Goal: Task Accomplishment & Management: Use online tool/utility

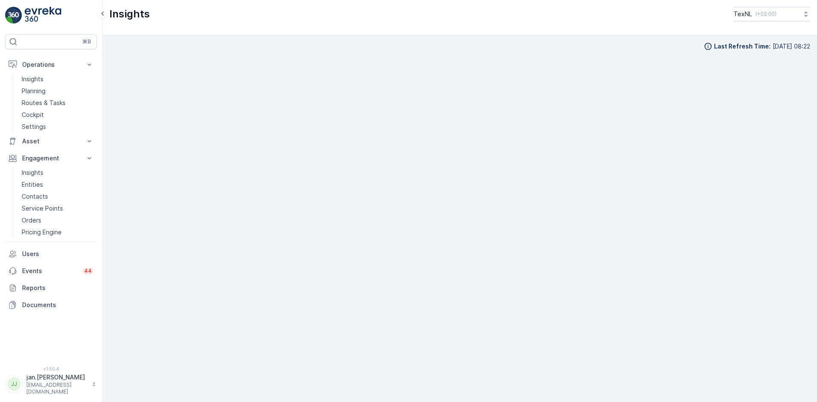
scroll to position [9, 0]
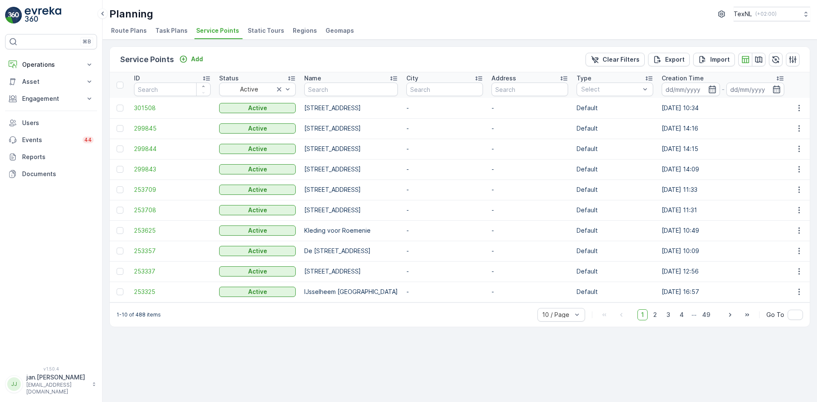
click at [43, 62] on p "Operations" at bounding box center [51, 64] width 58 height 9
click at [39, 109] on link "Routes & Tasks" at bounding box center [57, 103] width 79 height 12
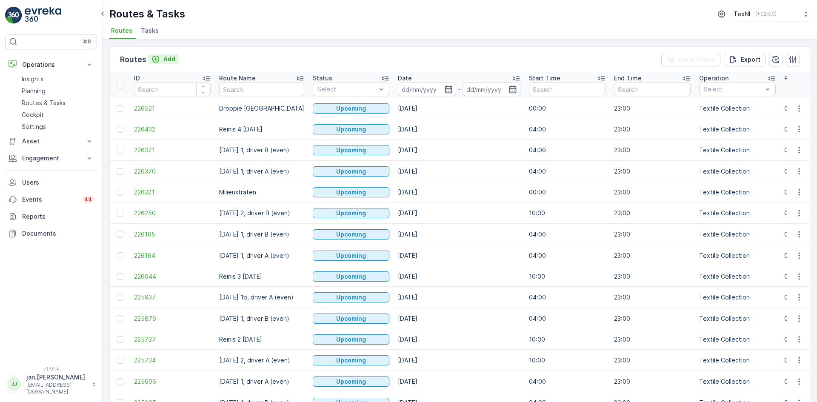
click at [173, 61] on p "Add" at bounding box center [169, 59] width 12 height 9
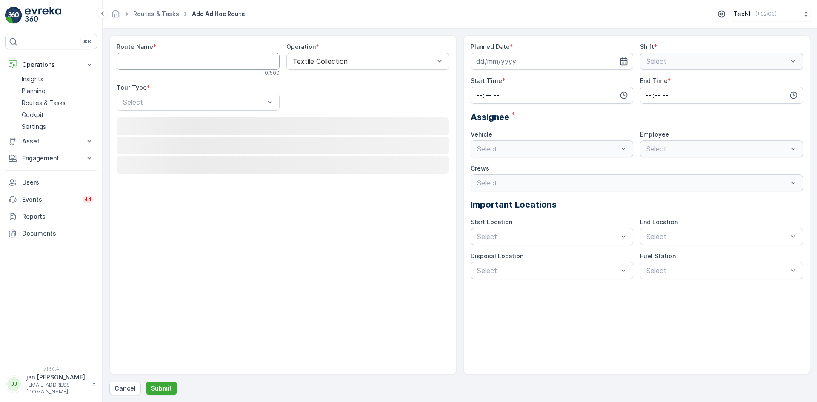
click at [233, 66] on Name "Route Name" at bounding box center [198, 61] width 163 height 17
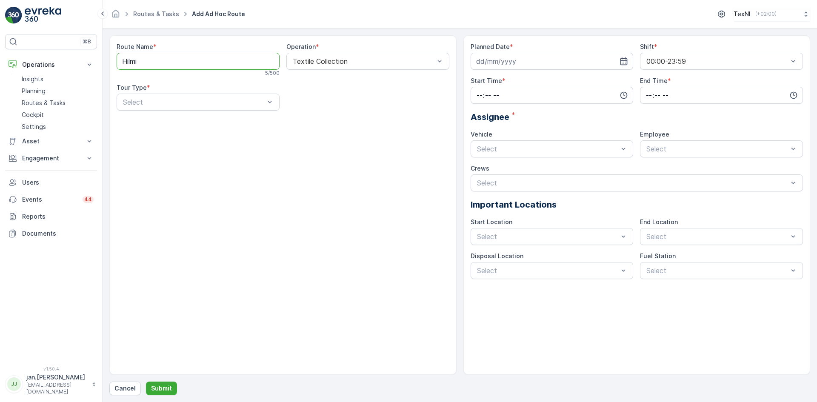
type Name "Hilmi"
click at [289, 226] on div "Route Name * Hilmi 5 / 500 Operation * Textile Collection Tour Type * Select" at bounding box center [282, 205] width 347 height 340
click at [148, 135] on span "Dynamic" at bounding box center [135, 138] width 27 height 8
click at [524, 57] on input at bounding box center [552, 61] width 163 height 17
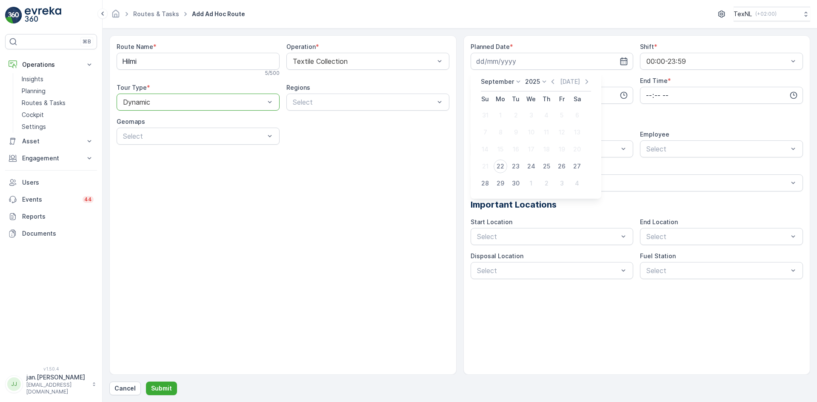
click at [498, 167] on div "22" at bounding box center [501, 167] width 14 height 14
type input "[DATE]"
click at [513, 101] on input "time" at bounding box center [552, 95] width 163 height 17
click at [478, 113] on span "00" at bounding box center [480, 111] width 8 height 9
type input "00:00"
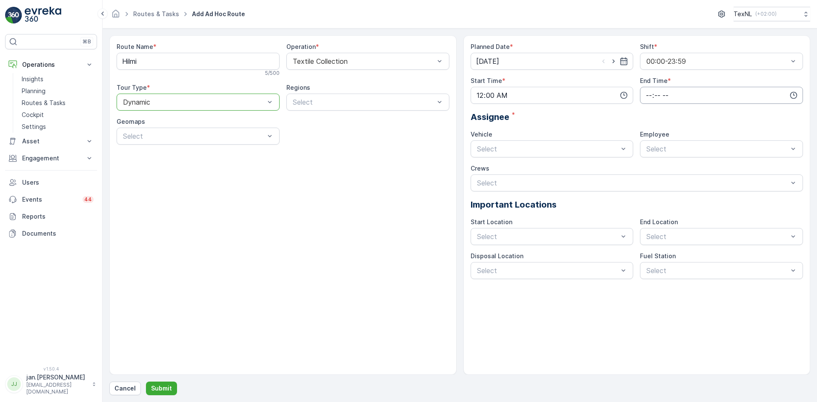
click at [650, 94] on input "time" at bounding box center [721, 95] width 163 height 17
click at [649, 183] on span "23" at bounding box center [648, 181] width 7 height 9
type input "23:00"
click at [384, 185] on div "Route Name * Hilmi 5 / 500 Operation * Textile Collection Tour Type * option Dy…" at bounding box center [282, 205] width 347 height 340
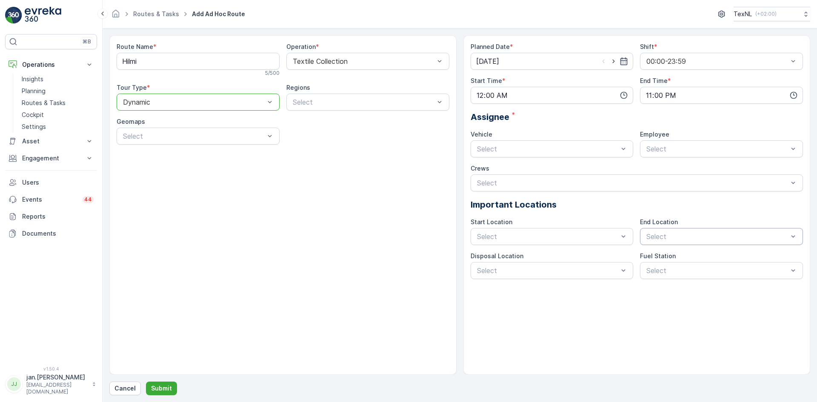
click at [670, 242] on div "Select" at bounding box center [721, 236] width 163 height 17
click at [666, 254] on span "Depot Ridderkerk" at bounding box center [691, 258] width 93 height 8
drag, startPoint x: 525, startPoint y: 255, endPoint x: 534, endPoint y: 272, distance: 19.1
click at [525, 255] on span "Depot Ridderkerk" at bounding box center [522, 258] width 93 height 8
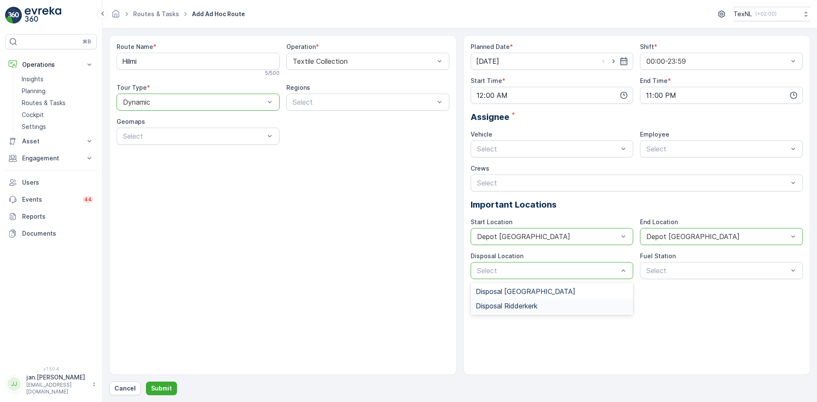
click at [522, 305] on span "Disposal Ridderkerk" at bounding box center [507, 306] width 62 height 8
click at [159, 394] on button "Submit" at bounding box center [161, 389] width 31 height 14
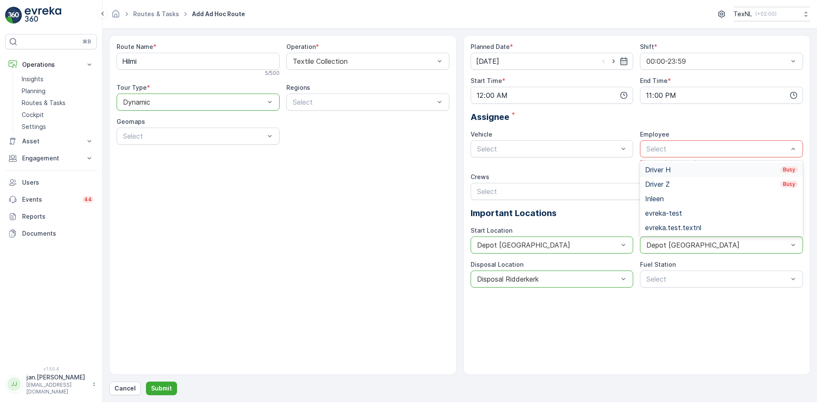
click at [665, 149] on div at bounding box center [717, 149] width 143 height 8
click at [664, 172] on div "Driver H Busy" at bounding box center [721, 170] width 153 height 8
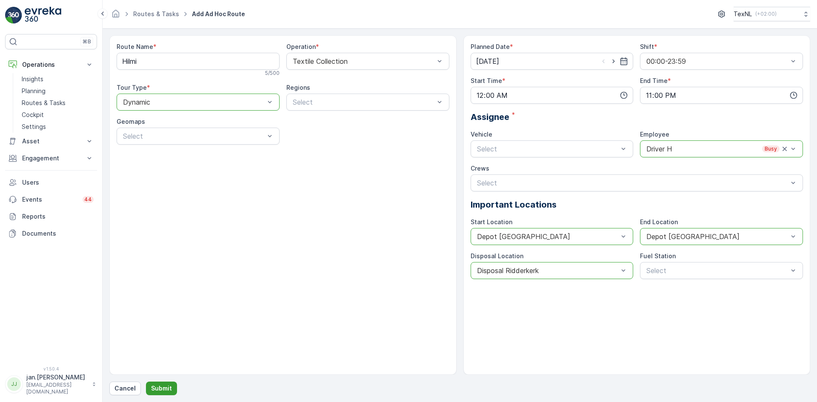
click at [165, 387] on p "Submit" at bounding box center [161, 388] width 21 height 9
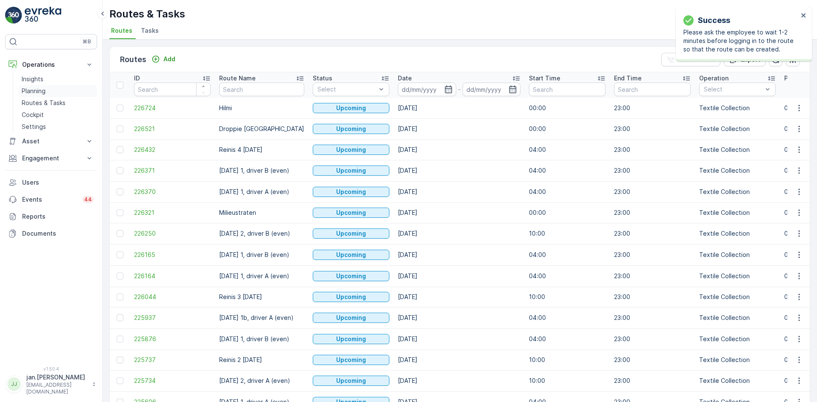
drag, startPoint x: 27, startPoint y: 94, endPoint x: 34, endPoint y: 92, distance: 7.7
click at [28, 94] on p "Planning" at bounding box center [34, 91] width 24 height 9
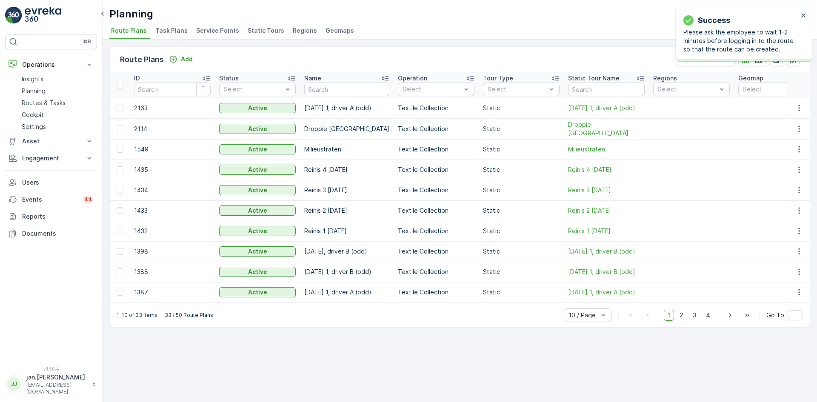
click at [208, 32] on span "Service Points" at bounding box center [217, 30] width 43 height 9
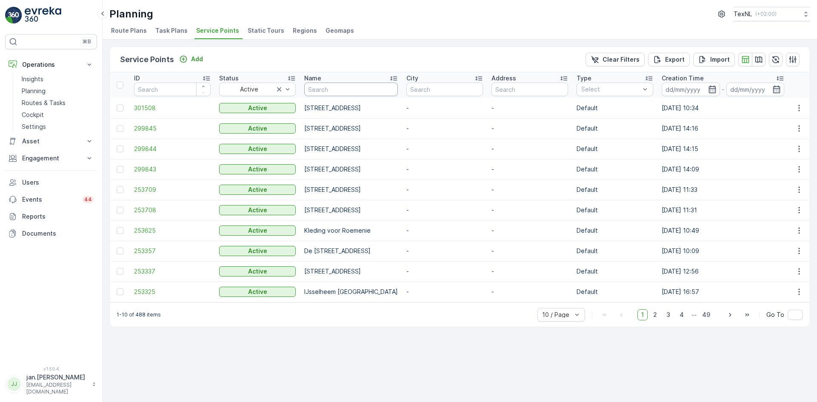
click at [342, 88] on input "text" at bounding box center [351, 90] width 94 height 14
type input "dropp"
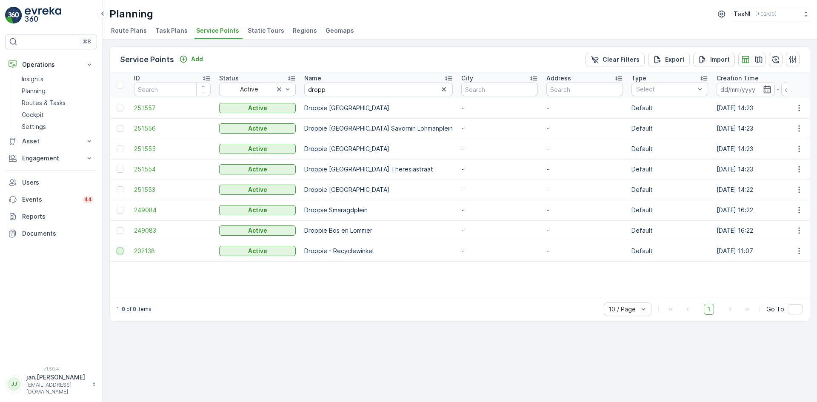
click at [121, 251] on div at bounding box center [120, 251] width 7 height 7
click at [117, 248] on input "checkbox" at bounding box center [117, 248] width 0 height 0
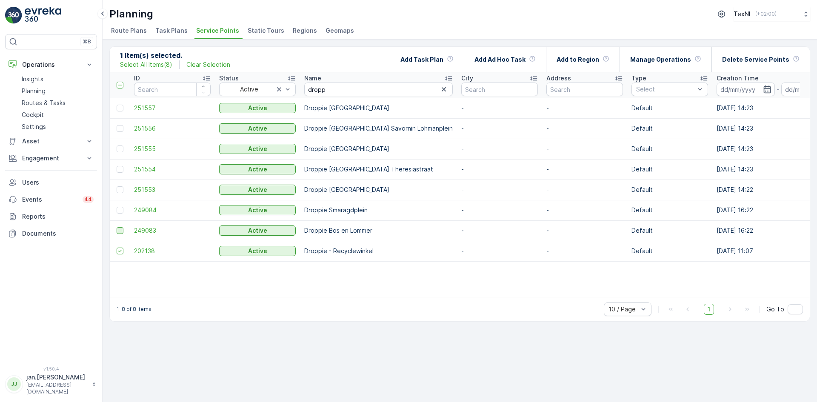
click at [122, 230] on div at bounding box center [120, 230] width 7 height 7
click at [117, 227] on input "checkbox" at bounding box center [117, 227] width 0 height 0
click at [509, 60] on p "Add Ad Hoc Task" at bounding box center [500, 59] width 51 height 9
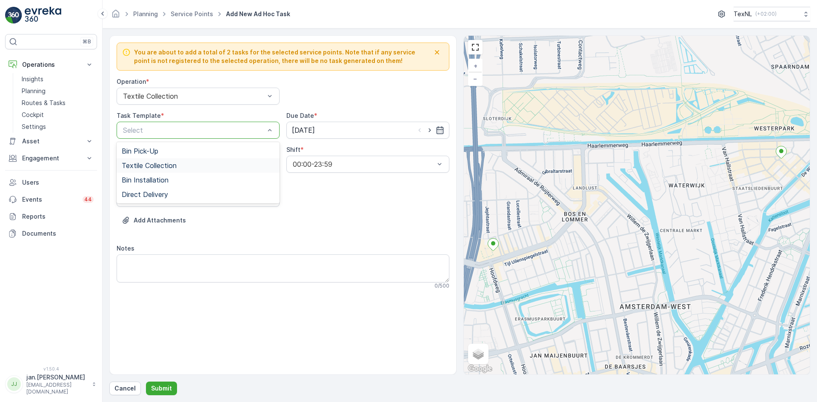
click at [170, 164] on span "Textile Collection" at bounding box center [149, 166] width 55 height 8
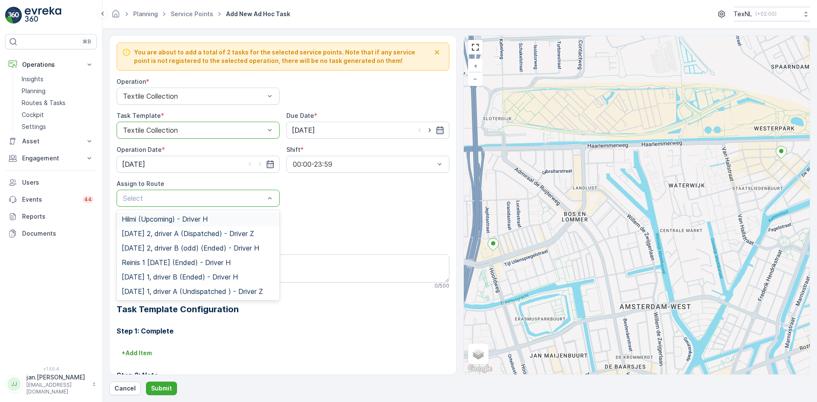
click at [150, 222] on span "Hilmi (Upcoming) - Driver H" at bounding box center [165, 219] width 86 height 8
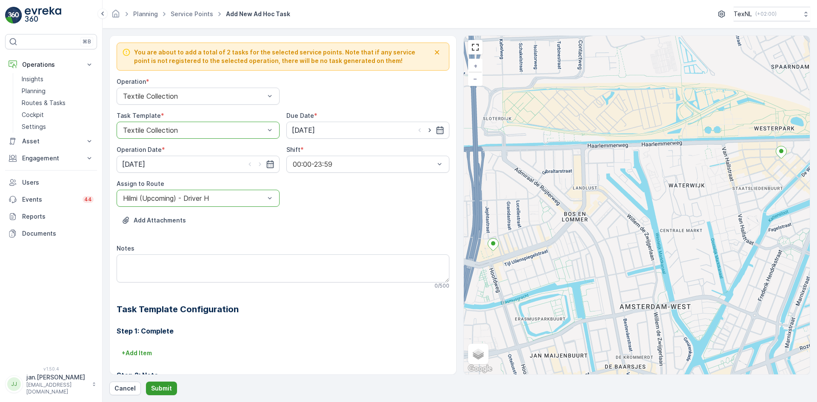
click at [158, 393] on p "Submit" at bounding box center [161, 388] width 21 height 9
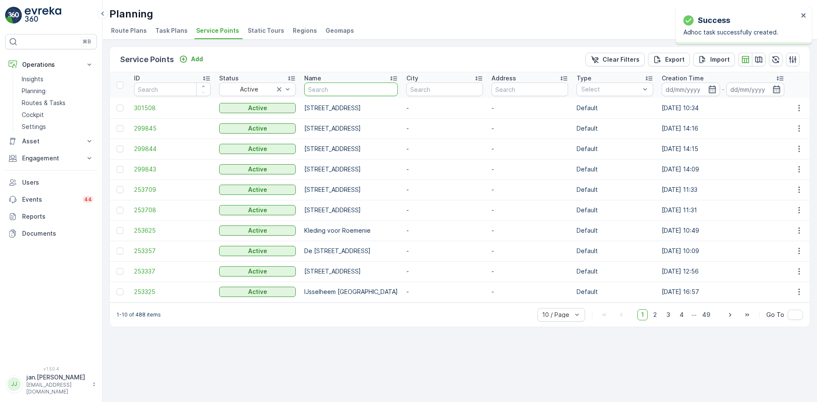
click at [330, 89] on input "text" at bounding box center [351, 90] width 94 height 14
click at [147, 107] on span "301508" at bounding box center [172, 108] width 77 height 9
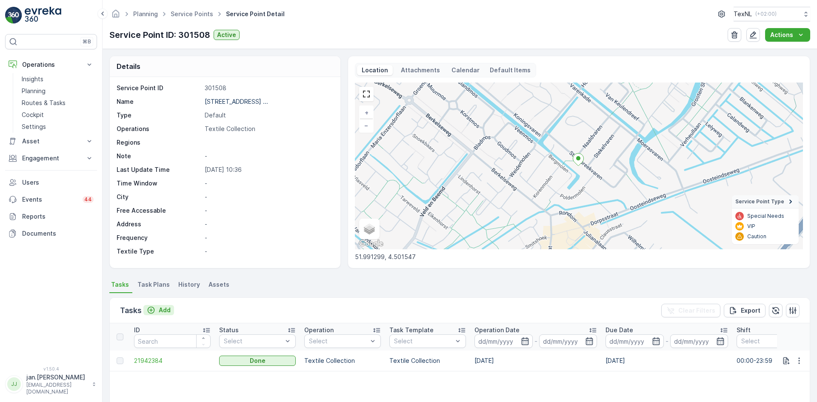
click at [166, 311] on p "Add" at bounding box center [165, 310] width 12 height 9
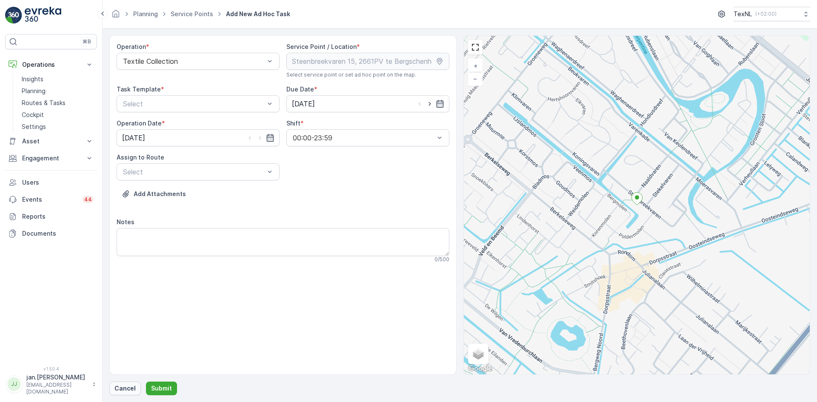
click at [123, 390] on p "Cancel" at bounding box center [125, 388] width 21 height 9
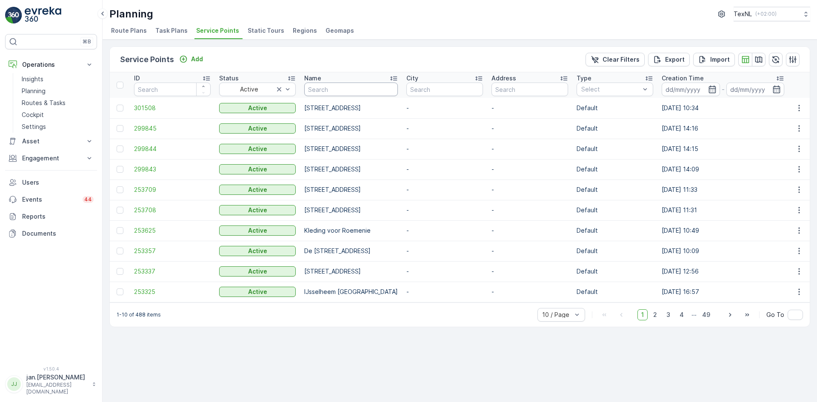
click at [336, 89] on input "text" at bounding box center [351, 90] width 94 height 14
type input "neh"
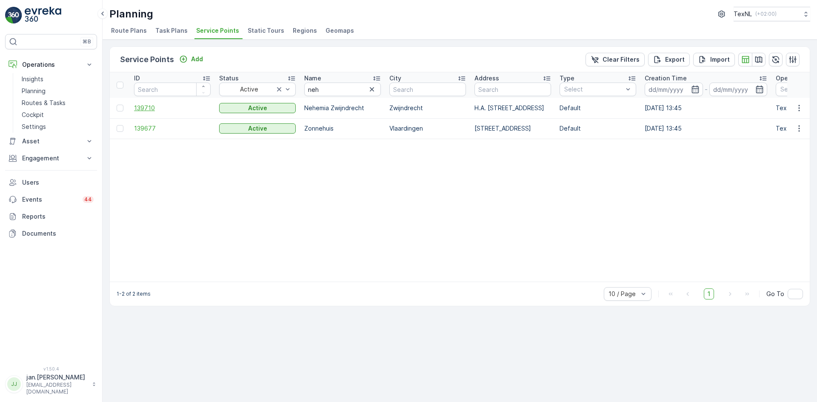
click at [144, 105] on span "139710" at bounding box center [172, 108] width 77 height 9
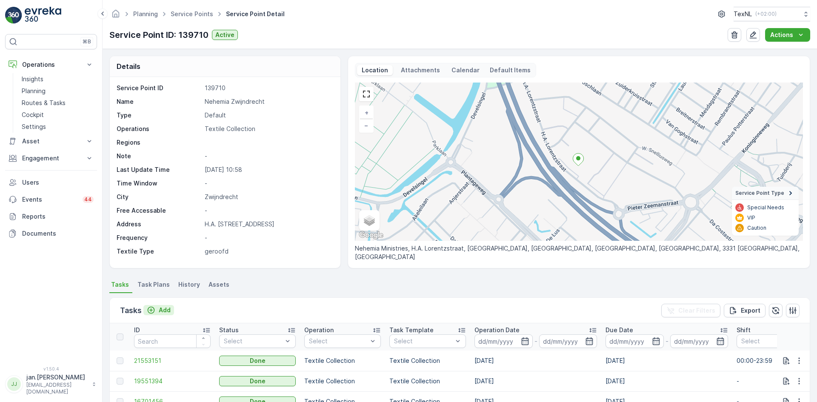
click at [165, 314] on p "Add" at bounding box center [165, 310] width 12 height 9
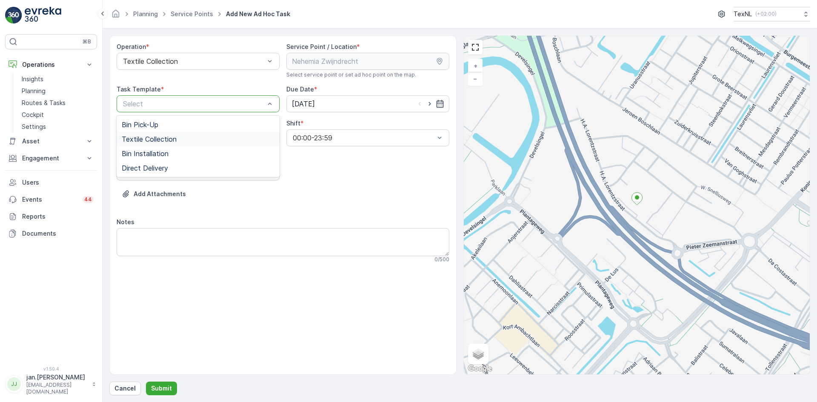
click at [142, 140] on span "Textile Collection" at bounding box center [149, 139] width 55 height 8
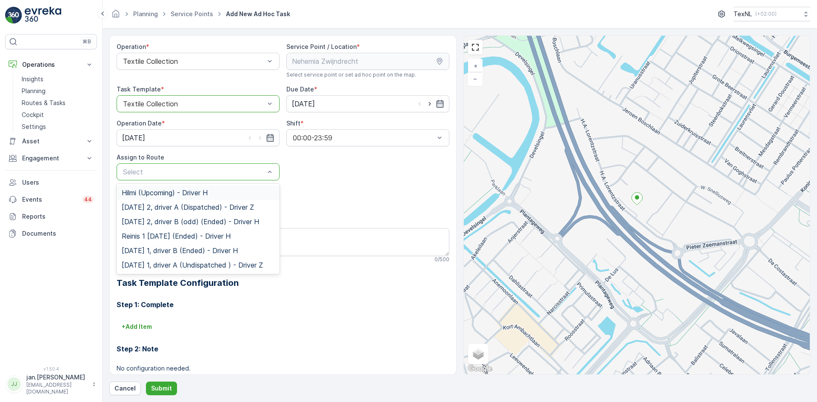
click at [174, 179] on div "Select" at bounding box center [198, 171] width 163 height 17
click at [165, 192] on span "Hilmi (Upcoming) - Driver H" at bounding box center [165, 193] width 86 height 8
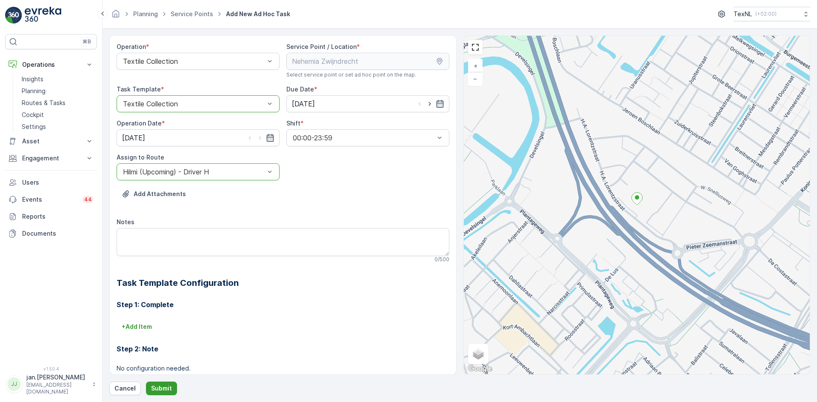
click at [162, 389] on p "Submit" at bounding box center [161, 388] width 21 height 9
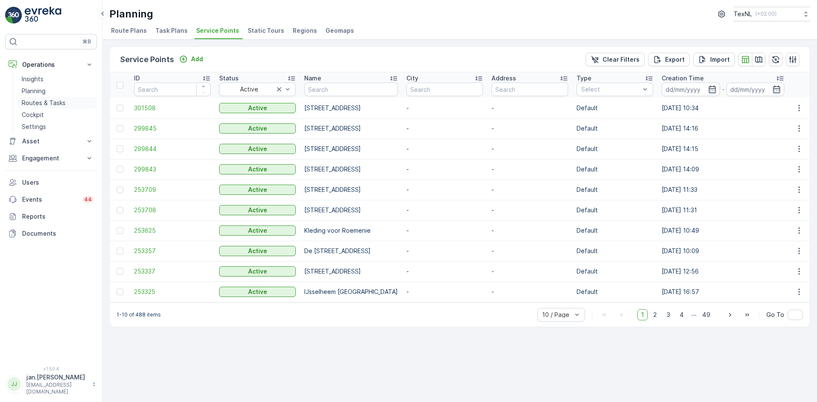
click at [37, 100] on p "Routes & Tasks" at bounding box center [44, 103] width 44 height 9
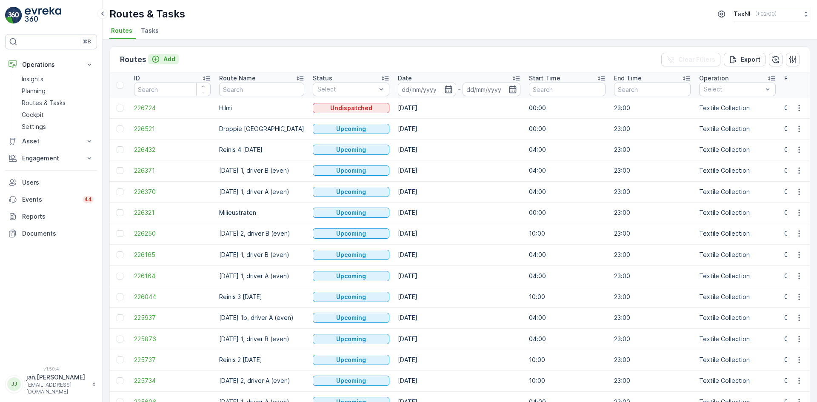
click at [175, 59] on p "Add" at bounding box center [169, 59] width 12 height 9
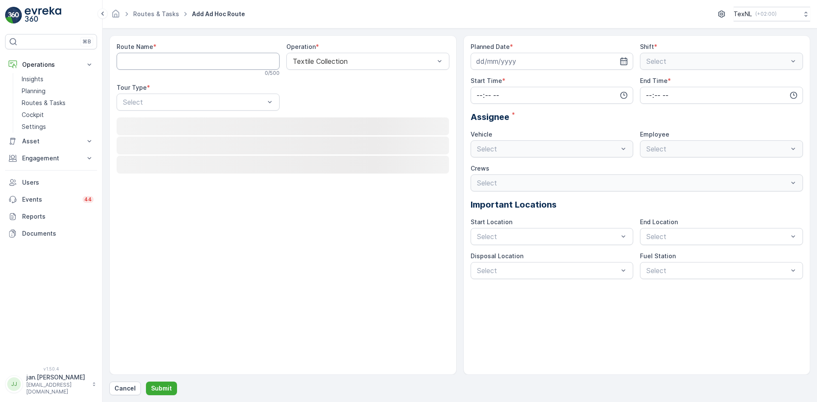
click at [181, 63] on Name "Route Name" at bounding box center [198, 61] width 163 height 17
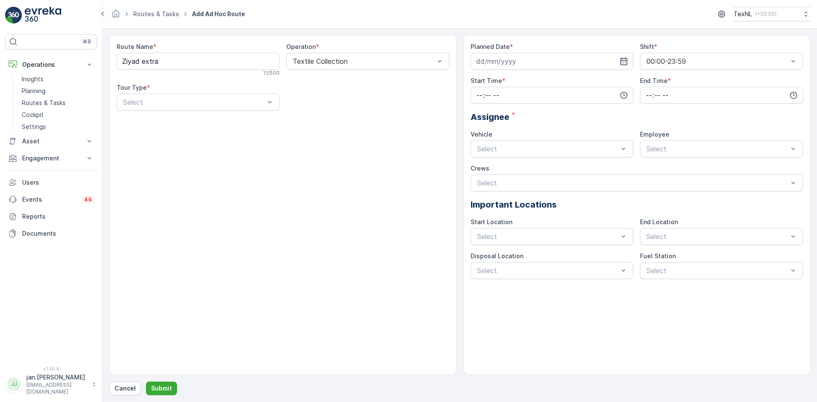
click at [203, 150] on div "Route Name * Ziyad extra 11 / 500 Operation * Textile Collection Tour Type * Se…" at bounding box center [282, 205] width 347 height 340
drag, startPoint x: 167, startPoint y: 61, endPoint x: 142, endPoint y: 65, distance: 25.0
click at [142, 65] on Name "Ziyad extra" at bounding box center [198, 61] width 163 height 17
type Name "Ziyad zaterdag"
click at [147, 139] on span "Dynamic" at bounding box center [135, 138] width 27 height 8
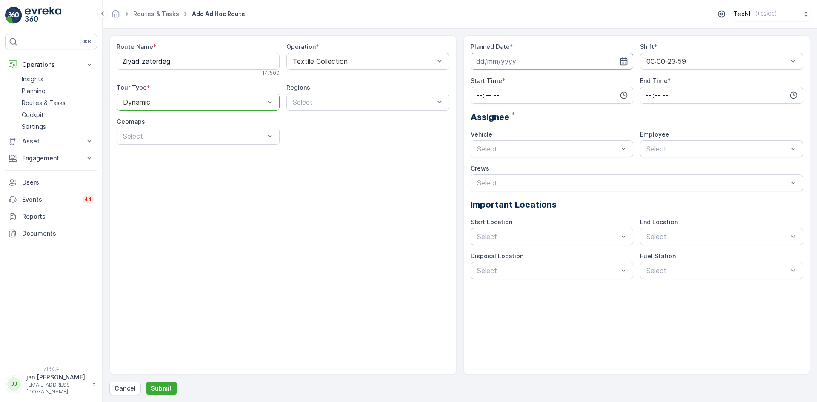
click at [504, 61] on input at bounding box center [552, 61] width 163 height 17
click at [576, 166] on div "27" at bounding box center [577, 167] width 14 height 14
type input "27.09.2025"
click at [559, 92] on input "time" at bounding box center [552, 95] width 163 height 17
click at [478, 111] on span "00" at bounding box center [480, 111] width 8 height 9
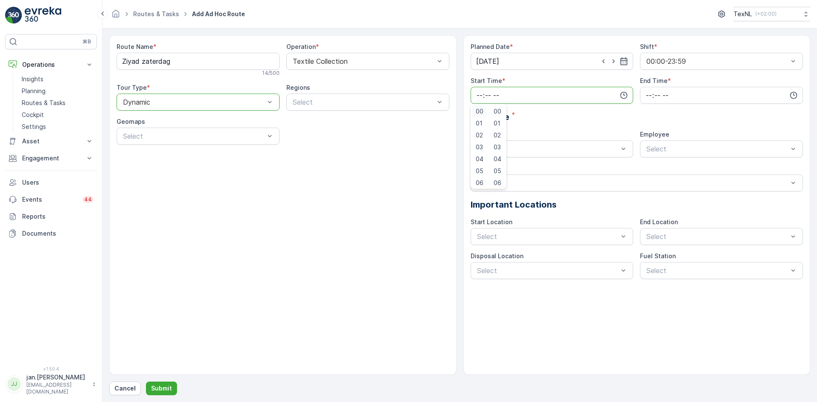
type input "00:00"
click at [649, 95] on input "time" at bounding box center [721, 95] width 163 height 17
click at [649, 183] on span "23" at bounding box center [648, 181] width 7 height 9
type input "23:00"
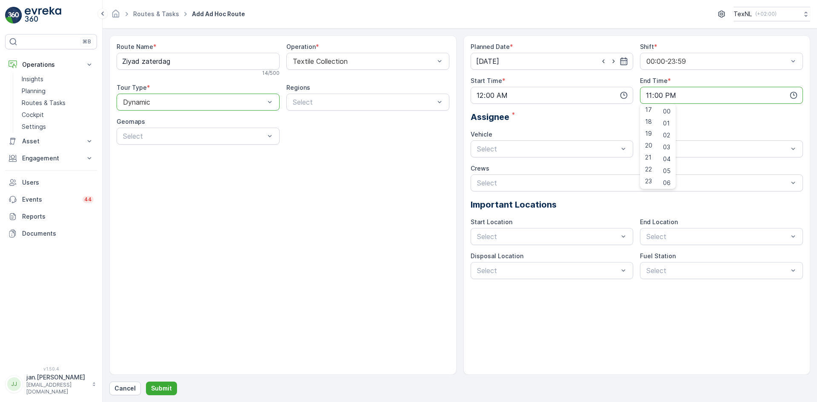
click at [596, 123] on div "Planned Date * 27.09.2025 Shift * 00:00-23:59 Start Time * 00:00 End Time * 23:…" at bounding box center [637, 161] width 333 height 237
click at [671, 149] on div "Select" at bounding box center [721, 148] width 163 height 17
click at [655, 183] on span "Driver Z" at bounding box center [657, 185] width 25 height 8
click at [512, 253] on div "Depot Ridderkerk" at bounding box center [552, 257] width 163 height 14
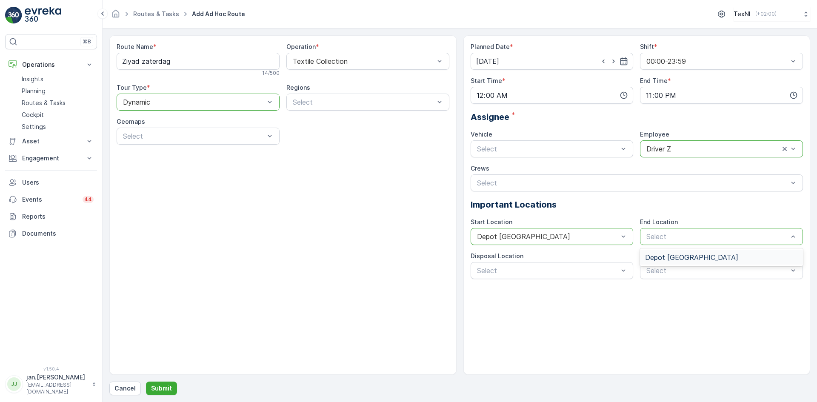
click at [669, 258] on span "Depot Ridderkerk" at bounding box center [691, 258] width 93 height 8
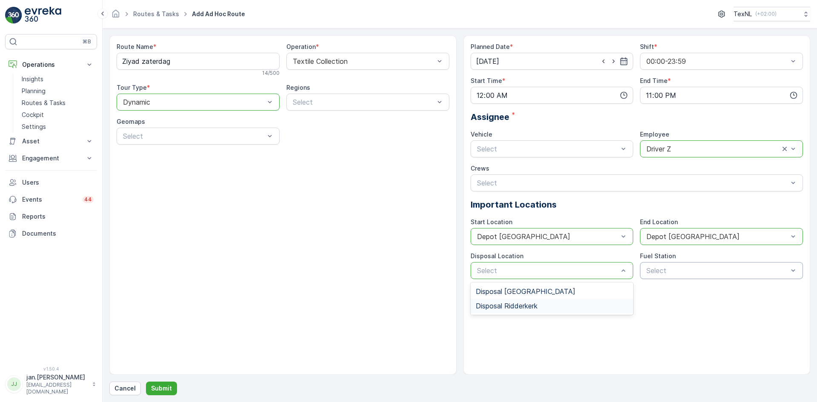
click at [519, 307] on span "Disposal Ridderkerk" at bounding box center [507, 306] width 62 height 8
click at [222, 215] on div "Route Name * Ziyad zaterdag 14 / 500 Operation * Textile Collection Tour Type *…" at bounding box center [282, 205] width 347 height 340
click at [163, 386] on p "Submit" at bounding box center [161, 388] width 21 height 9
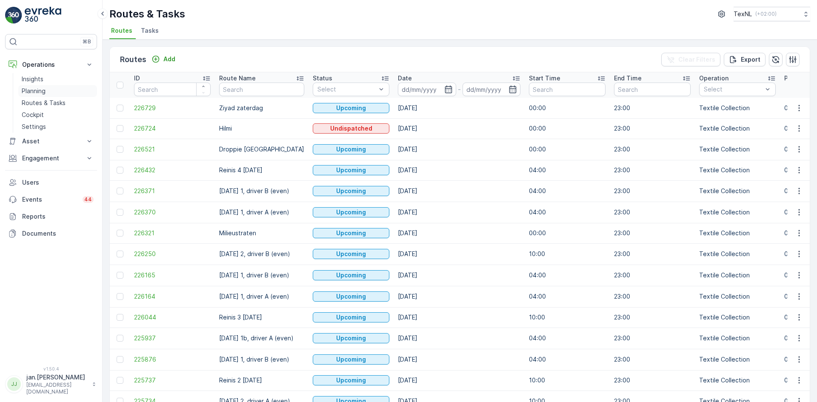
click at [39, 93] on p "Planning" at bounding box center [34, 91] width 24 height 9
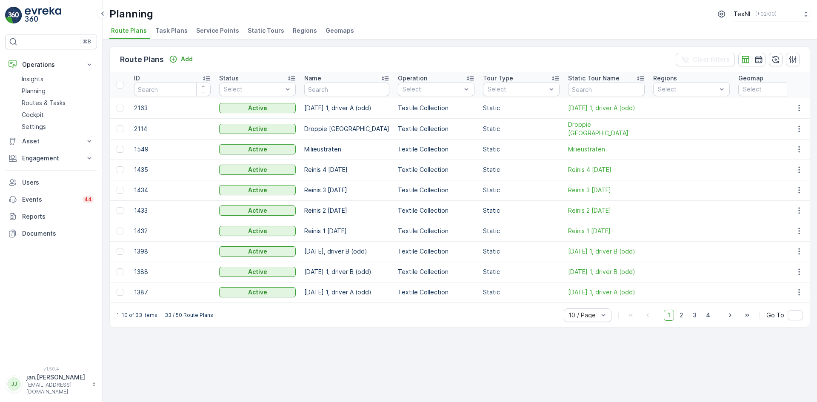
click at [215, 29] on span "Service Points" at bounding box center [217, 30] width 43 height 9
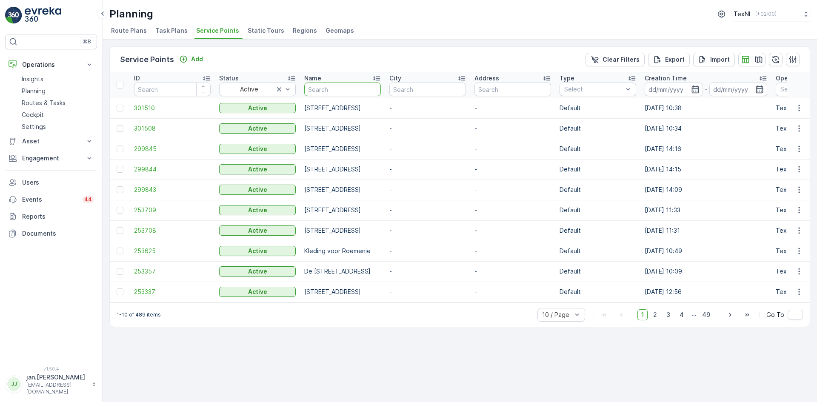
click at [336, 91] on input "text" at bounding box center [342, 90] width 77 height 14
type input "linq"
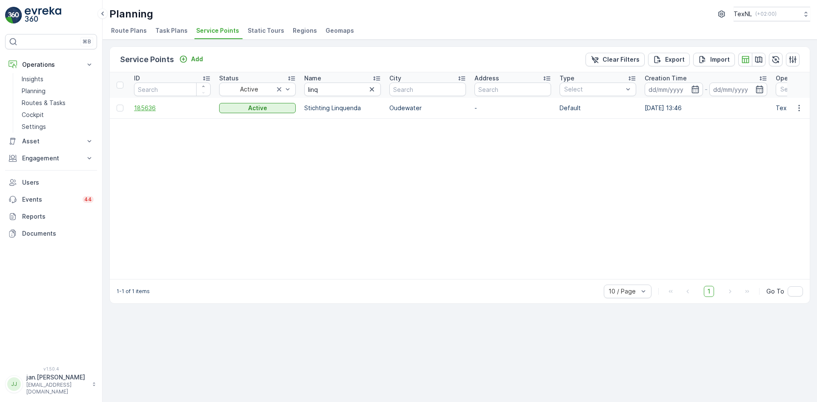
click at [158, 108] on span "185636" at bounding box center [172, 108] width 77 height 9
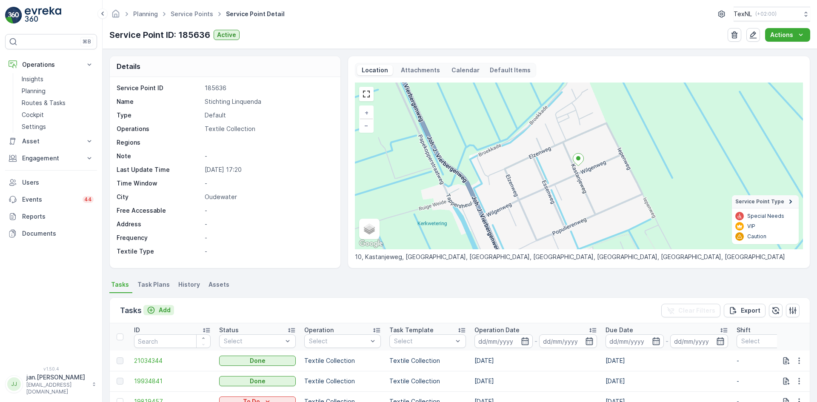
click at [169, 313] on p "Add" at bounding box center [165, 310] width 12 height 9
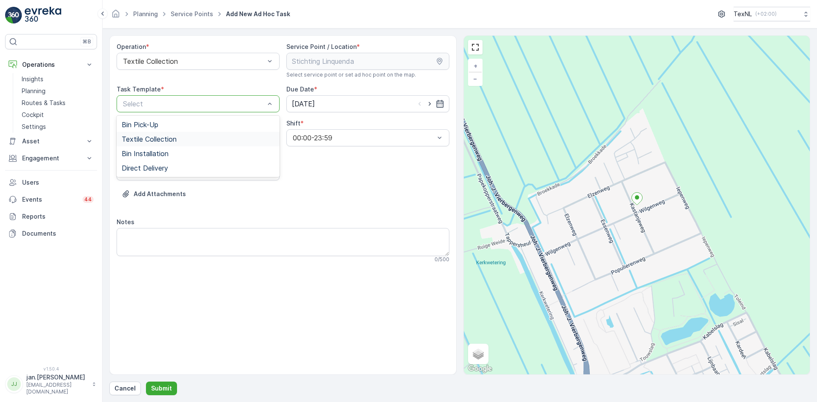
click at [146, 140] on span "Textile Collection" at bounding box center [149, 139] width 55 height 8
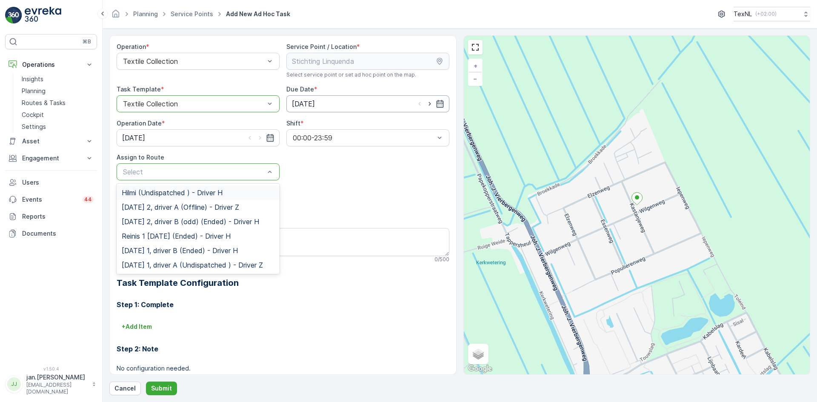
click at [296, 104] on input "[DATE]" at bounding box center [368, 103] width 163 height 17
click at [393, 211] on div "27" at bounding box center [392, 209] width 14 height 14
type input "[DATE]"
click at [162, 134] on input "[DATE]" at bounding box center [198, 137] width 163 height 17
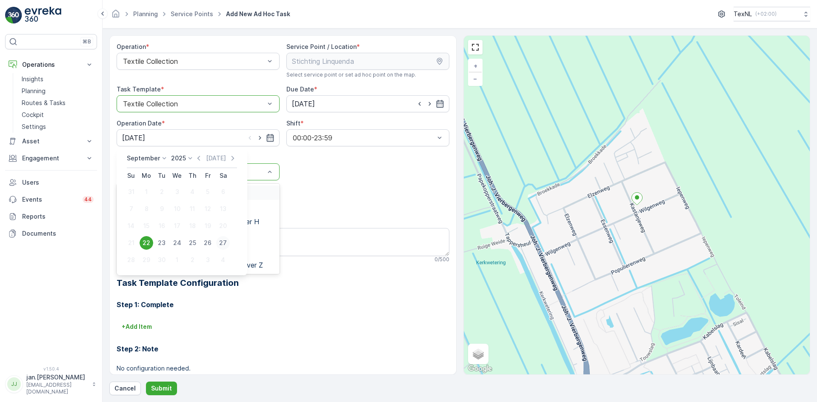
click at [223, 241] on div "27" at bounding box center [223, 243] width 14 height 14
type input "[DATE]"
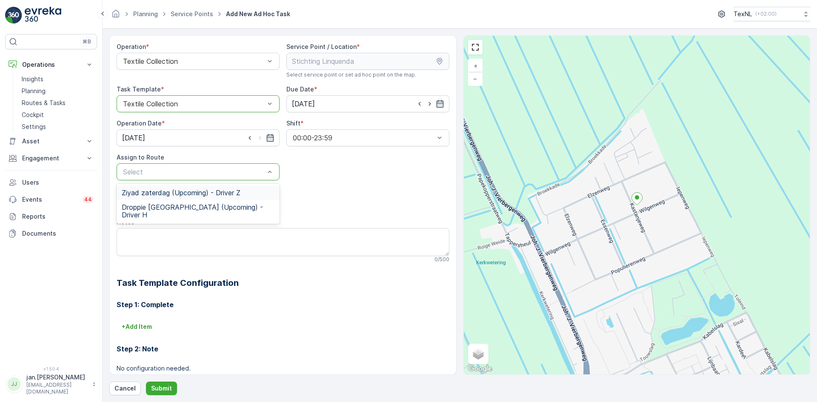
click at [179, 192] on span "Ziyad zaterdag (Upcoming) - Driver Z" at bounding box center [181, 193] width 119 height 8
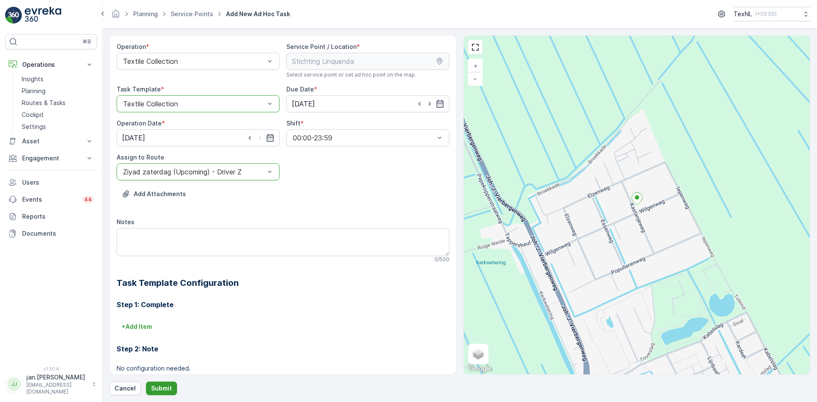
click at [161, 386] on p "Submit" at bounding box center [161, 388] width 21 height 9
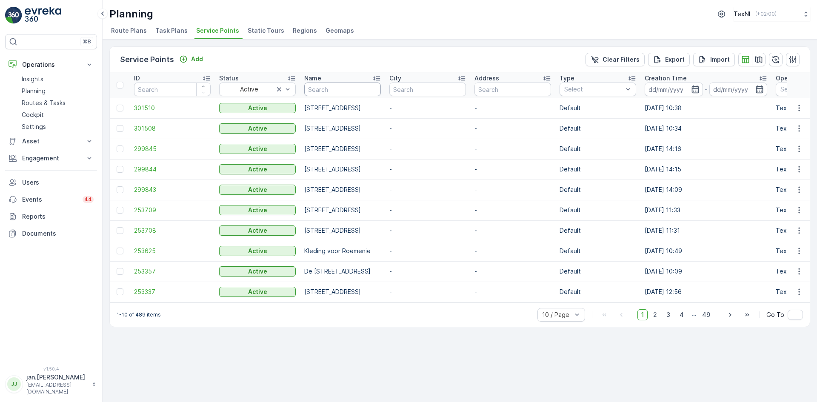
click at [324, 91] on input "text" at bounding box center [342, 90] width 77 height 14
type input "soest"
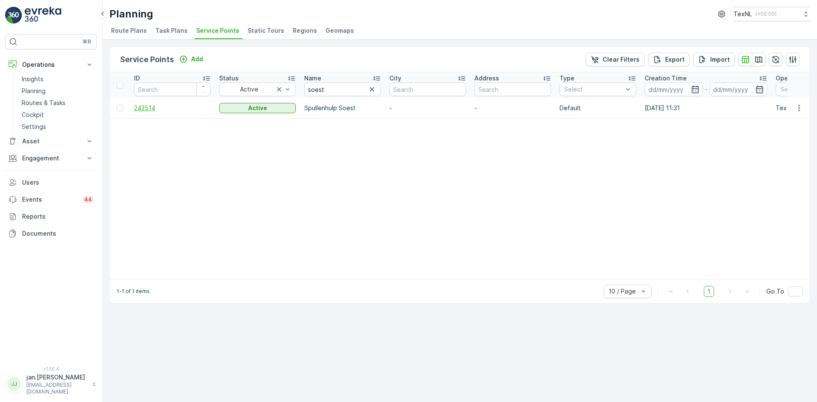
click at [157, 107] on span "243514" at bounding box center [172, 108] width 77 height 9
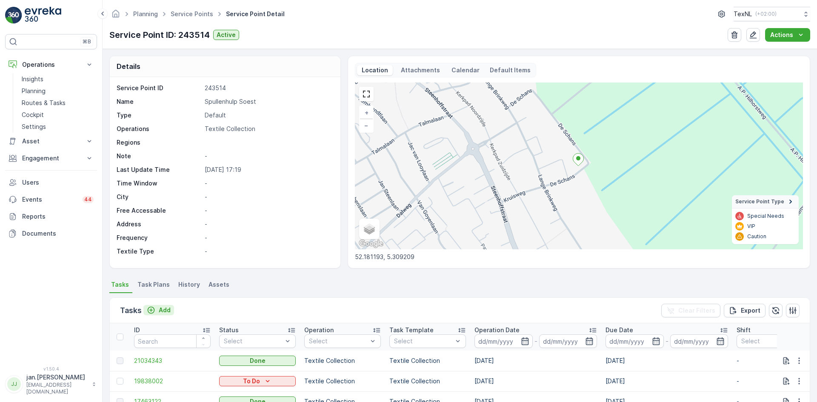
click at [166, 312] on p "Add" at bounding box center [165, 310] width 12 height 9
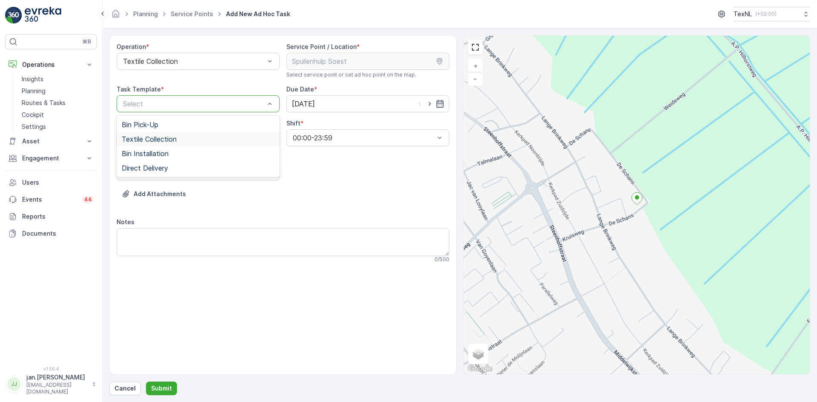
click at [156, 138] on span "Textile Collection" at bounding box center [149, 139] width 55 height 8
click at [298, 99] on input "[DATE]" at bounding box center [368, 103] width 163 height 17
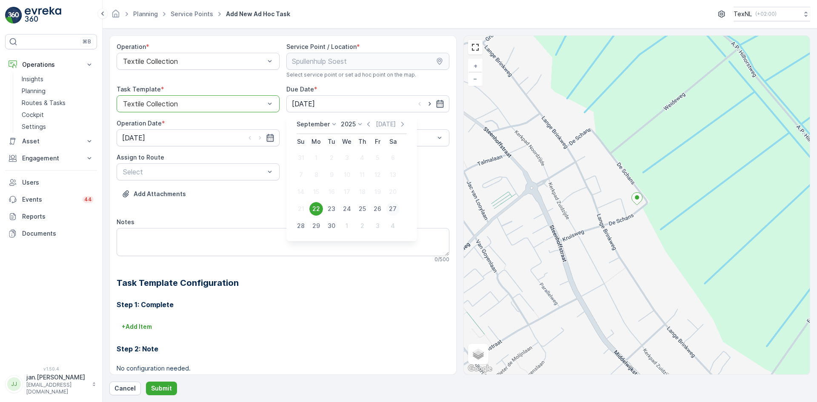
click at [396, 208] on div "27" at bounding box center [393, 209] width 14 height 14
type input "[DATE]"
click at [148, 135] on input "[DATE]" at bounding box center [198, 137] width 163 height 17
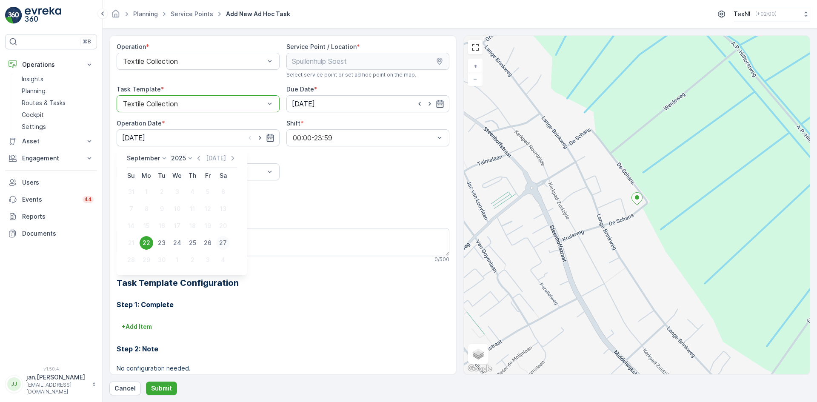
click at [224, 240] on div "27" at bounding box center [223, 243] width 14 height 14
type input "[DATE]"
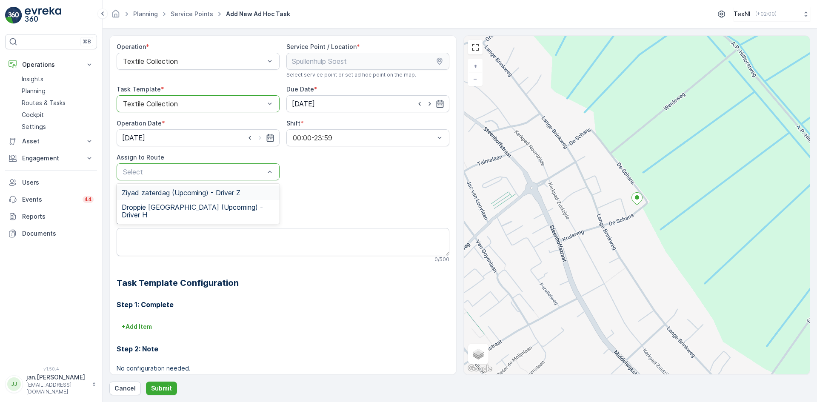
click at [179, 193] on span "Ziyad zaterdag (Upcoming) - Driver Z" at bounding box center [181, 193] width 119 height 8
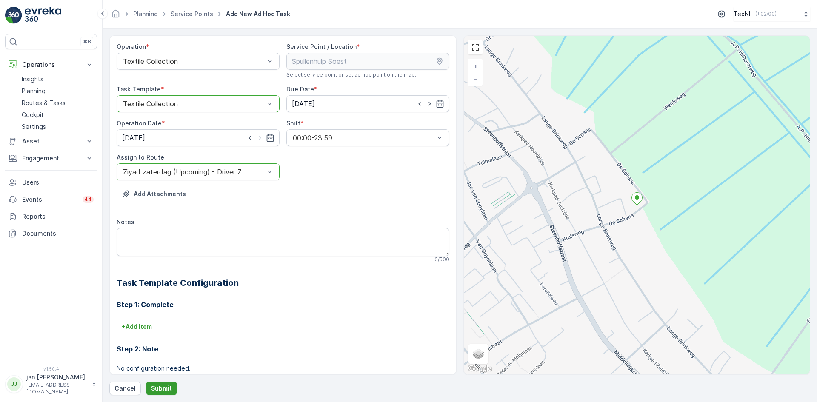
click at [162, 385] on p "Submit" at bounding box center [161, 388] width 21 height 9
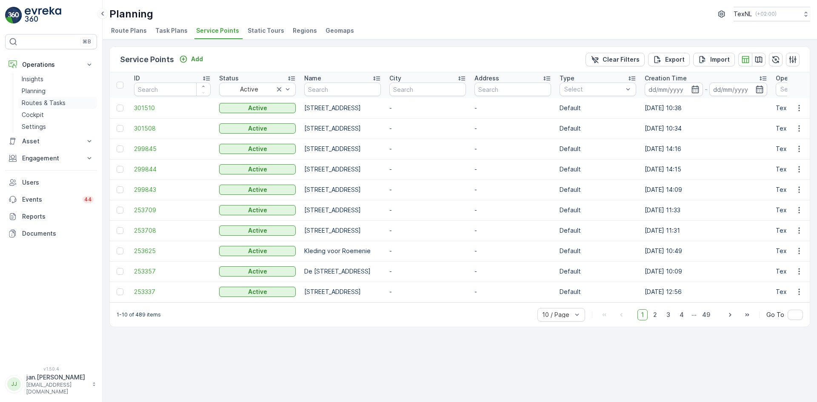
click at [60, 102] on p "Routes & Tasks" at bounding box center [44, 103] width 44 height 9
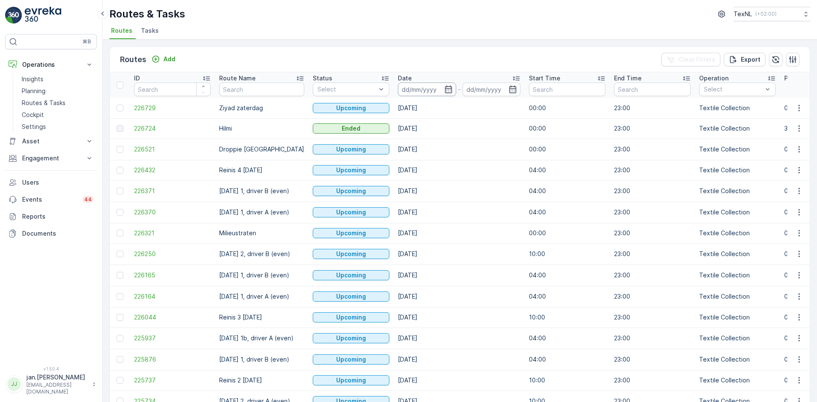
click at [415, 94] on input at bounding box center [427, 90] width 58 height 14
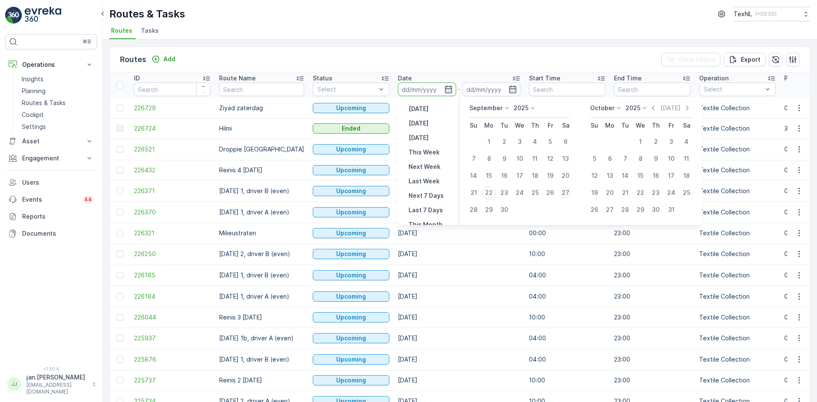
click at [564, 192] on div "27" at bounding box center [566, 193] width 14 height 14
type input "[DATE]"
click at [564, 192] on div "27" at bounding box center [566, 193] width 14 height 14
type input "[DATE]"
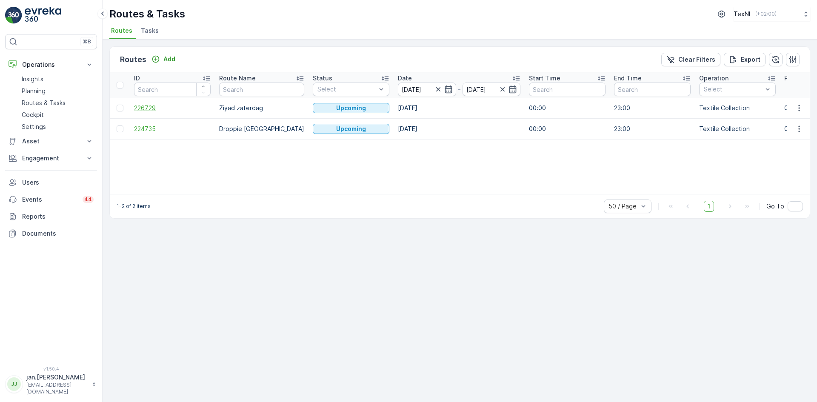
click at [149, 109] on span "226729" at bounding box center [172, 108] width 77 height 9
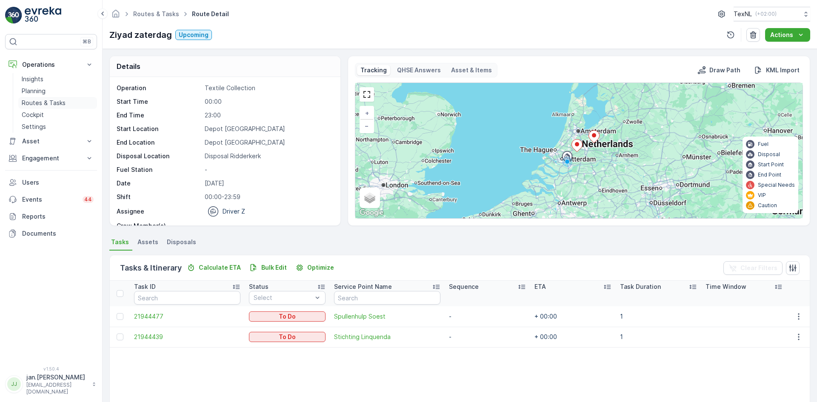
click at [41, 102] on p "Routes & Tasks" at bounding box center [44, 103] width 44 height 9
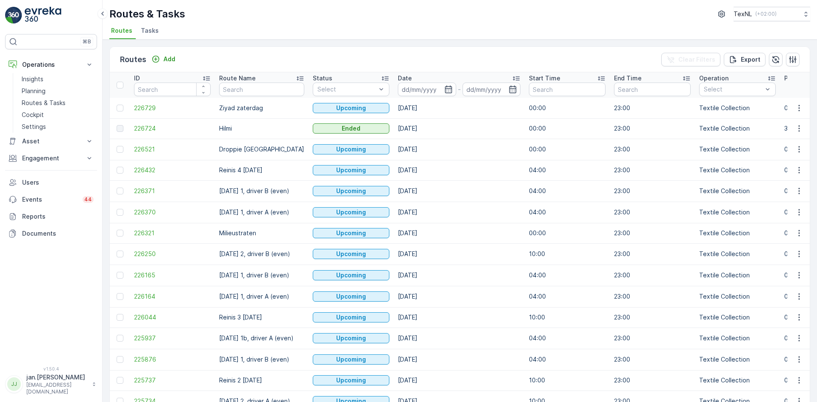
click at [420, 89] on input at bounding box center [427, 90] width 58 height 14
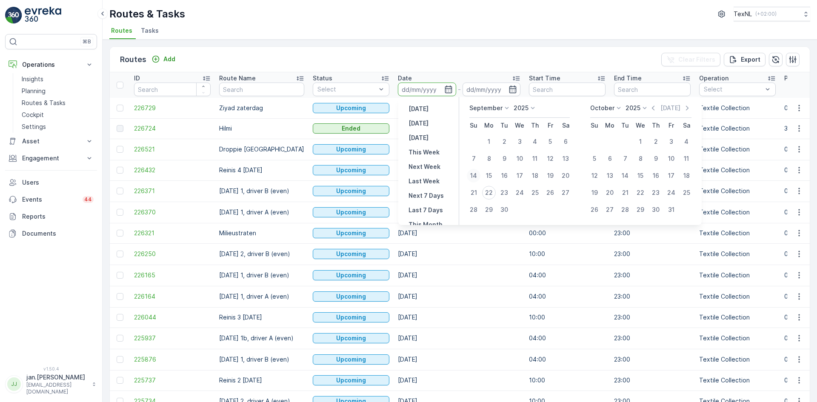
click at [476, 173] on div "14" at bounding box center [474, 176] width 14 height 14
type input "14.09.2025"
click at [476, 173] on div "14" at bounding box center [474, 176] width 14 height 14
type input "14.09.2025"
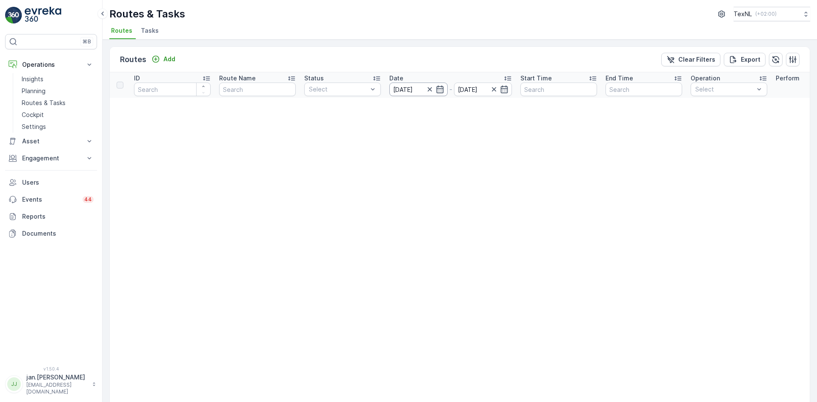
click at [404, 91] on input "14.09.2025" at bounding box center [419, 90] width 58 height 14
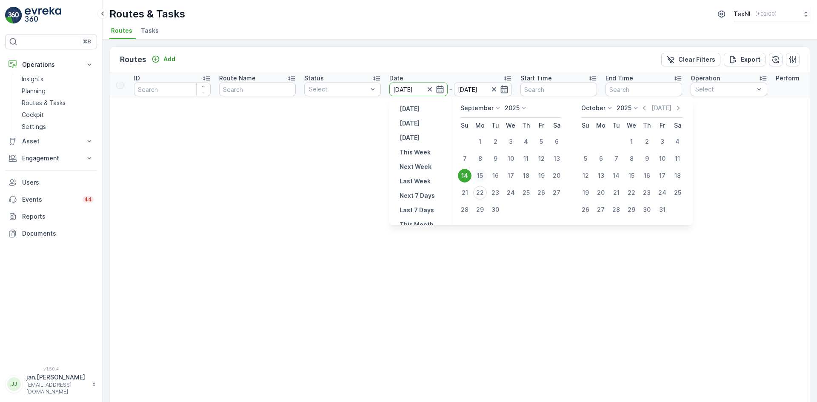
click at [480, 177] on div "15" at bounding box center [480, 176] width 14 height 14
type input "[DATE]"
click at [480, 177] on div "15" at bounding box center [480, 176] width 14 height 14
type input "[DATE]"
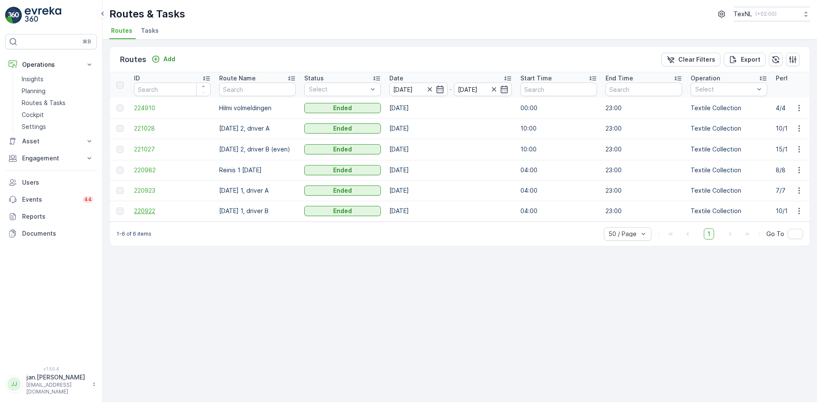
click at [154, 211] on span "220922" at bounding box center [172, 211] width 77 height 9
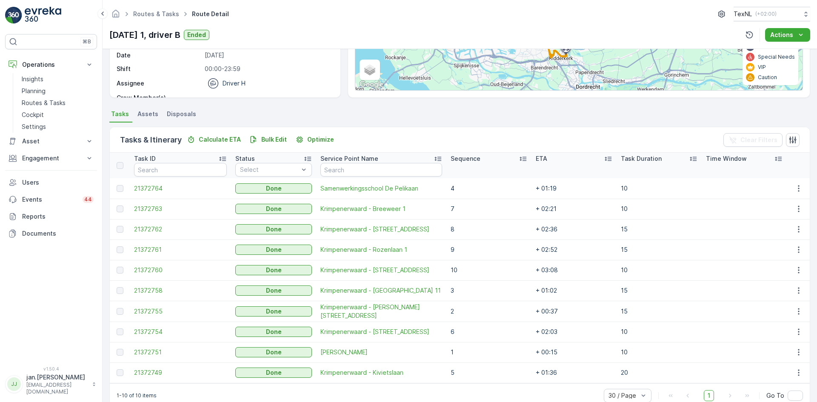
scroll to position [145, 0]
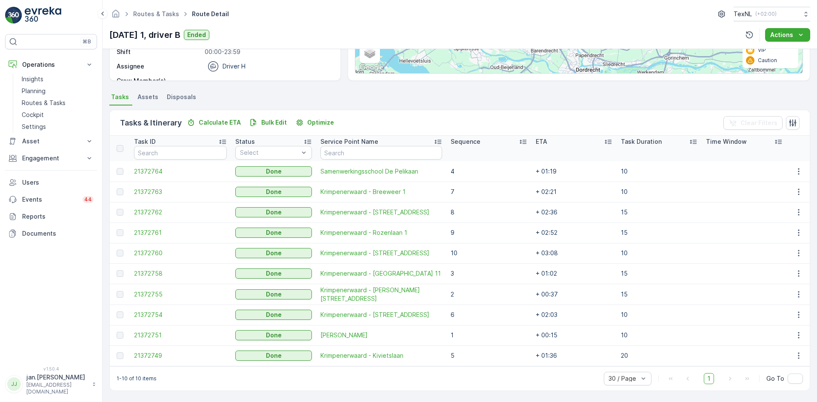
click at [181, 94] on span "Disposals" at bounding box center [181, 97] width 29 height 9
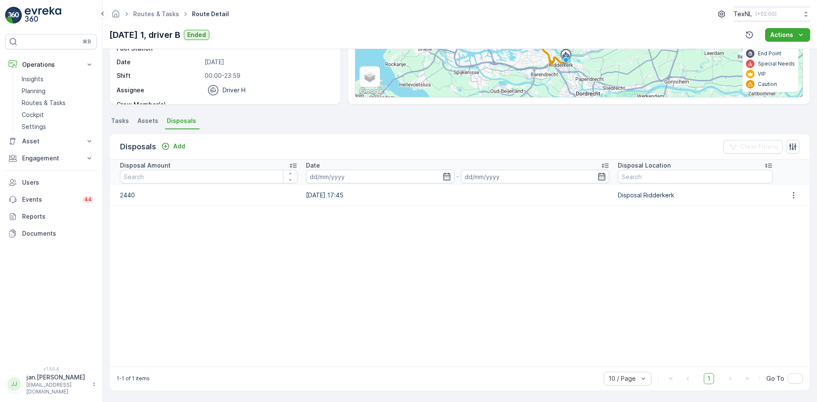
scroll to position [121, 0]
click at [122, 121] on span "Tasks" at bounding box center [120, 121] width 18 height 9
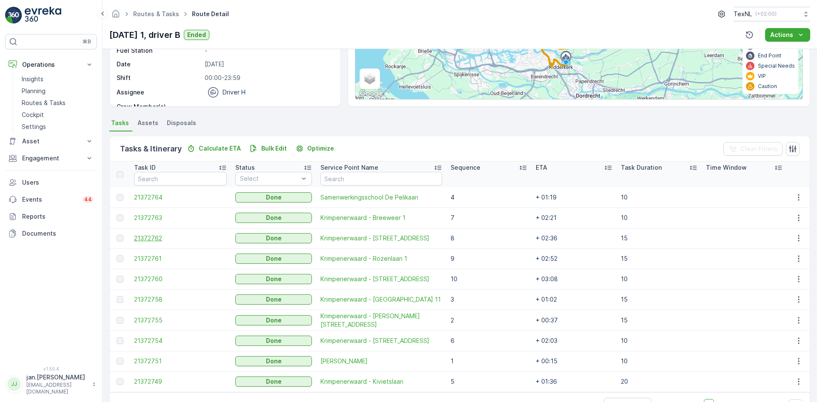
scroll to position [121, 0]
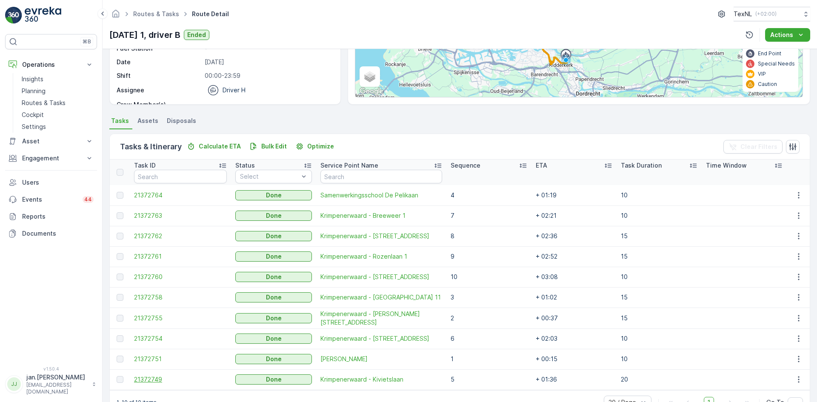
click at [168, 380] on span "21372749" at bounding box center [180, 379] width 93 height 9
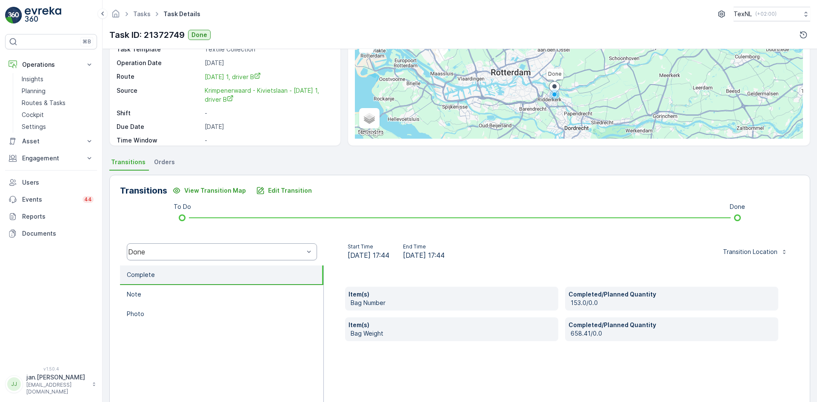
scroll to position [85, 0]
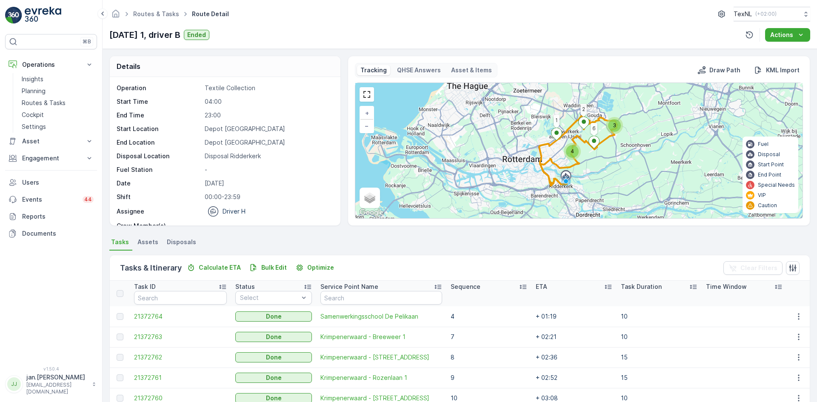
click at [180, 235] on div "Details Operation Textile Collection Start Time 04:00 End Time 23:00 Start Loca…" at bounding box center [460, 225] width 715 height 353
click at [181, 239] on span "Disposals" at bounding box center [181, 242] width 29 height 9
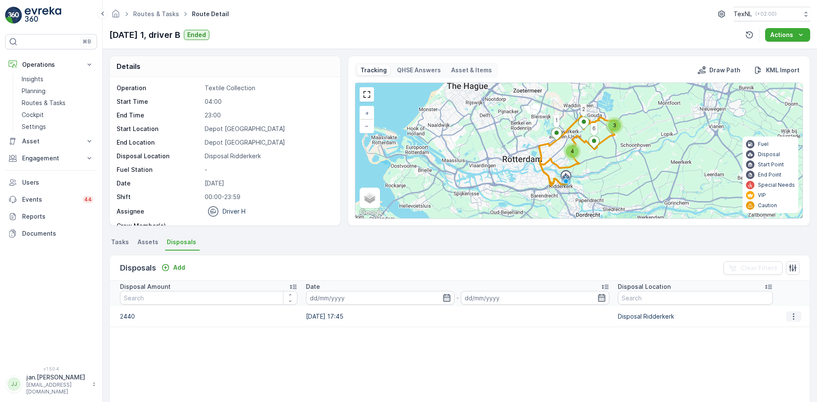
click at [791, 320] on icon "button" at bounding box center [794, 316] width 9 height 9
click at [777, 333] on span "Edit Disposal Amount" at bounding box center [782, 329] width 60 height 9
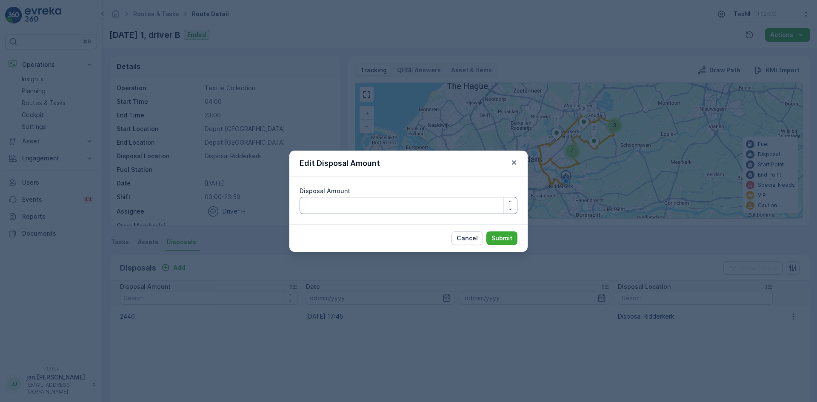
click at [352, 205] on Amount "Disposal Amount" at bounding box center [409, 205] width 218 height 17
type Amount "2240"
click at [504, 236] on p "Submit" at bounding box center [502, 238] width 21 height 9
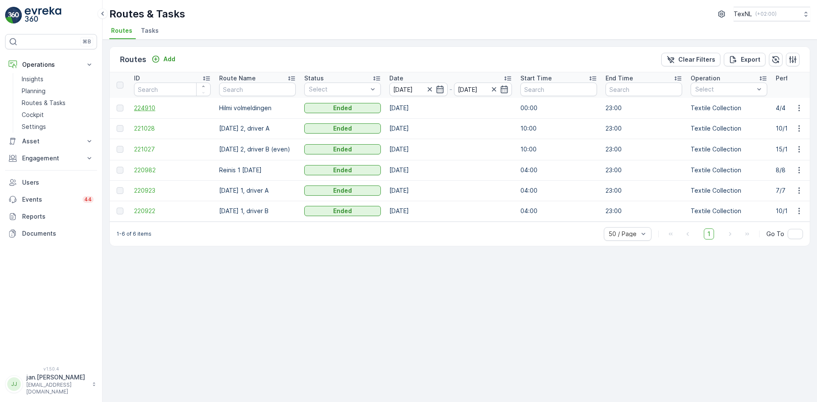
click at [152, 108] on span "224910" at bounding box center [172, 108] width 77 height 9
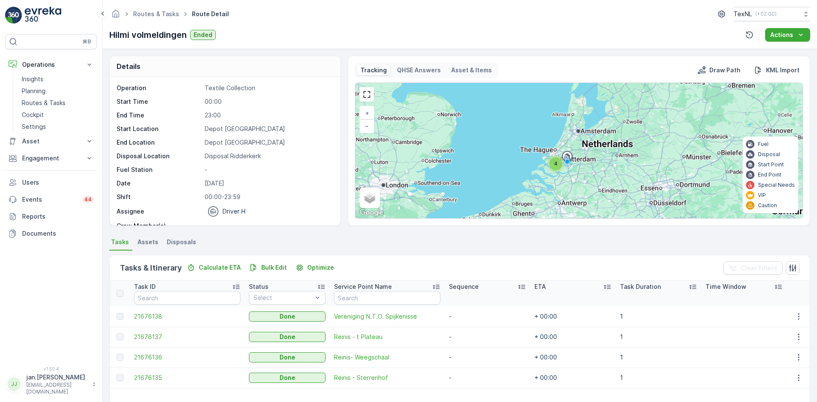
click at [186, 244] on span "Disposals" at bounding box center [181, 242] width 29 height 9
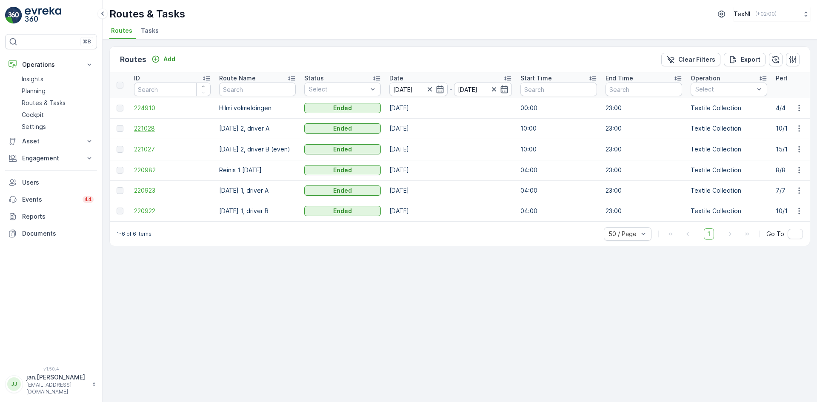
click at [148, 126] on span "221028" at bounding box center [172, 128] width 77 height 9
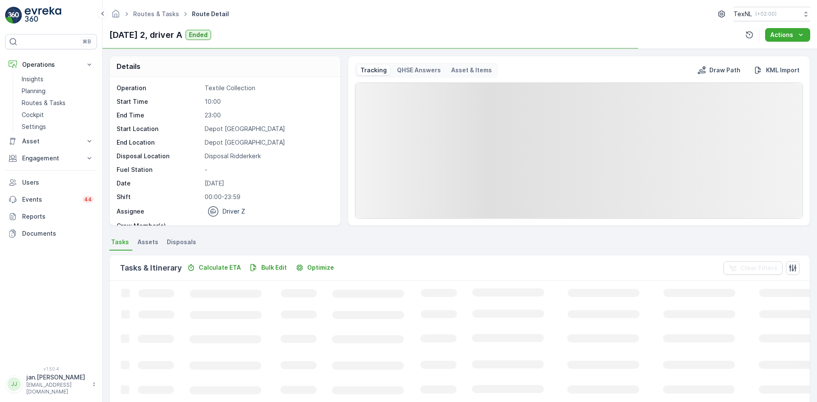
click at [188, 240] on span "Disposals" at bounding box center [181, 242] width 29 height 9
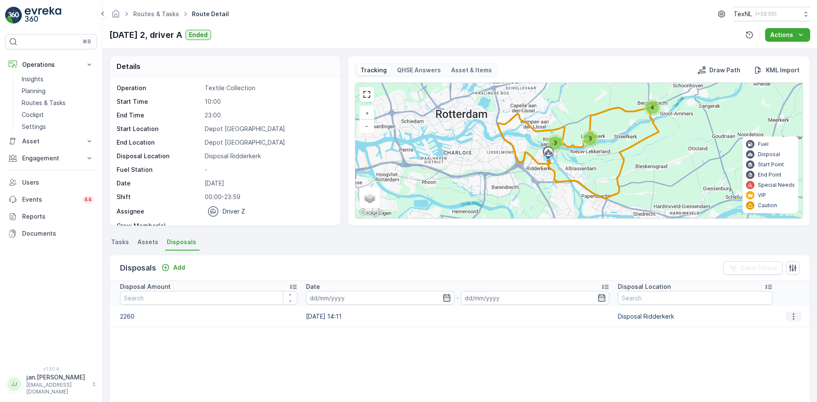
click at [795, 317] on button "button" at bounding box center [793, 317] width 15 height 10
click at [784, 328] on span "Edit Disposal Amount" at bounding box center [782, 329] width 60 height 9
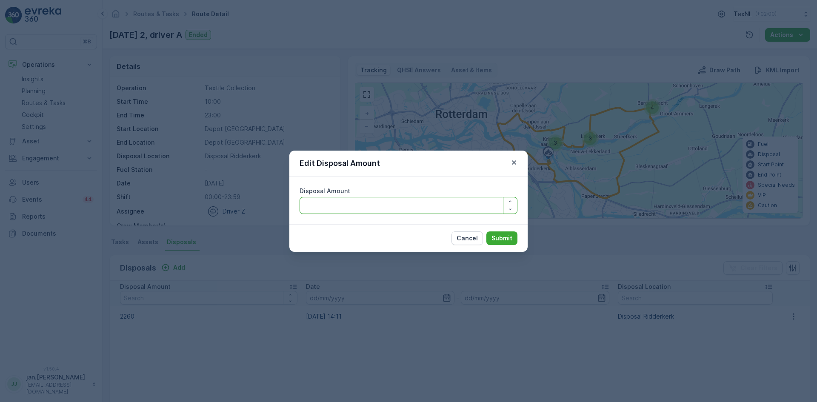
click at [334, 209] on Amount "Disposal Amount" at bounding box center [409, 205] width 218 height 17
type Amount "2060"
click at [503, 237] on p "Submit" at bounding box center [502, 238] width 21 height 9
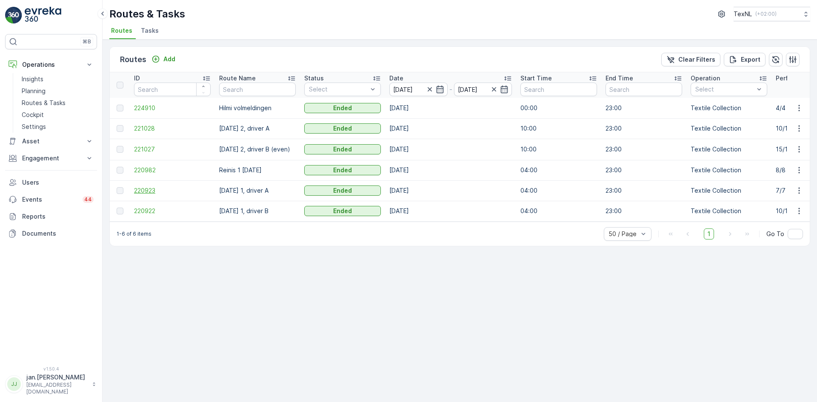
click at [142, 186] on span "220923" at bounding box center [172, 190] width 77 height 9
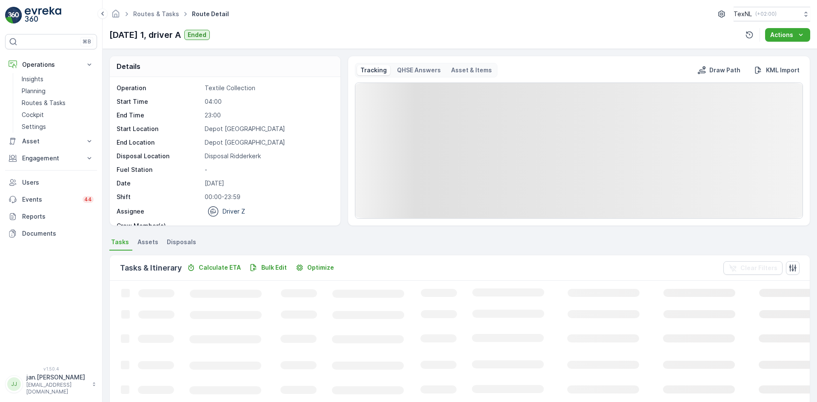
drag, startPoint x: 180, startPoint y: 241, endPoint x: 186, endPoint y: 249, distance: 9.7
click at [180, 241] on span "Disposals" at bounding box center [181, 242] width 29 height 9
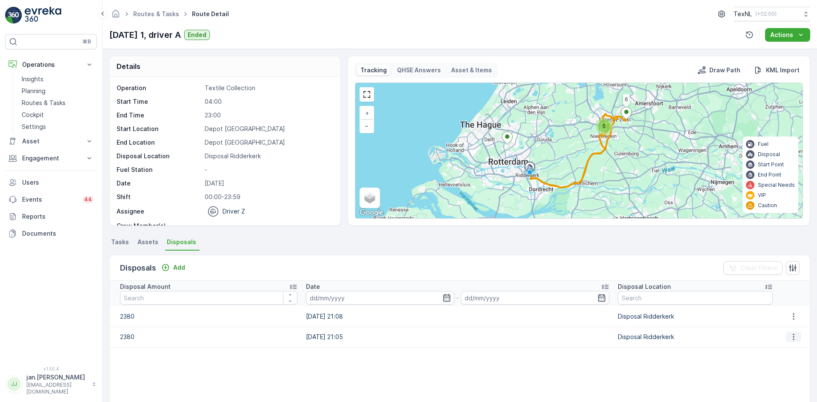
click at [786, 338] on button "button" at bounding box center [793, 337] width 15 height 10
click at [776, 351] on span "Edit Disposal Amount" at bounding box center [782, 350] width 60 height 9
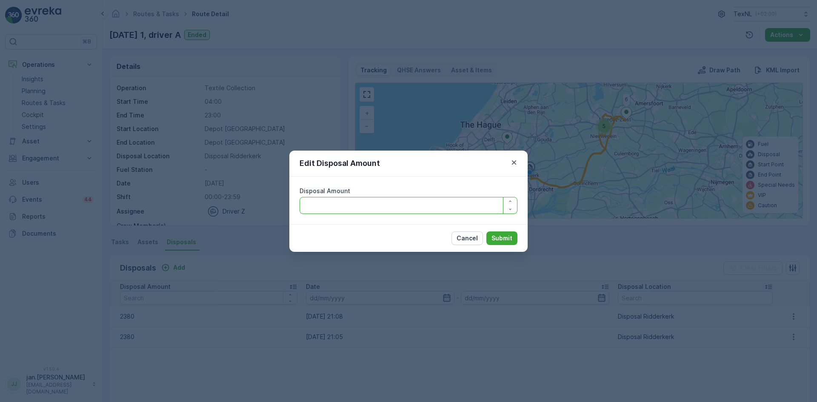
click at [352, 204] on Amount "Disposal Amount" at bounding box center [409, 205] width 218 height 17
type Amount "0"
click at [498, 236] on p "Submit" at bounding box center [502, 238] width 21 height 9
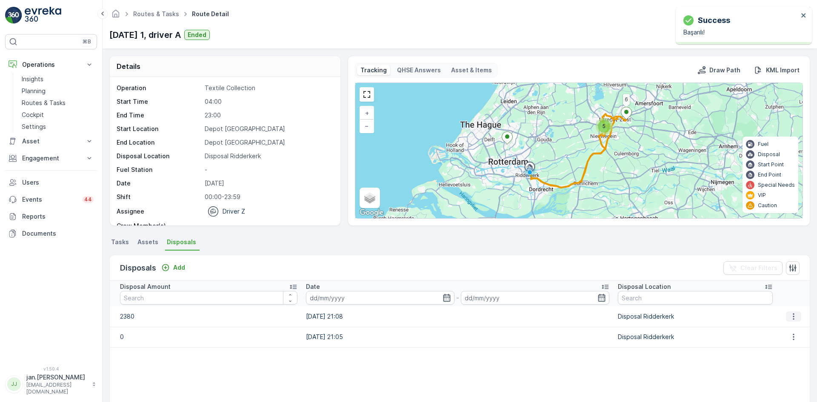
click at [790, 321] on icon "button" at bounding box center [794, 316] width 9 height 9
click at [780, 327] on span "Edit Disposal Amount" at bounding box center [782, 329] width 60 height 9
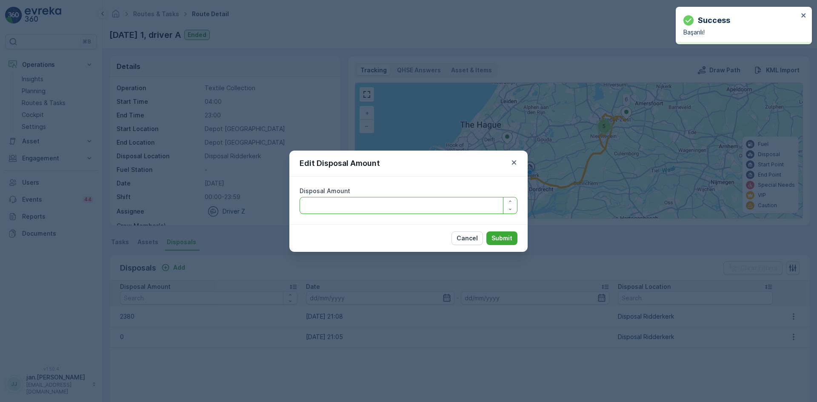
click at [371, 203] on Amount "Disposal Amount" at bounding box center [409, 205] width 218 height 17
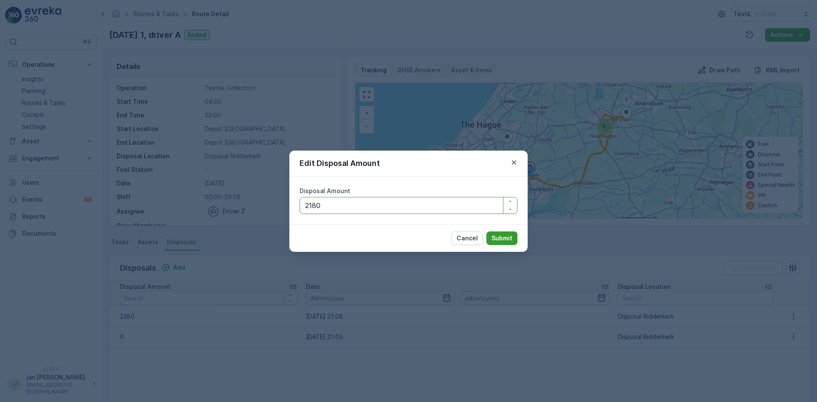
type Amount "2180"
click at [498, 240] on p "Submit" at bounding box center [502, 238] width 21 height 9
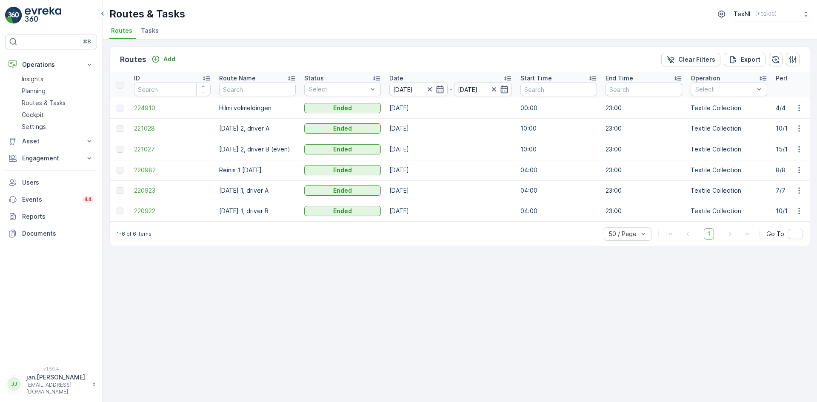
click at [145, 150] on span "221027" at bounding box center [172, 149] width 77 height 9
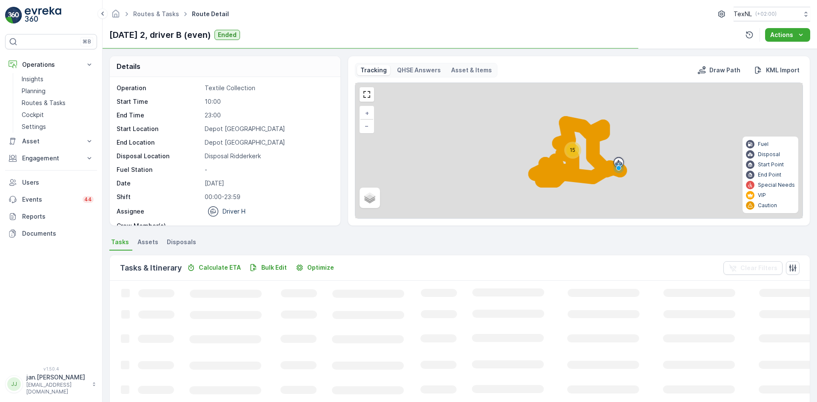
click at [179, 241] on span "Disposals" at bounding box center [181, 242] width 29 height 9
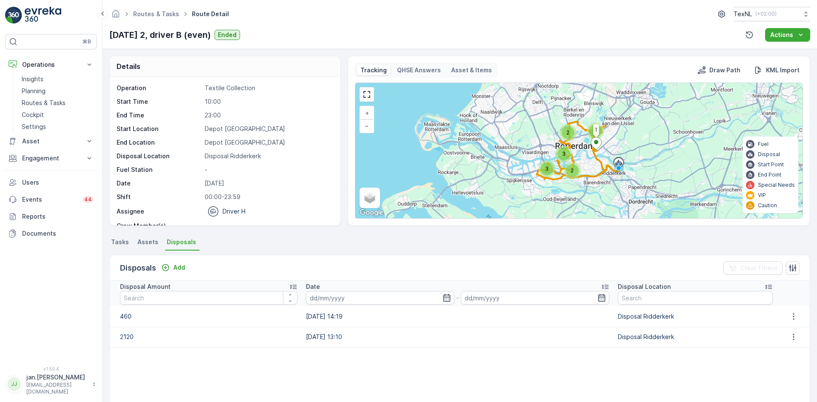
click at [123, 243] on span "Tasks" at bounding box center [120, 242] width 18 height 9
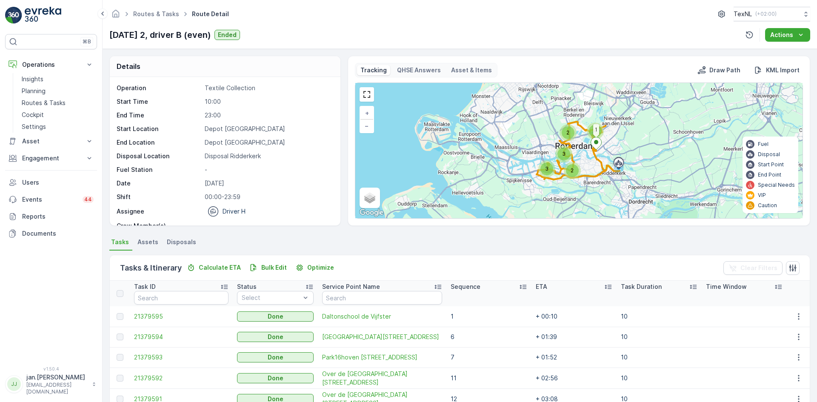
click at [181, 245] on span "Disposals" at bounding box center [181, 242] width 29 height 9
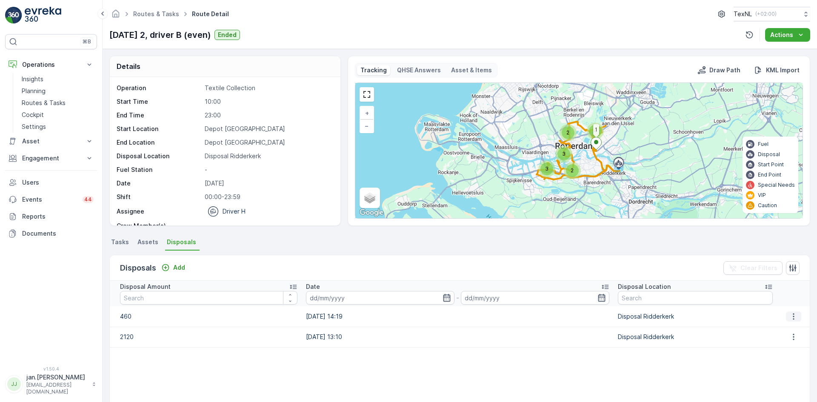
click at [790, 314] on icon "button" at bounding box center [794, 316] width 9 height 9
click at [756, 332] on span "Edit Disposal Amount" at bounding box center [782, 329] width 60 height 9
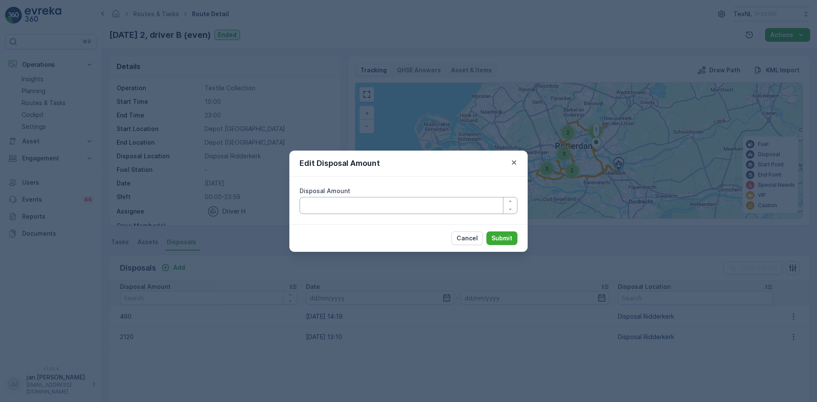
click at [372, 205] on Amount "Disposal Amount" at bounding box center [409, 205] width 218 height 17
type Amount "0"
click at [499, 236] on p "Submit" at bounding box center [502, 238] width 21 height 9
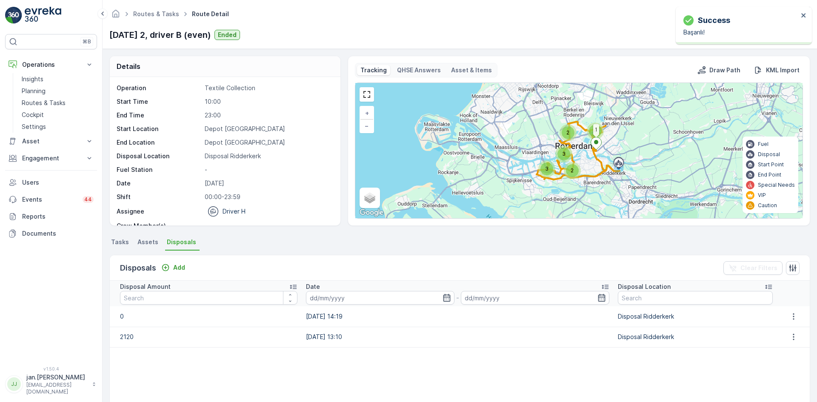
click at [799, 340] on div at bounding box center [794, 337] width 25 height 10
click at [795, 341] on button "button" at bounding box center [793, 337] width 15 height 10
click at [772, 346] on span "Edit Disposal Amount" at bounding box center [782, 350] width 60 height 9
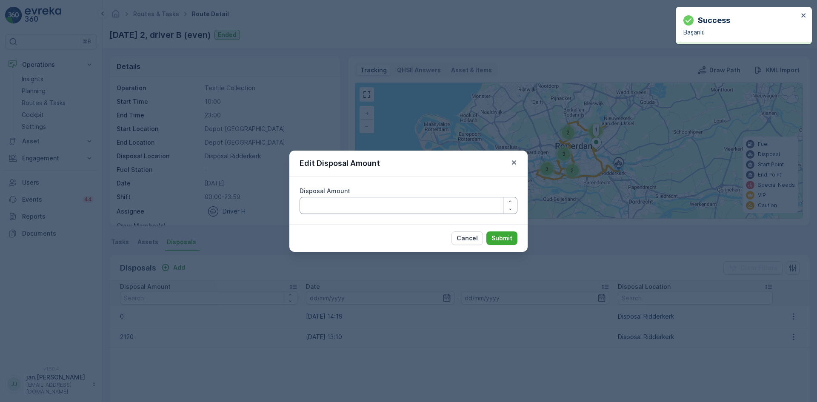
click at [387, 201] on Amount "Disposal Amount" at bounding box center [409, 205] width 218 height 17
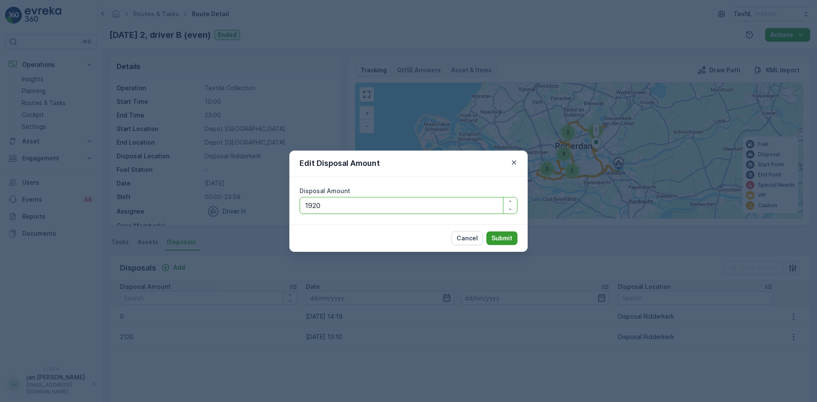
type Amount "1920"
click at [497, 236] on p "Submit" at bounding box center [502, 238] width 21 height 9
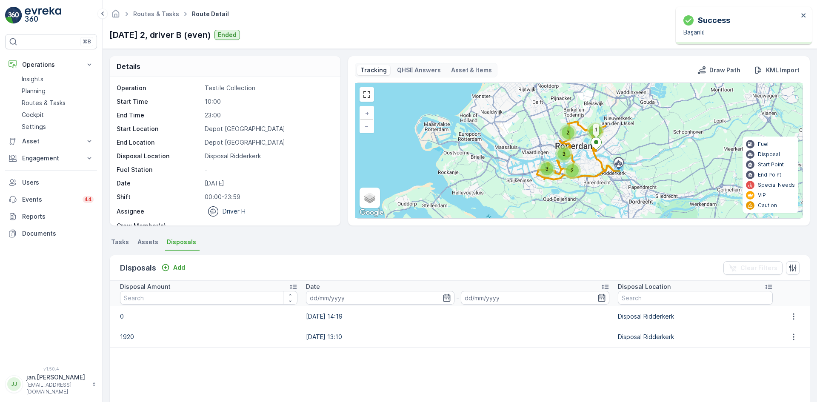
click at [117, 243] on span "Tasks" at bounding box center [120, 242] width 18 height 9
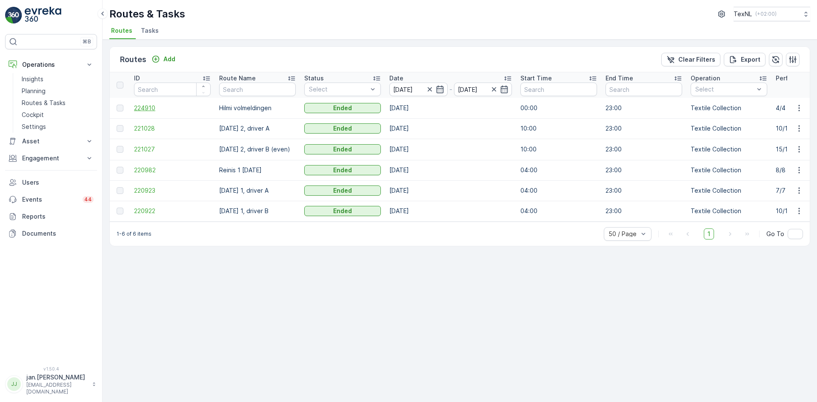
click at [139, 109] on span "224910" at bounding box center [172, 108] width 77 height 9
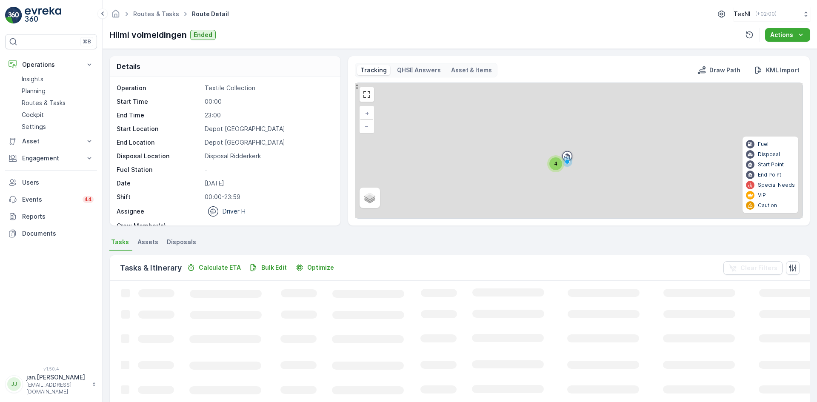
click at [183, 243] on span "Disposals" at bounding box center [181, 242] width 29 height 9
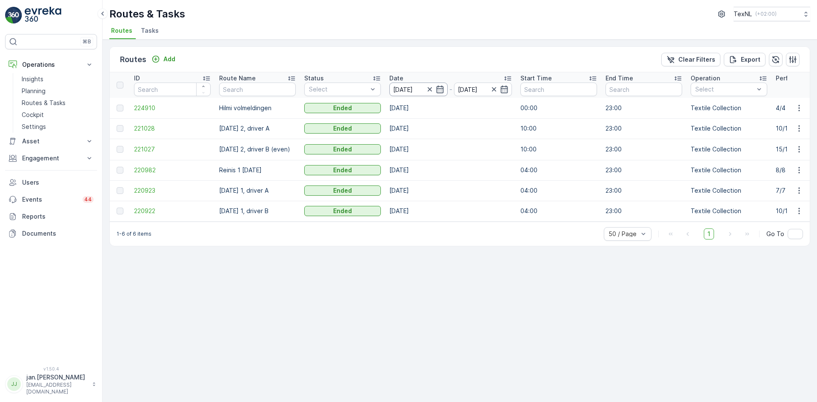
click at [407, 94] on input "[DATE]" at bounding box center [419, 90] width 58 height 14
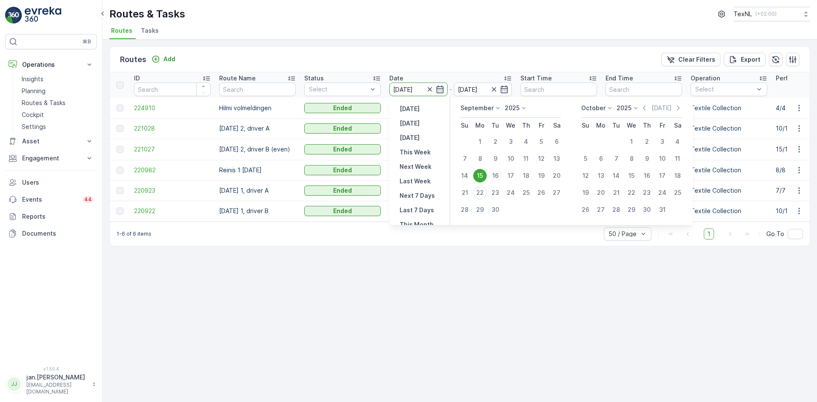
click at [499, 176] on div "16" at bounding box center [496, 176] width 14 height 14
type input "16.09.2025"
click at [499, 176] on div "16" at bounding box center [496, 176] width 14 height 14
type input "16.09.2025"
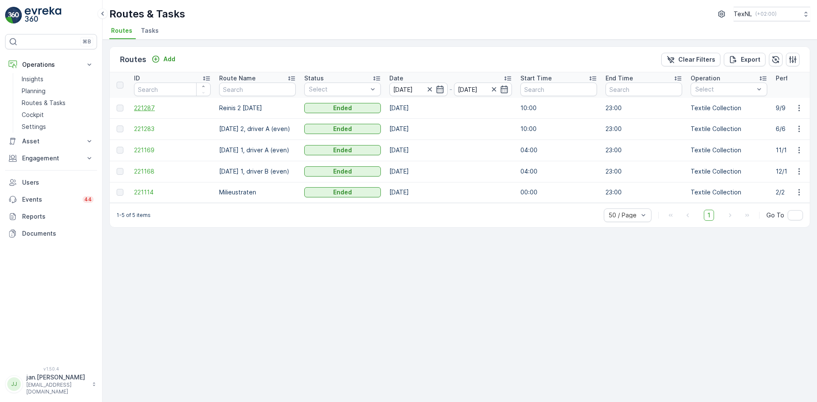
click at [151, 105] on span "221287" at bounding box center [172, 108] width 77 height 9
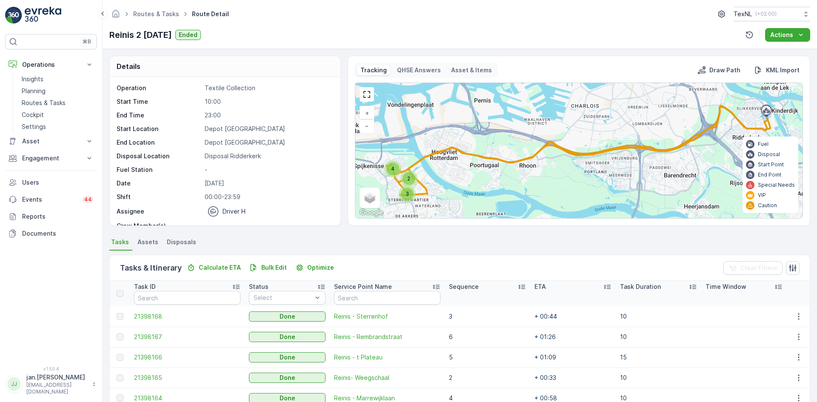
click at [183, 244] on span "Disposals" at bounding box center [181, 242] width 29 height 9
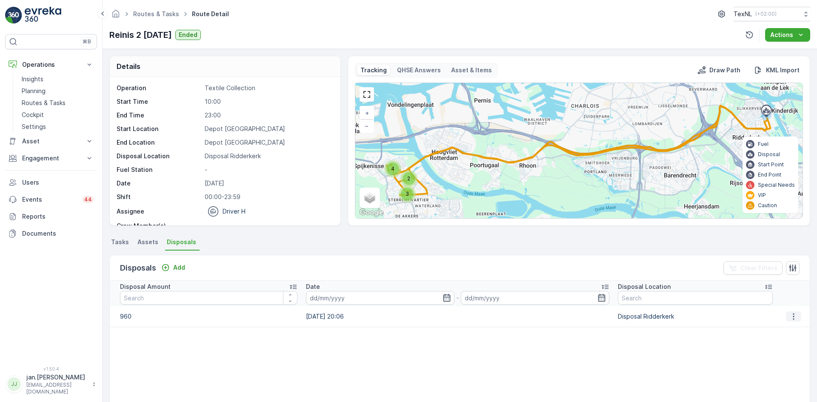
click at [786, 321] on button "button" at bounding box center [793, 317] width 15 height 10
click at [776, 334] on div "Edit Disposal Amount" at bounding box center [782, 330] width 67 height 12
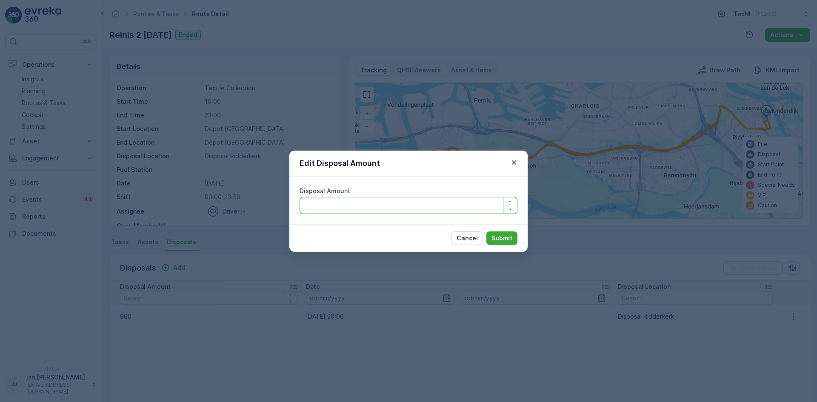
click at [386, 198] on Amount "Disposal Amount" at bounding box center [409, 205] width 218 height 17
type Amount "760"
click at [501, 235] on p "Submit" at bounding box center [502, 238] width 21 height 9
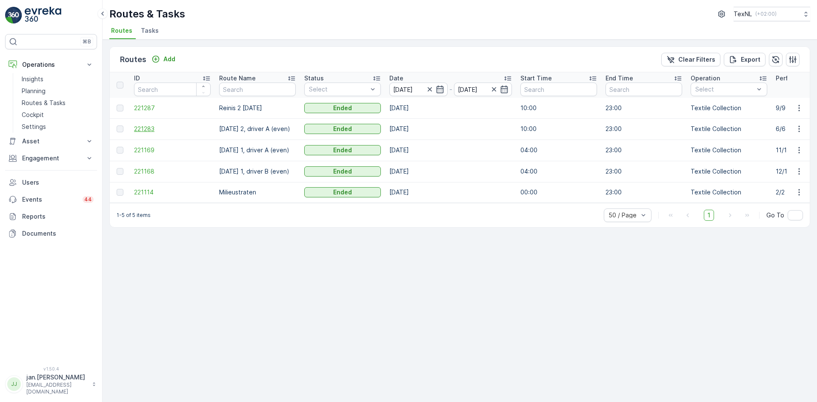
click at [146, 129] on span "221283" at bounding box center [172, 129] width 77 height 9
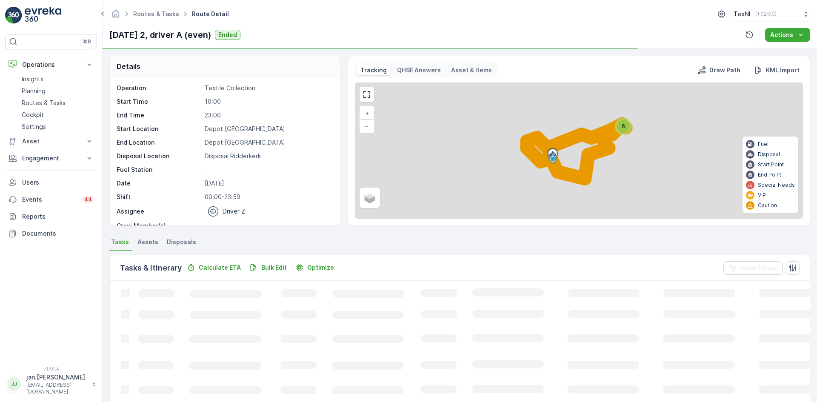
click at [184, 242] on span "Disposals" at bounding box center [181, 242] width 29 height 9
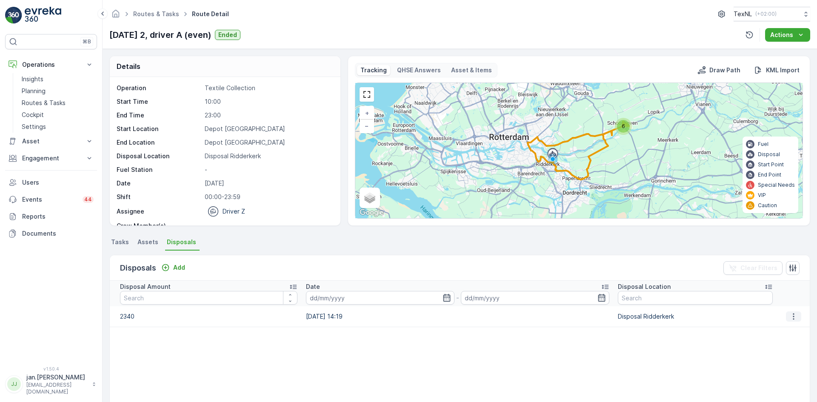
click at [790, 316] on icon "button" at bounding box center [794, 316] width 9 height 9
click at [776, 329] on span "Edit Disposal Amount" at bounding box center [782, 329] width 60 height 9
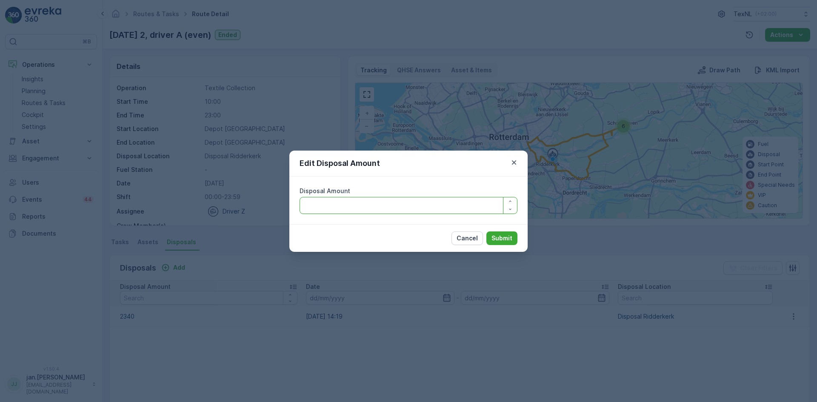
click at [384, 205] on Amount "Disposal Amount" at bounding box center [409, 205] width 218 height 17
type Amount "2140"
click at [494, 235] on p "Submit" at bounding box center [502, 238] width 21 height 9
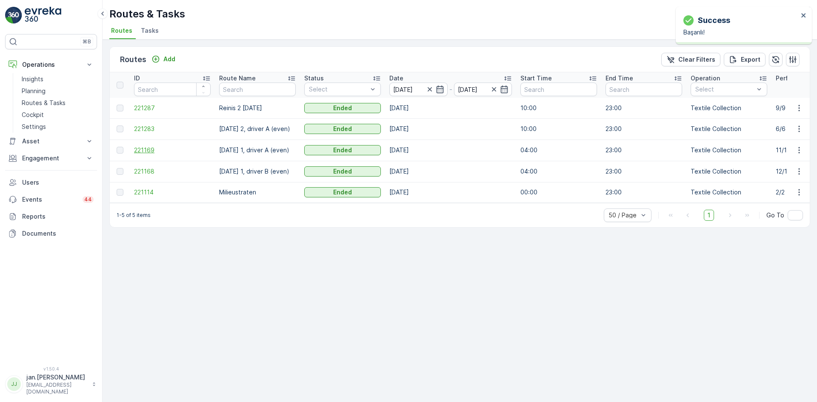
click at [154, 154] on span "221169" at bounding box center [172, 150] width 77 height 9
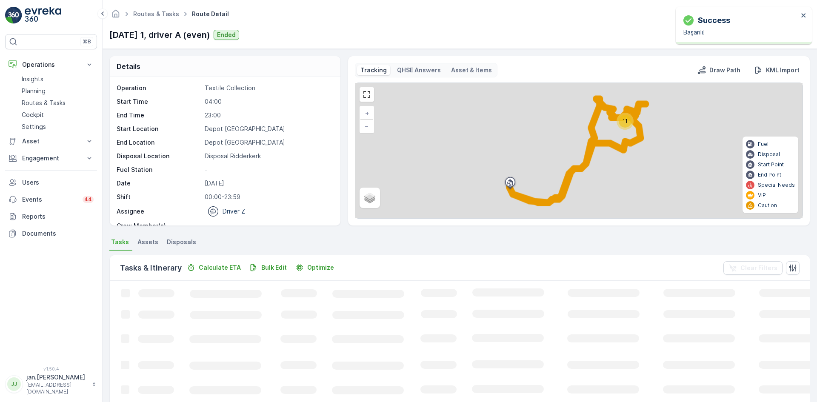
click at [185, 235] on div "Details Operation Textile Collection Start Time 04:00 End Time 23:00 Start Loca…" at bounding box center [460, 225] width 715 height 353
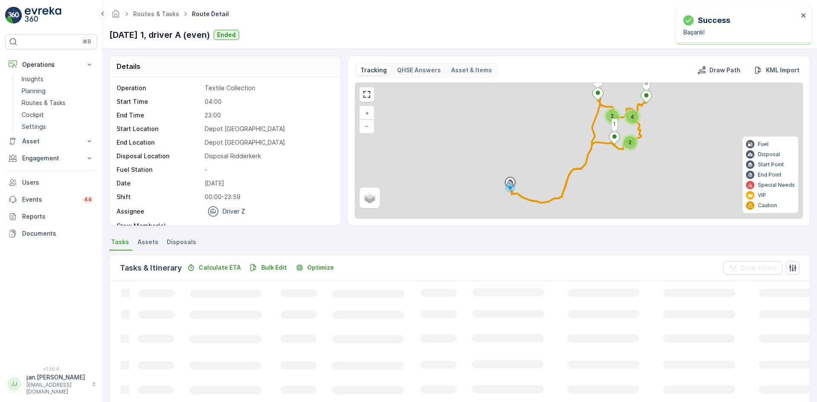
drag, startPoint x: 185, startPoint y: 238, endPoint x: 199, endPoint y: 244, distance: 15.3
click at [185, 238] on li "Disposals" at bounding box center [182, 243] width 34 height 14
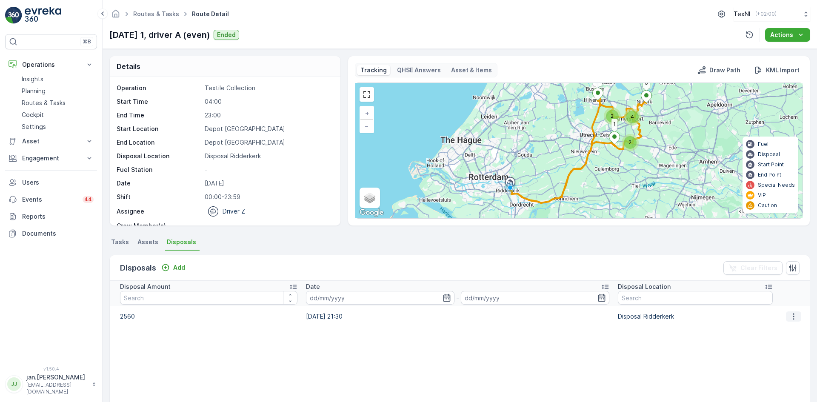
click at [796, 318] on button "button" at bounding box center [793, 317] width 15 height 10
click at [771, 329] on span "Edit Disposal Amount" at bounding box center [782, 329] width 60 height 9
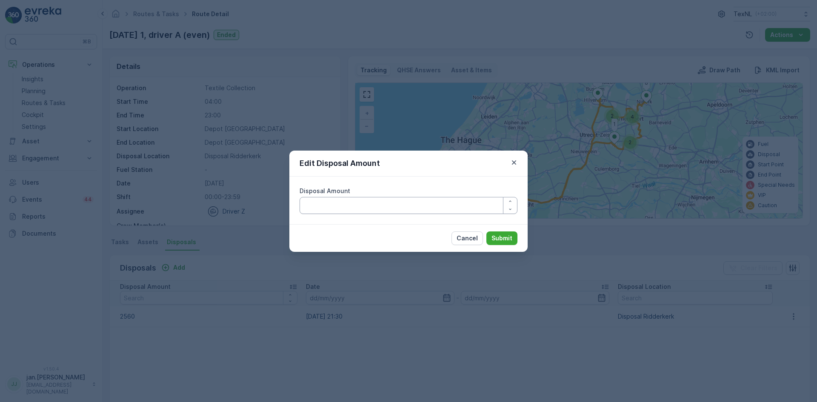
click at [336, 210] on Amount "Disposal Amount" at bounding box center [409, 205] width 218 height 17
type Amount "2360"
click at [501, 237] on p "Submit" at bounding box center [502, 238] width 21 height 9
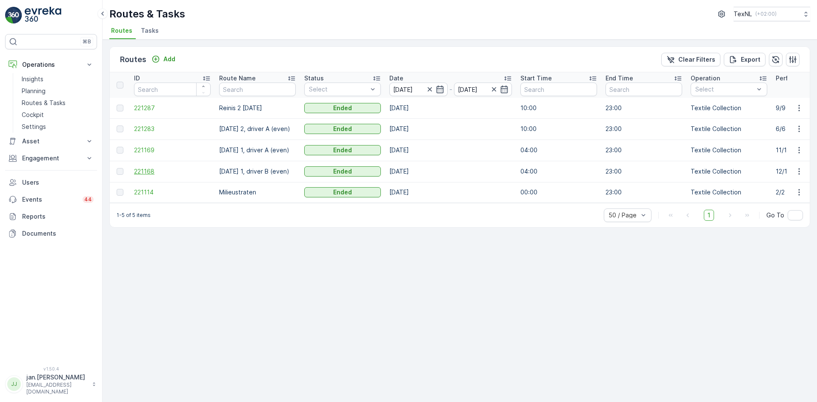
click at [140, 170] on span "221168" at bounding box center [172, 171] width 77 height 9
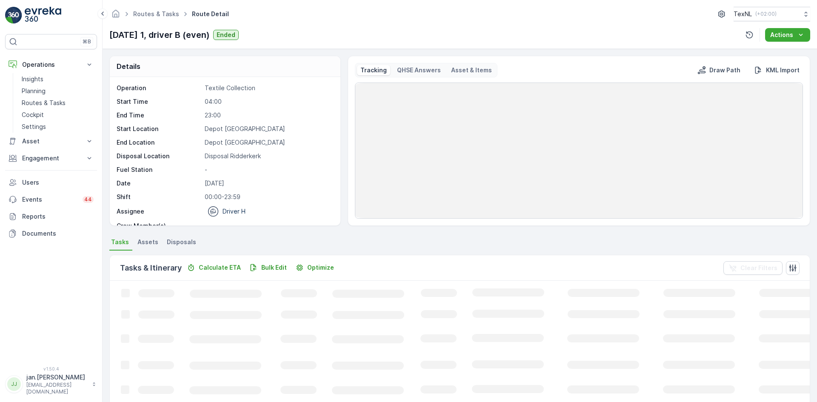
click at [189, 242] on span "Disposals" at bounding box center [181, 242] width 29 height 9
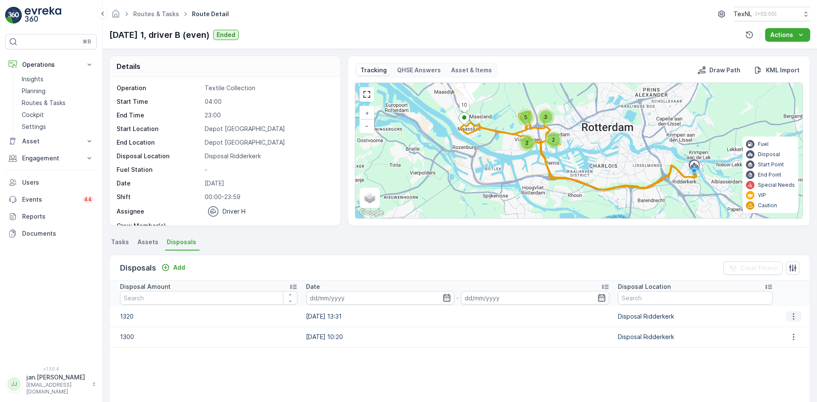
click at [786, 315] on button "button" at bounding box center [793, 317] width 15 height 10
click at [776, 327] on span "Edit Disposal Amount" at bounding box center [782, 329] width 60 height 9
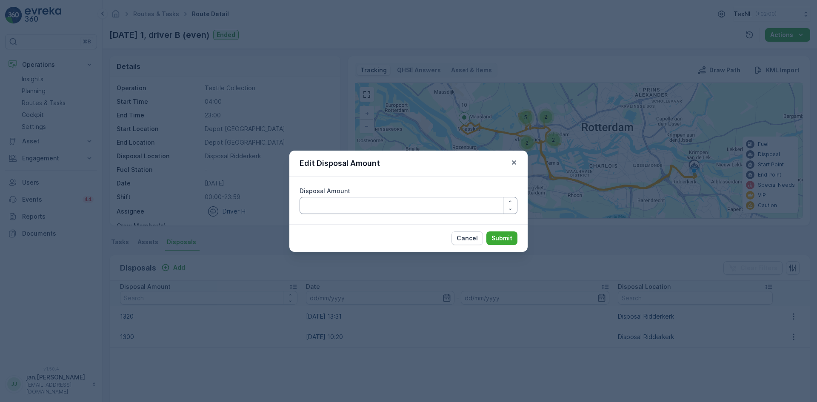
click at [405, 210] on Amount "Disposal Amount" at bounding box center [409, 205] width 218 height 17
type Amount "1220"
click at [499, 240] on p "Submit" at bounding box center [502, 238] width 21 height 9
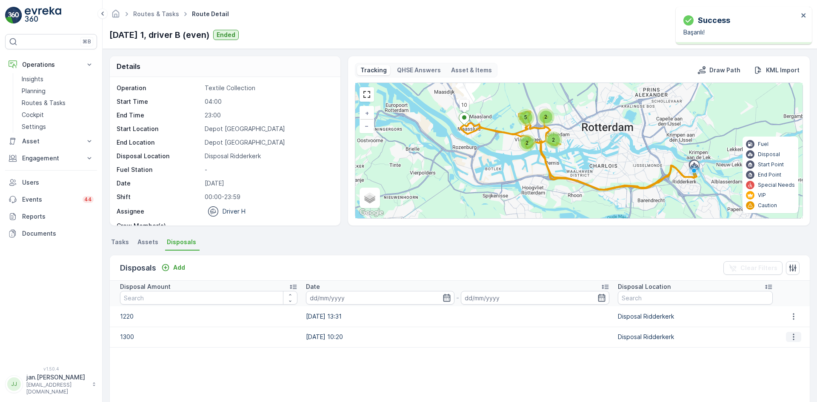
click at [790, 341] on icon "button" at bounding box center [794, 337] width 9 height 9
click at [780, 347] on span "Edit Disposal Amount" at bounding box center [782, 350] width 60 height 9
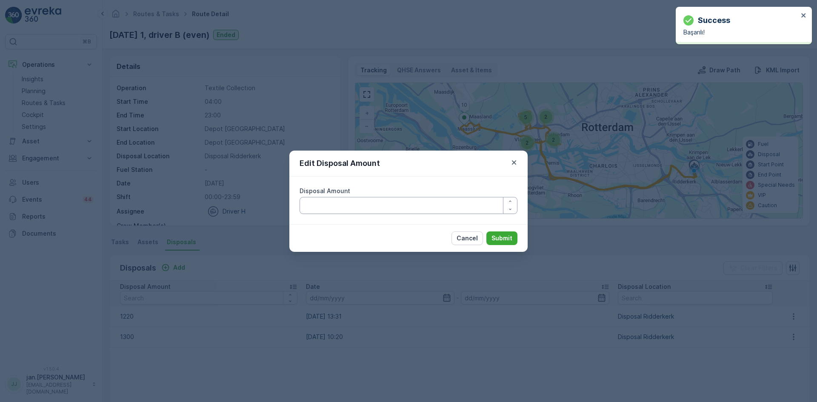
click at [349, 209] on Amount "Disposal Amount" at bounding box center [409, 205] width 218 height 17
type Amount "1200"
click at [501, 238] on p "Submit" at bounding box center [502, 238] width 21 height 9
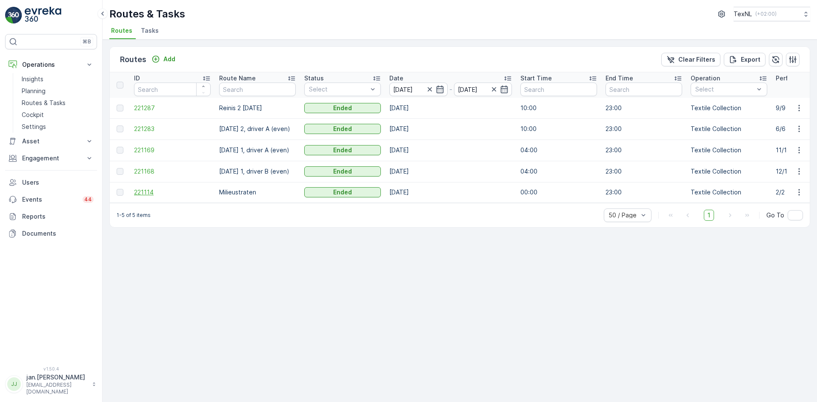
click at [151, 194] on span "221114" at bounding box center [172, 192] width 77 height 9
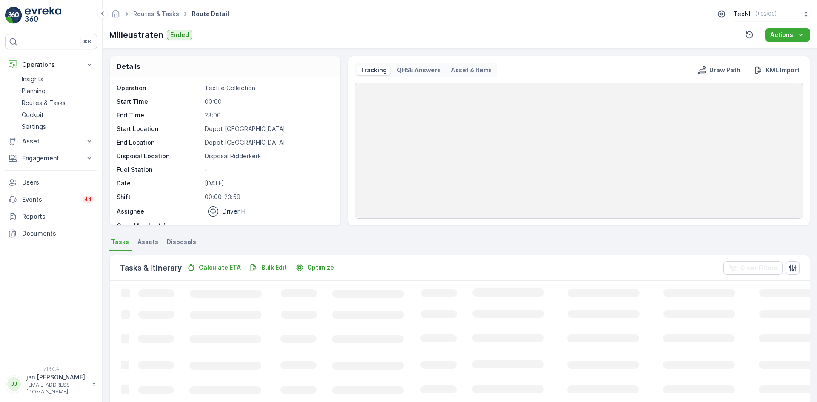
click at [179, 240] on span "Disposals" at bounding box center [181, 242] width 29 height 9
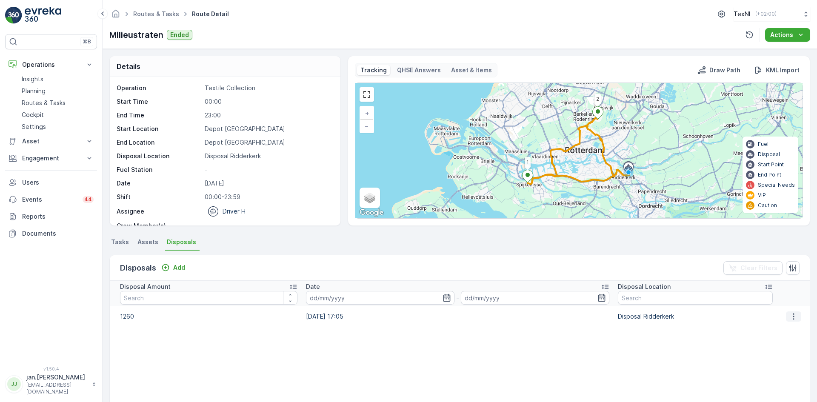
click at [793, 317] on icon "button" at bounding box center [794, 316] width 9 height 9
click at [780, 332] on span "Edit Disposal Amount" at bounding box center [782, 329] width 60 height 9
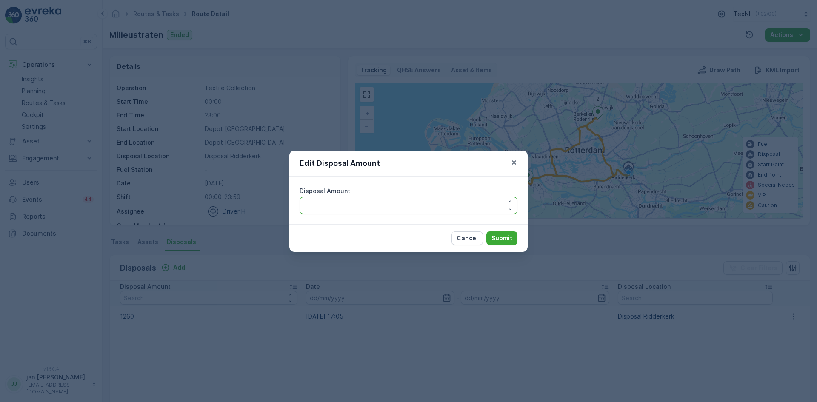
click at [412, 208] on Amount "Disposal Amount" at bounding box center [409, 205] width 218 height 17
type Amount "1060"
click at [507, 237] on p "Submit" at bounding box center [502, 238] width 21 height 9
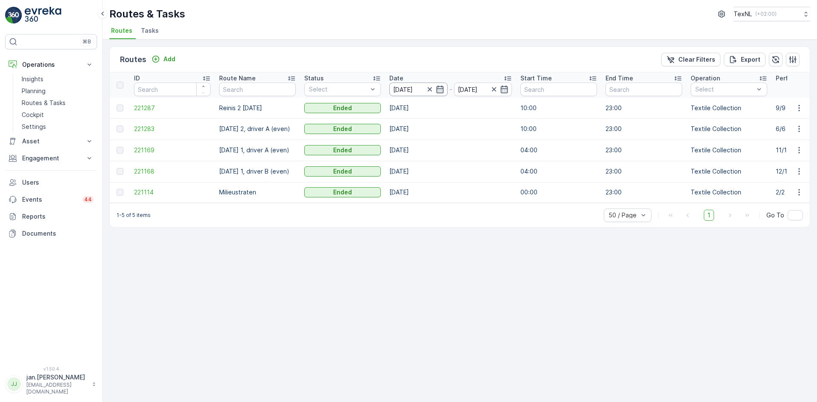
click at [402, 92] on input "16.09.2025" at bounding box center [419, 90] width 58 height 14
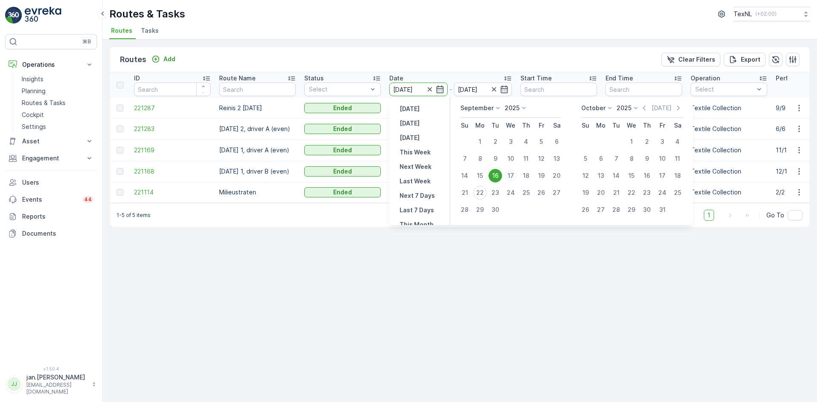
click at [512, 175] on div "17" at bounding box center [511, 176] width 14 height 14
type input "17.09.2025"
click at [512, 175] on div "17" at bounding box center [511, 176] width 14 height 14
type input "17.09.2025"
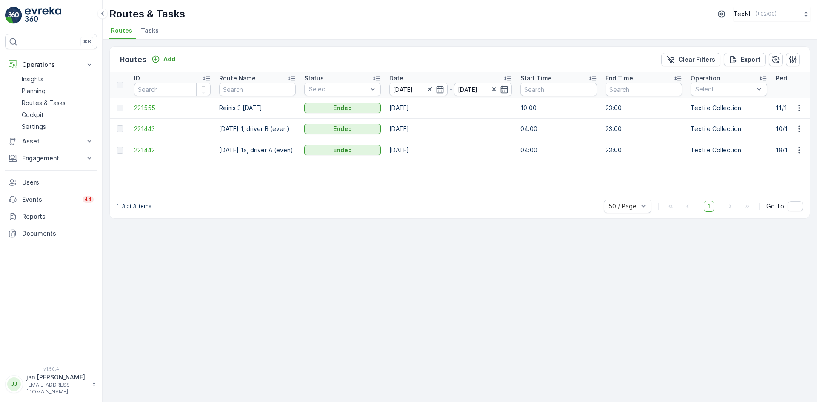
click at [141, 107] on span "221555" at bounding box center [172, 108] width 77 height 9
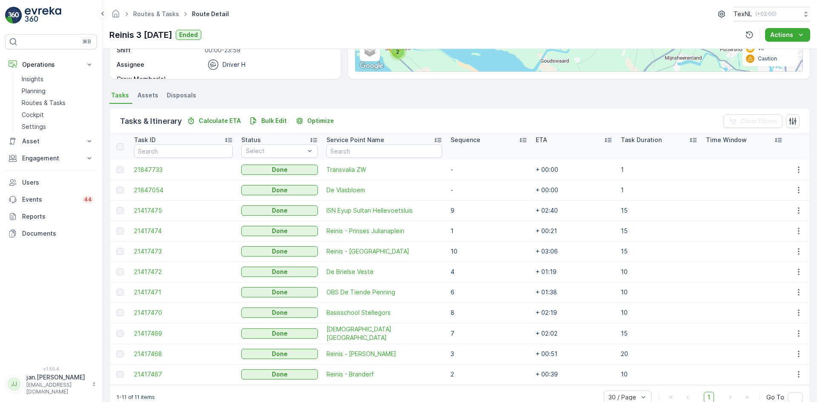
scroll to position [165, 0]
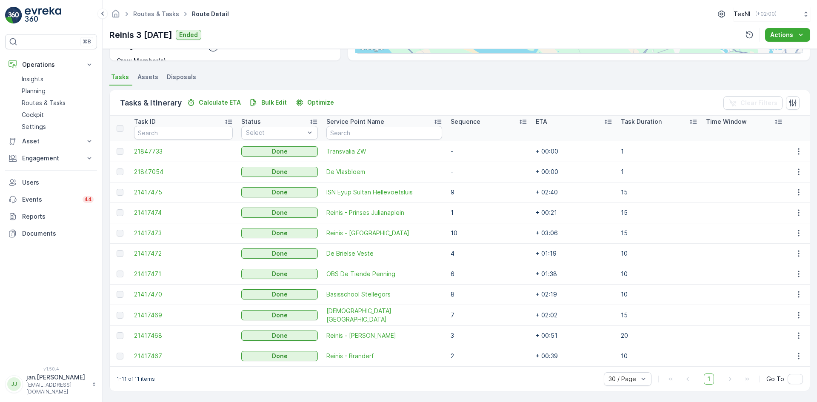
click at [183, 77] on span "Disposals" at bounding box center [181, 77] width 29 height 9
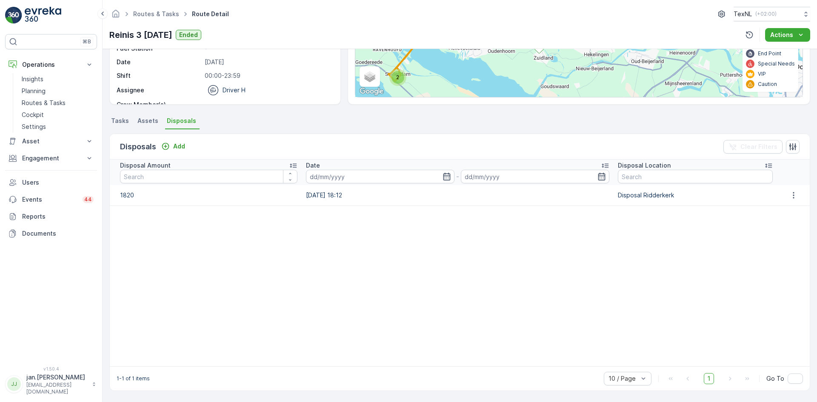
scroll to position [121, 0]
click at [790, 197] on icon "button" at bounding box center [794, 195] width 9 height 9
click at [771, 213] on div "Edit Disposal Amount" at bounding box center [782, 208] width 67 height 12
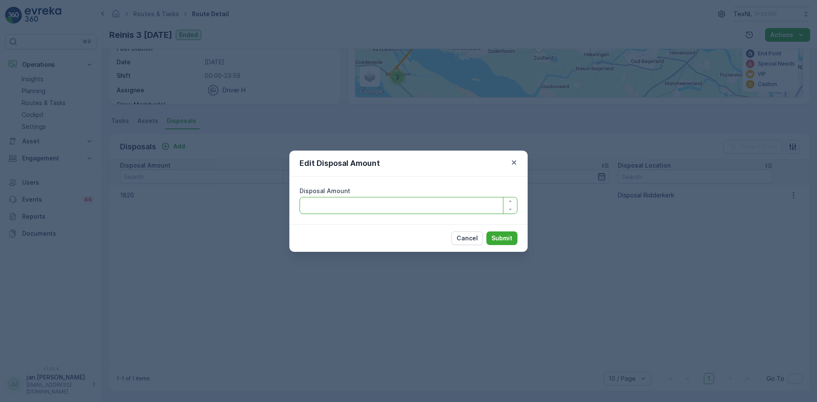
click at [370, 210] on Amount "Disposal Amount" at bounding box center [409, 205] width 218 height 17
type Amount "1620"
click at [502, 235] on p "Submit" at bounding box center [502, 238] width 21 height 9
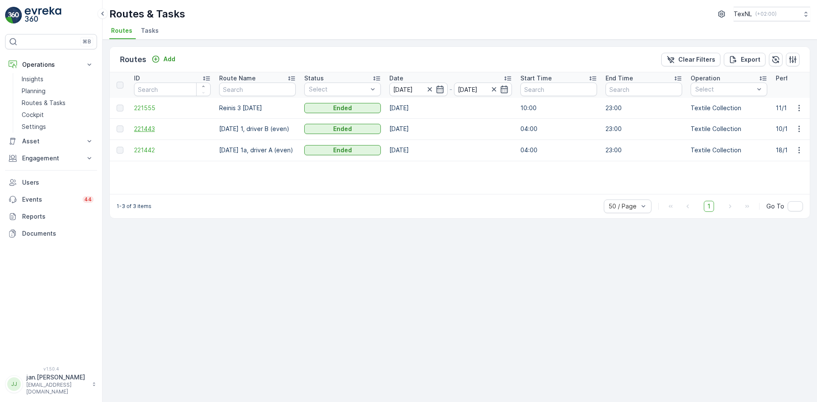
click at [146, 127] on span "221443" at bounding box center [172, 129] width 77 height 9
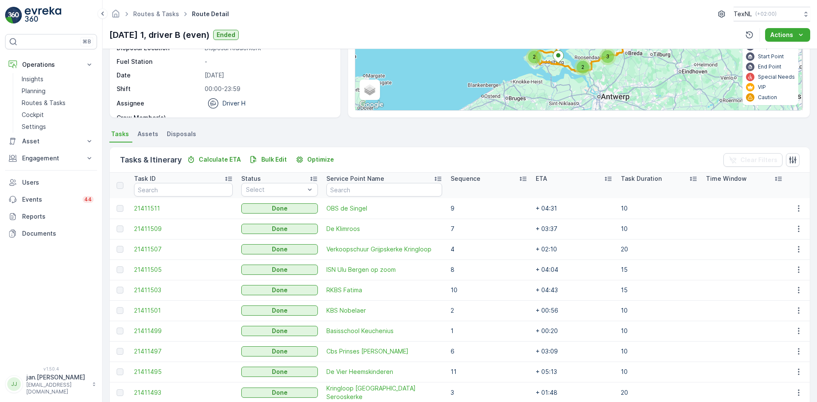
scroll to position [128, 0]
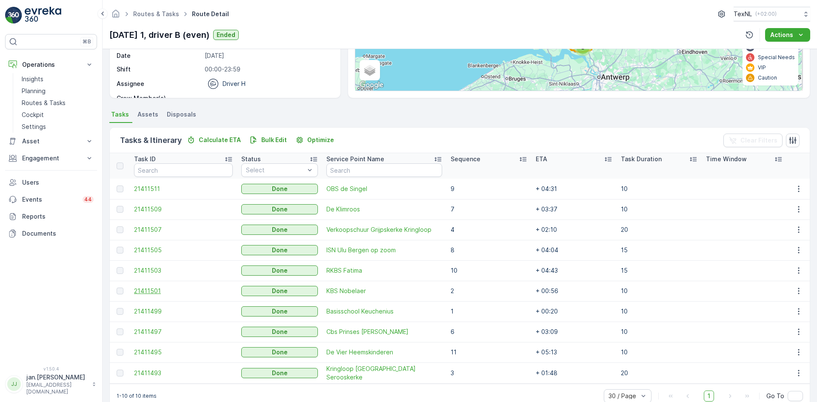
click at [148, 288] on span "21411501" at bounding box center [183, 291] width 99 height 9
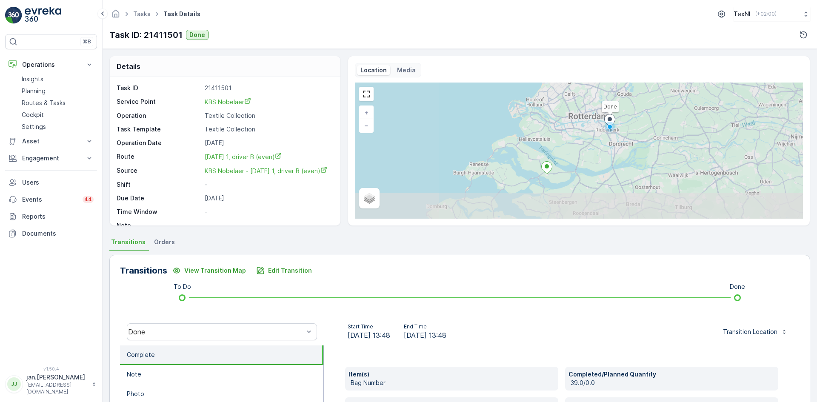
scroll to position [43, 0]
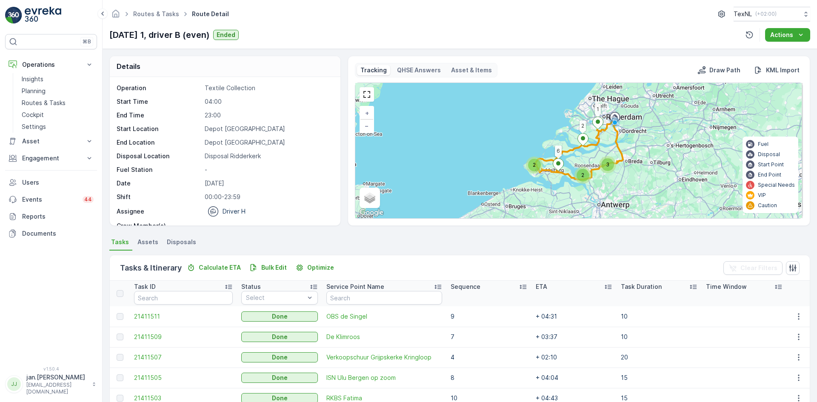
click at [183, 242] on span "Disposals" at bounding box center [181, 242] width 29 height 9
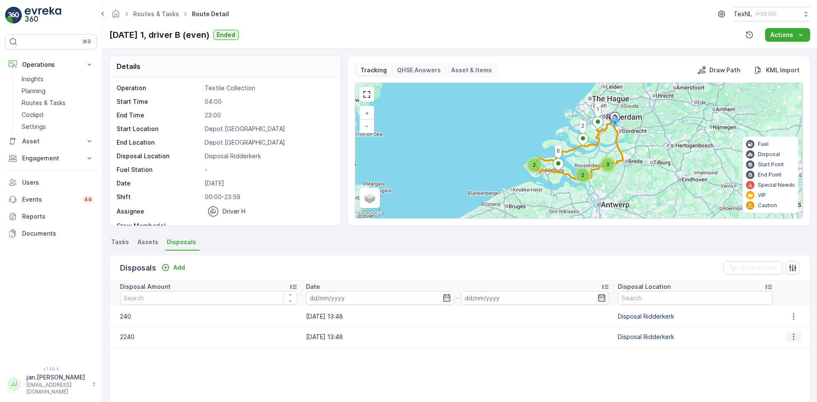
click at [792, 338] on icon "button" at bounding box center [794, 337] width 9 height 9
click at [779, 350] on span "Edit Disposal Amount" at bounding box center [782, 350] width 60 height 9
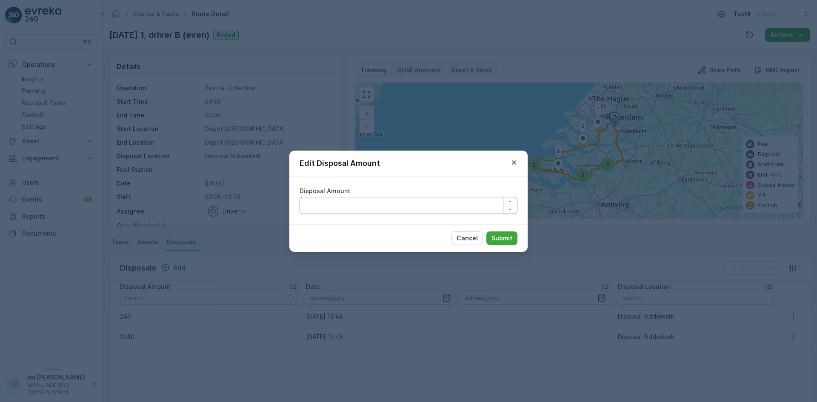
click at [395, 207] on Amount "Disposal Amount" at bounding box center [409, 205] width 218 height 17
type Amount "2040"
click at [495, 238] on p "Submit" at bounding box center [502, 238] width 21 height 9
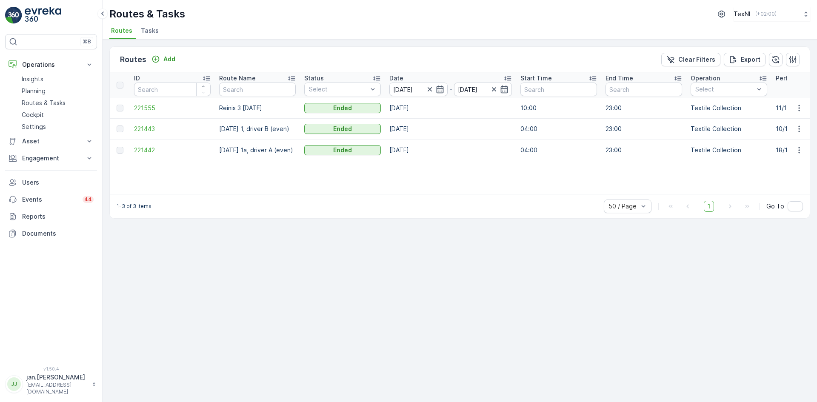
click at [143, 152] on span "221442" at bounding box center [172, 150] width 77 height 9
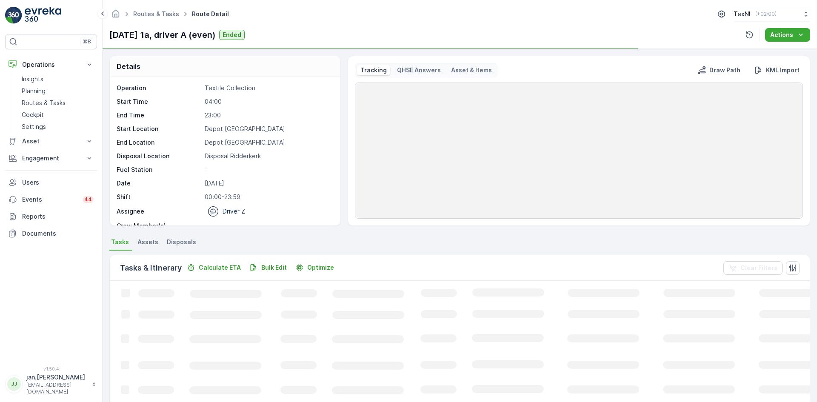
click at [186, 239] on span "Disposals" at bounding box center [181, 242] width 29 height 9
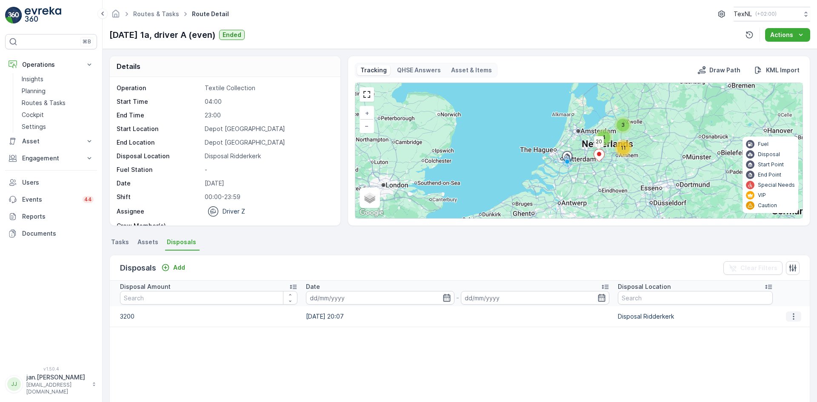
click at [790, 317] on icon "button" at bounding box center [794, 316] width 9 height 9
click at [780, 324] on div "Edit Disposal Amount" at bounding box center [782, 330] width 67 height 12
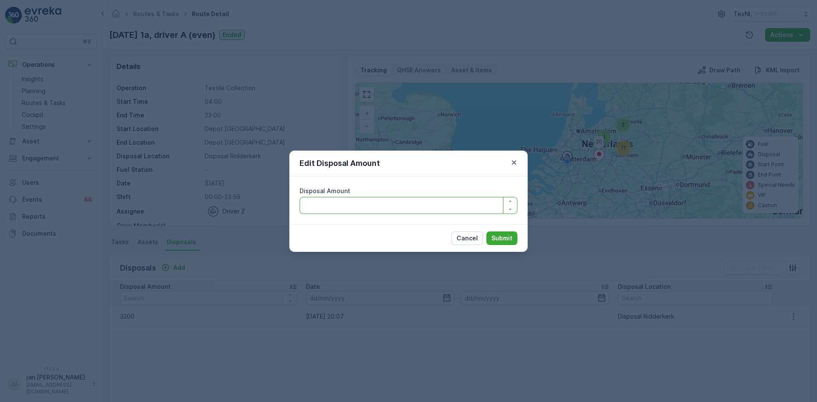
click at [395, 208] on Amount "Disposal Amount" at bounding box center [409, 205] width 218 height 17
type Amount "3000"
click at [499, 238] on p "Submit" at bounding box center [502, 238] width 21 height 9
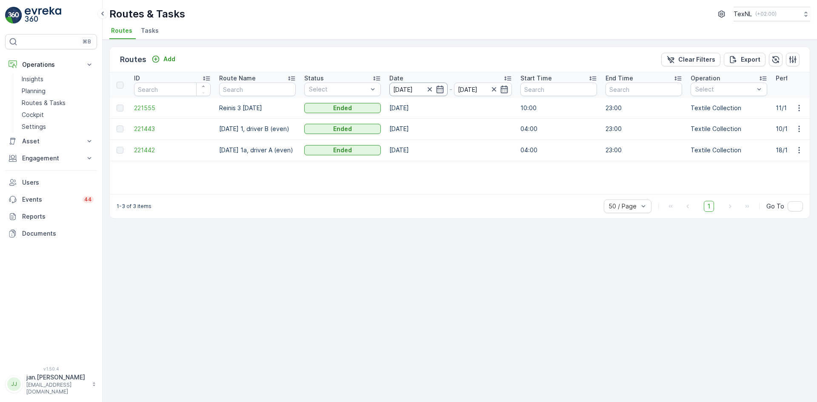
click at [417, 84] on input "17.09.2025" at bounding box center [419, 90] width 58 height 14
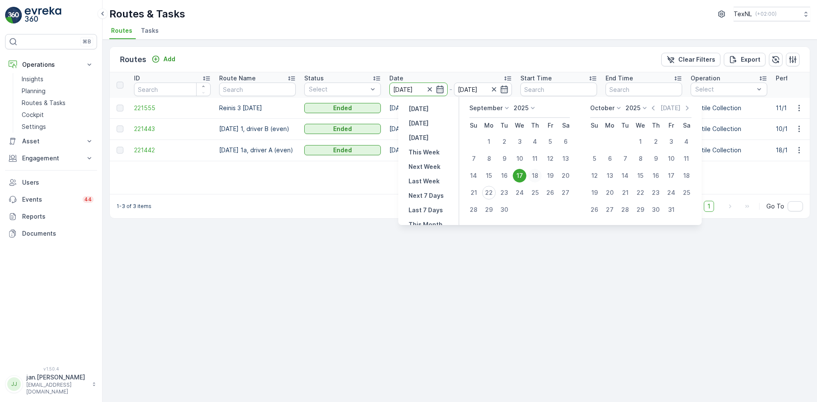
click at [535, 175] on div "18" at bounding box center [535, 176] width 14 height 14
type input "18.09.2025"
click at [534, 175] on div "18" at bounding box center [535, 176] width 14 height 14
type input "18.09.2025"
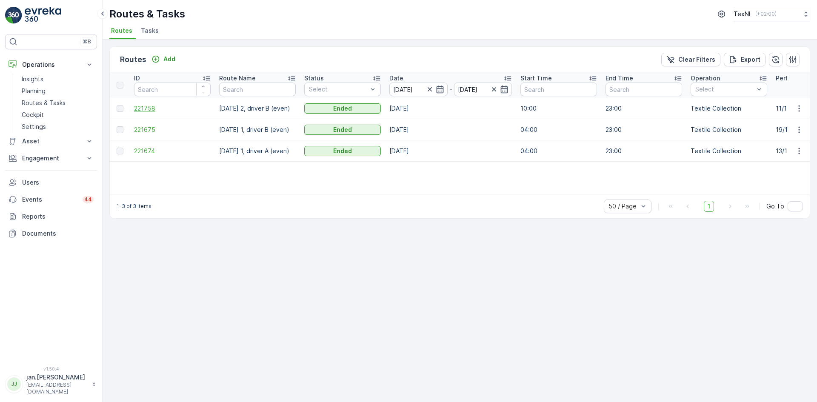
click at [142, 109] on span "221758" at bounding box center [172, 108] width 77 height 9
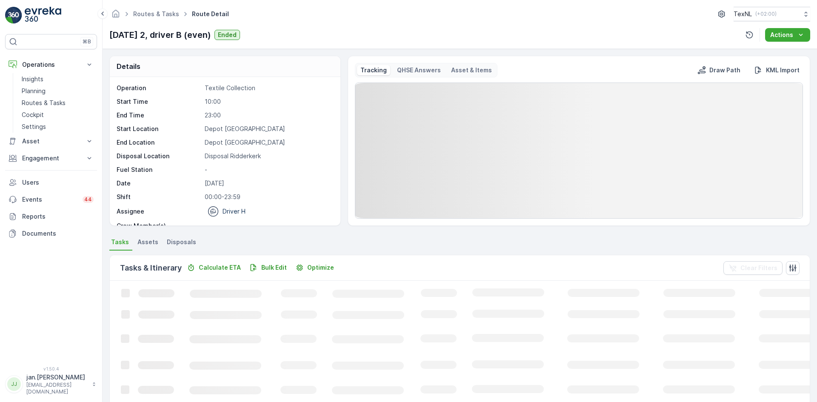
click at [183, 242] on span "Disposals" at bounding box center [181, 242] width 29 height 9
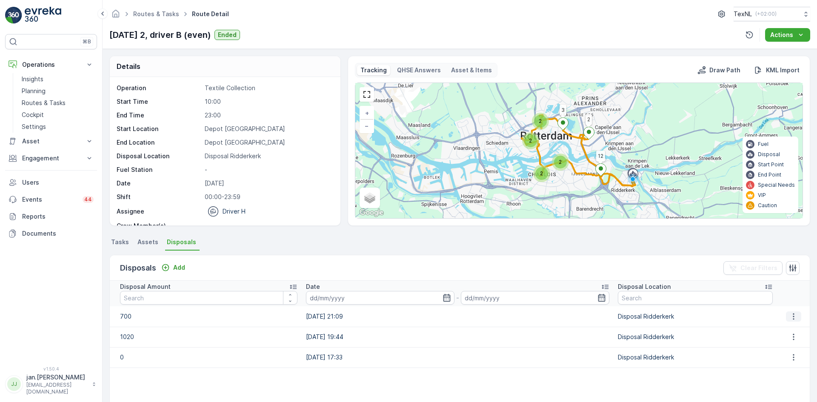
click at [790, 315] on icon "button" at bounding box center [794, 316] width 9 height 9
click at [780, 327] on span "Edit Disposal Amount" at bounding box center [782, 329] width 60 height 9
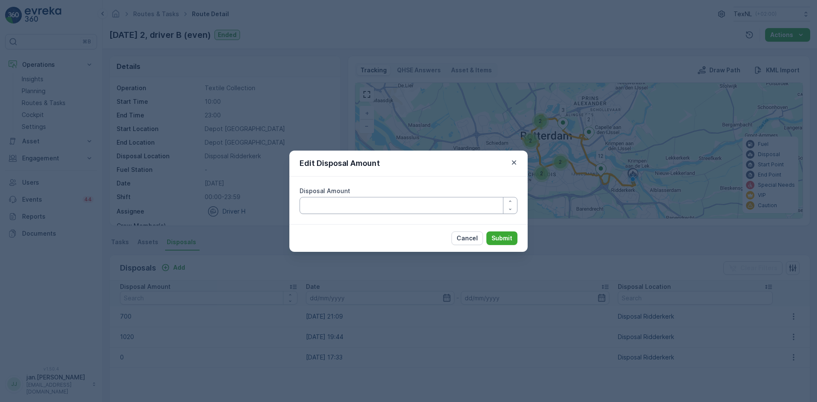
click at [372, 208] on Amount "Disposal Amount" at bounding box center [409, 205] width 218 height 17
type Amount "600"
click at [494, 238] on p "Submit" at bounding box center [502, 238] width 21 height 9
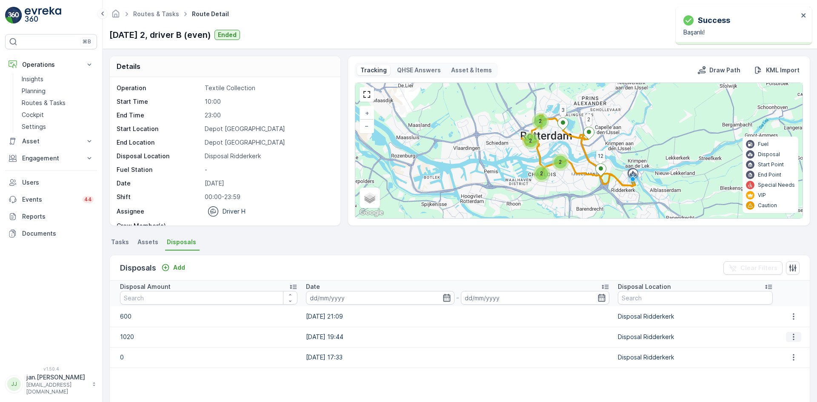
click at [790, 336] on icon "button" at bounding box center [794, 337] width 9 height 9
click at [780, 346] on span "Edit Disposal Amount" at bounding box center [782, 350] width 60 height 9
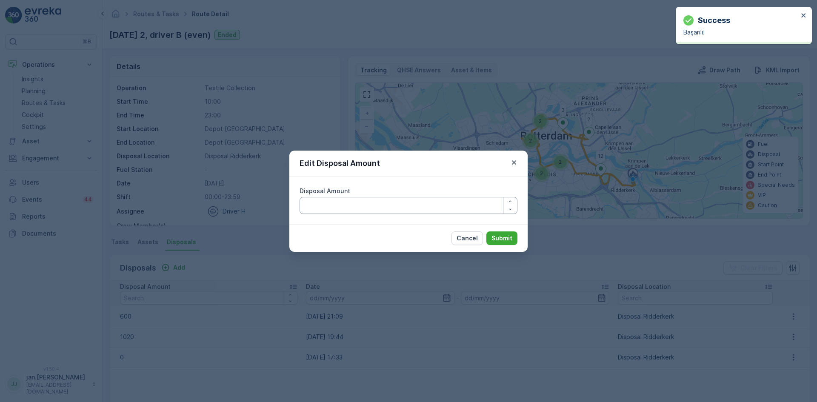
click at [407, 209] on Amount "Disposal Amount" at bounding box center [409, 205] width 218 height 17
type Amount "920"
click at [507, 238] on p "Submit" at bounding box center [502, 238] width 21 height 9
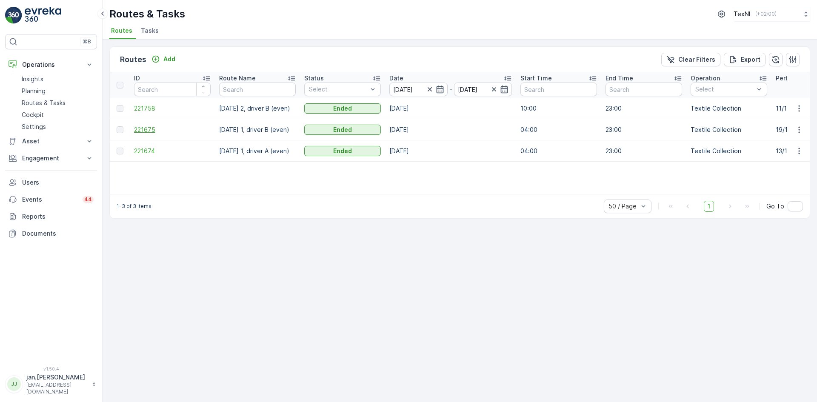
click at [146, 127] on span "221675" at bounding box center [172, 130] width 77 height 9
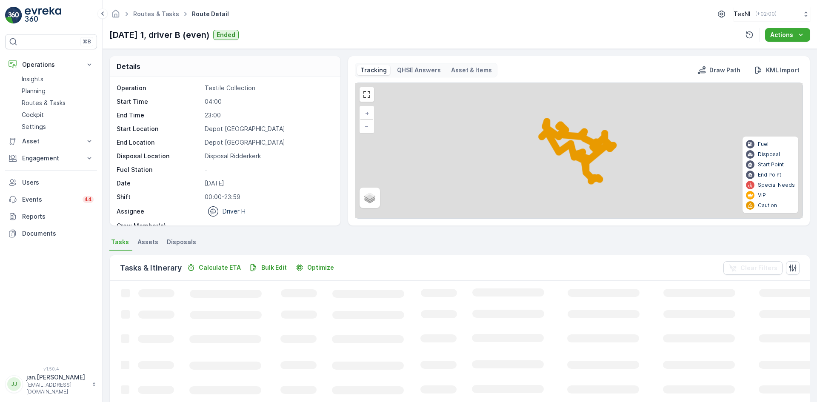
click at [174, 242] on span "Disposals" at bounding box center [181, 242] width 29 height 9
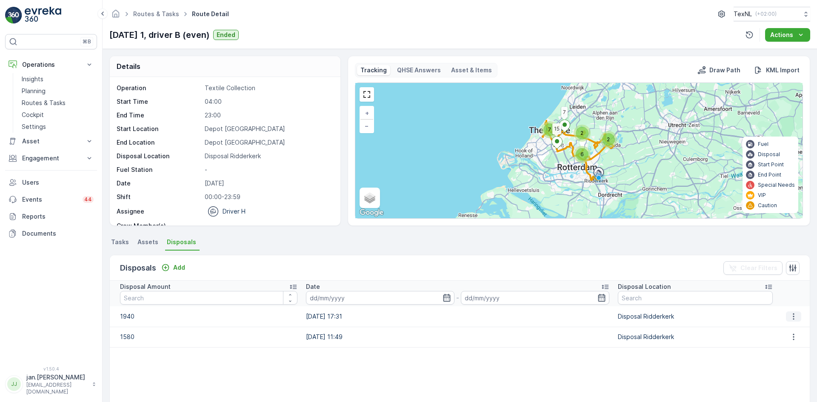
click at [790, 318] on icon "button" at bounding box center [794, 316] width 9 height 9
click at [777, 327] on span "Edit Disposal Amount" at bounding box center [782, 329] width 60 height 9
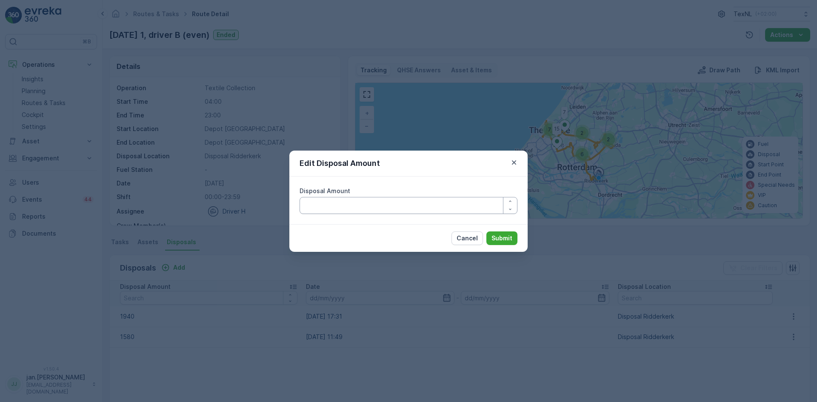
click at [370, 208] on Amount "Disposal Amount" at bounding box center [409, 205] width 218 height 17
type Amount "1840"
click at [497, 241] on p "Submit" at bounding box center [502, 238] width 21 height 9
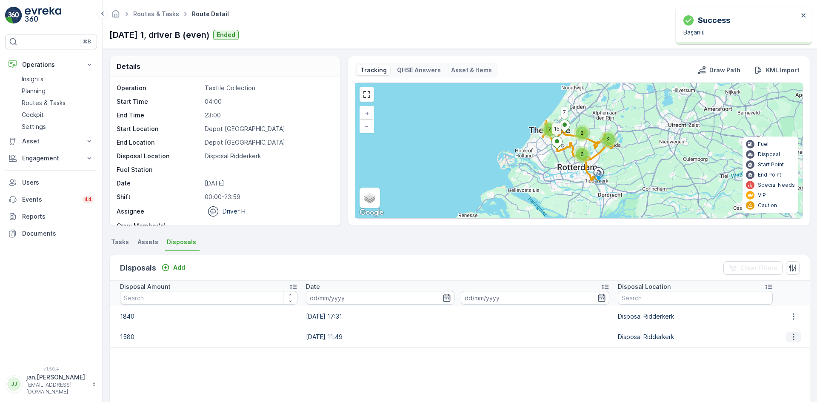
click at [792, 337] on icon "button" at bounding box center [794, 337] width 9 height 9
click at [775, 349] on span "Edit Disposal Amount" at bounding box center [782, 350] width 60 height 9
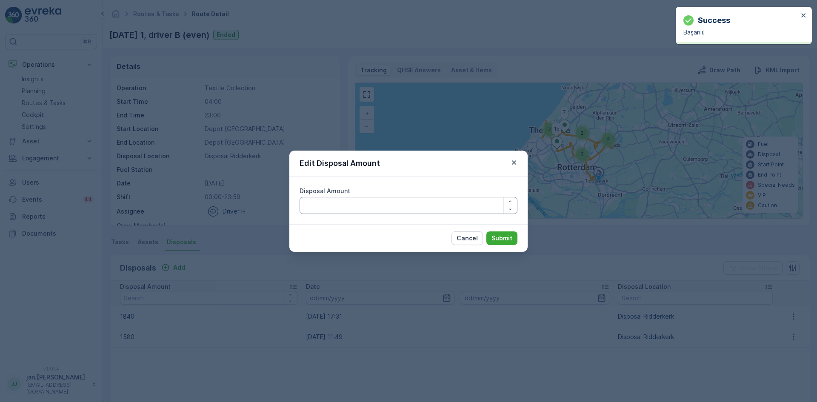
click at [385, 207] on Amount "Disposal Amount" at bounding box center [409, 205] width 218 height 17
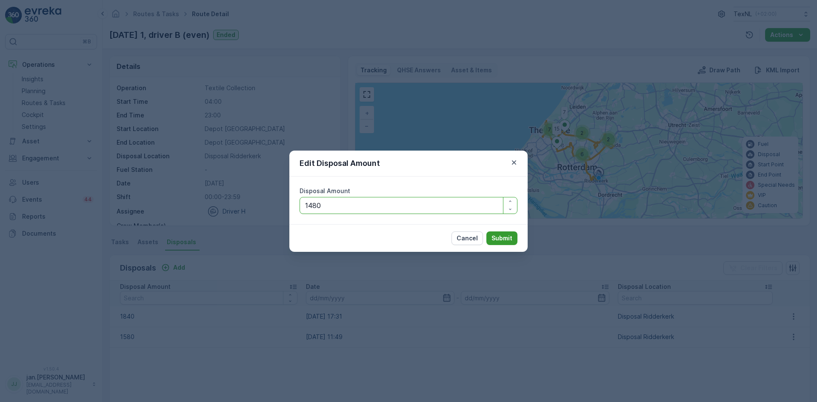
type Amount "1480"
click at [507, 237] on p "Submit" at bounding box center [502, 238] width 21 height 9
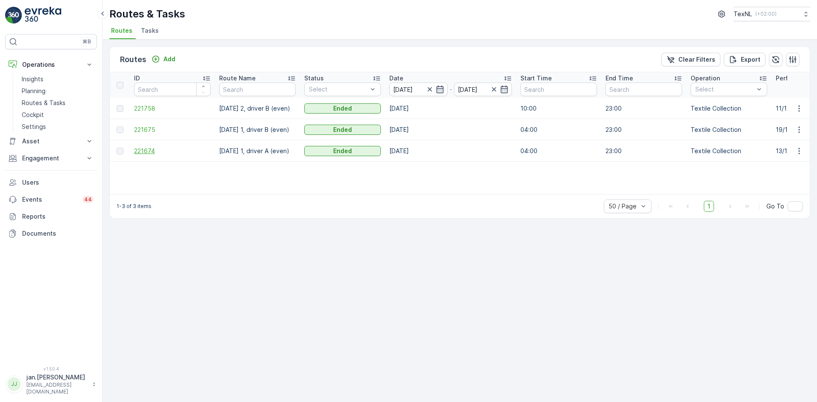
click at [145, 149] on span "221674" at bounding box center [172, 151] width 77 height 9
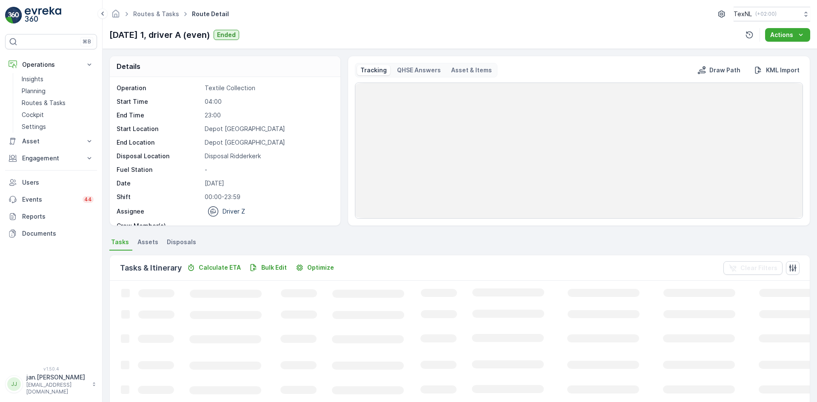
click at [185, 240] on span "Disposals" at bounding box center [181, 242] width 29 height 9
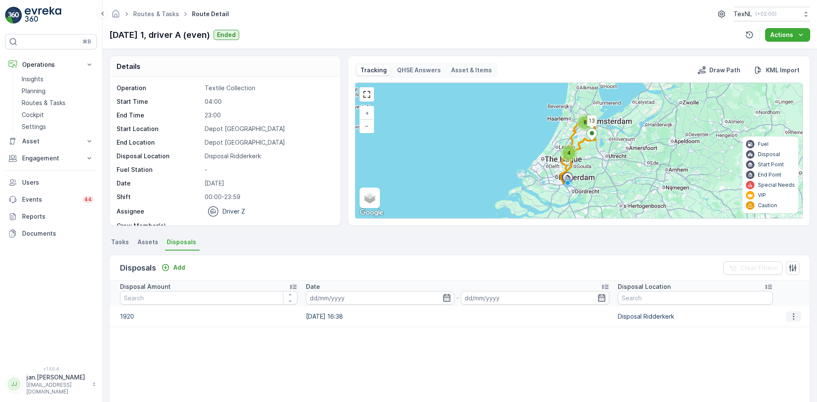
drag, startPoint x: 789, startPoint y: 314, endPoint x: 785, endPoint y: 314, distance: 4.3
click at [790, 315] on icon "button" at bounding box center [794, 316] width 9 height 9
click at [765, 330] on span "Edit Disposal Amount" at bounding box center [782, 329] width 60 height 9
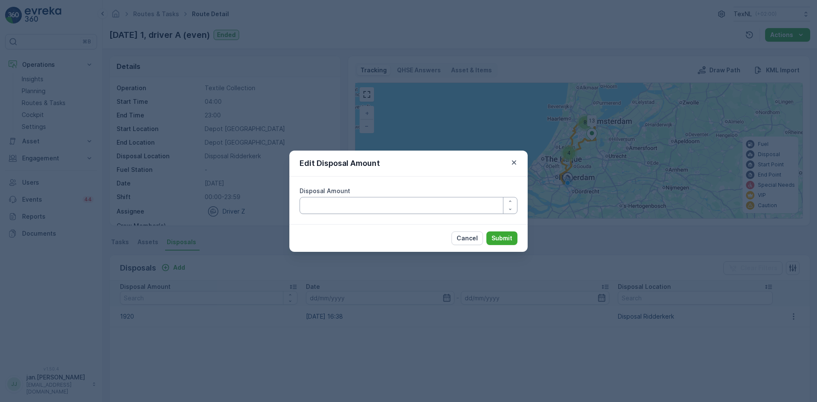
click at [405, 209] on Amount "Disposal Amount" at bounding box center [409, 205] width 218 height 17
type Amount "1720"
click at [508, 236] on p "Submit" at bounding box center [502, 238] width 21 height 9
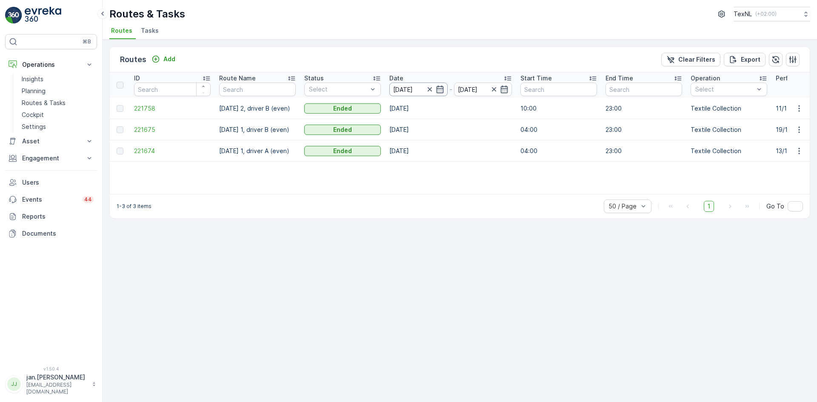
click at [410, 86] on input "18.09.2025" at bounding box center [419, 90] width 58 height 14
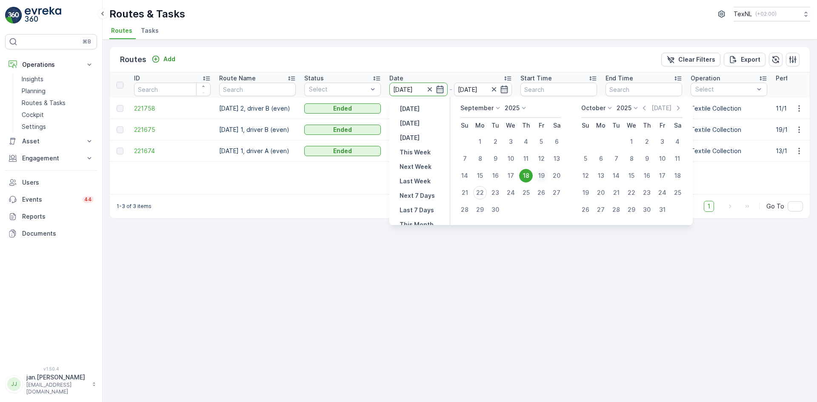
click at [541, 175] on div "19" at bounding box center [542, 176] width 14 height 14
type input "[DATE]"
click at [541, 175] on div "19" at bounding box center [542, 176] width 14 height 14
type input "[DATE]"
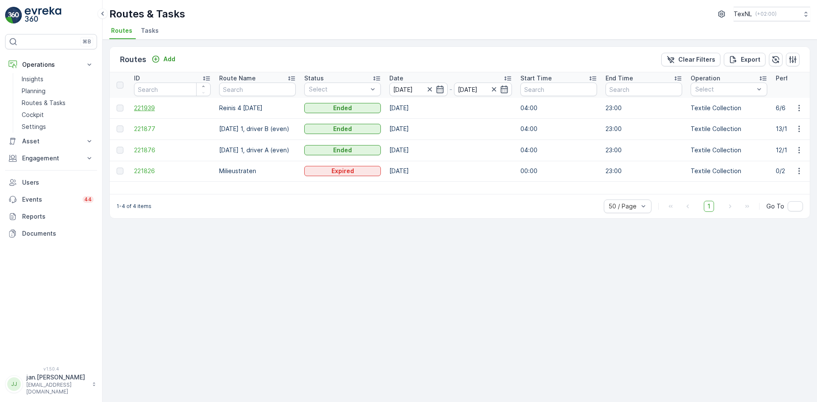
click at [146, 110] on span "221939" at bounding box center [172, 108] width 77 height 9
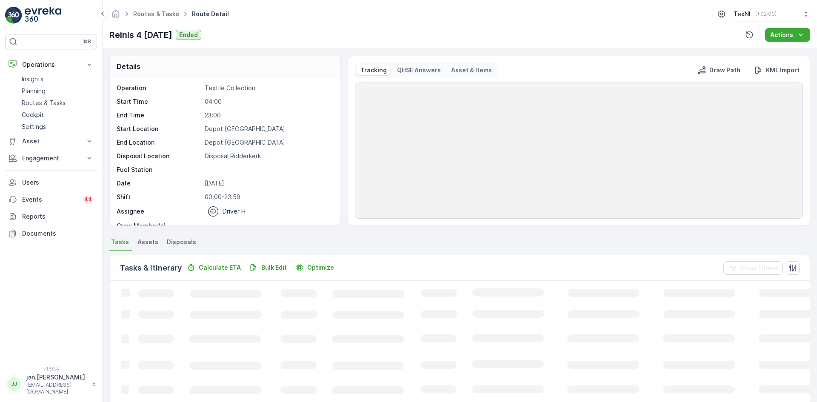
click at [178, 241] on span "Disposals" at bounding box center [181, 242] width 29 height 9
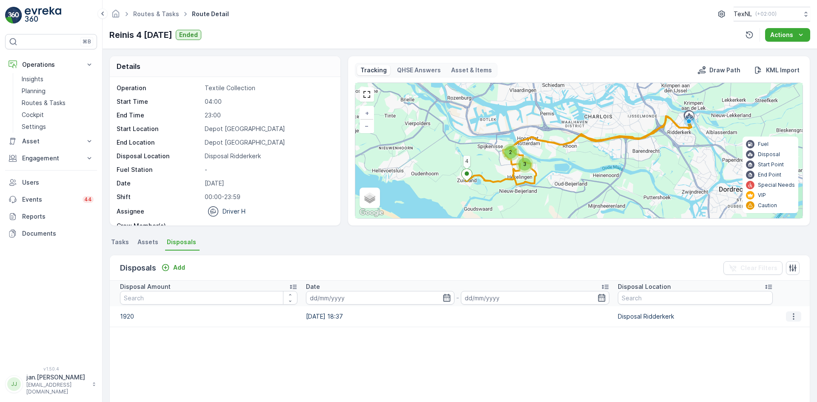
click at [793, 318] on icon "button" at bounding box center [794, 316] width 9 height 9
click at [783, 328] on span "Edit Disposal Amount" at bounding box center [782, 329] width 60 height 9
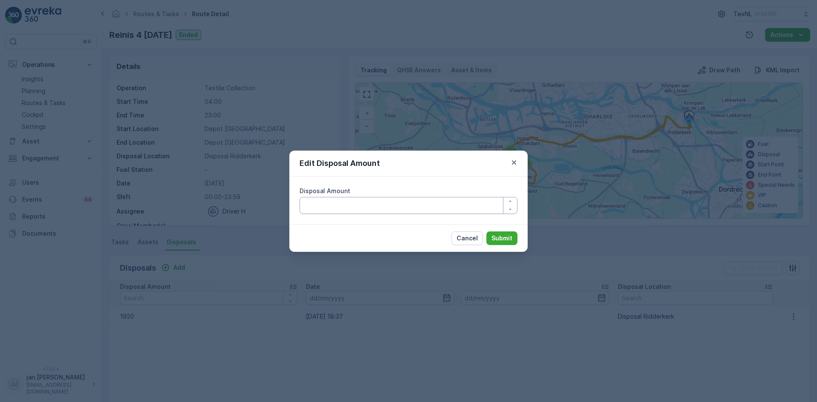
click at [408, 206] on Amount "Disposal Amount" at bounding box center [409, 205] width 218 height 17
type Amount "1720"
click at [499, 235] on p "Submit" at bounding box center [502, 238] width 21 height 9
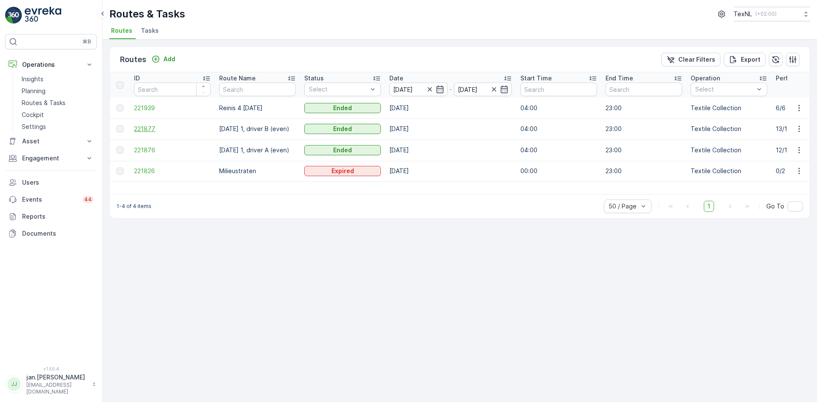
click at [158, 129] on span "221877" at bounding box center [172, 129] width 77 height 9
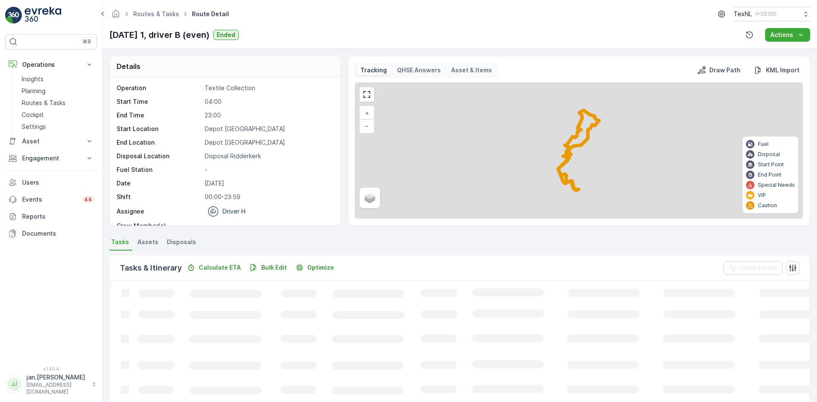
click at [185, 244] on span "Disposals" at bounding box center [181, 242] width 29 height 9
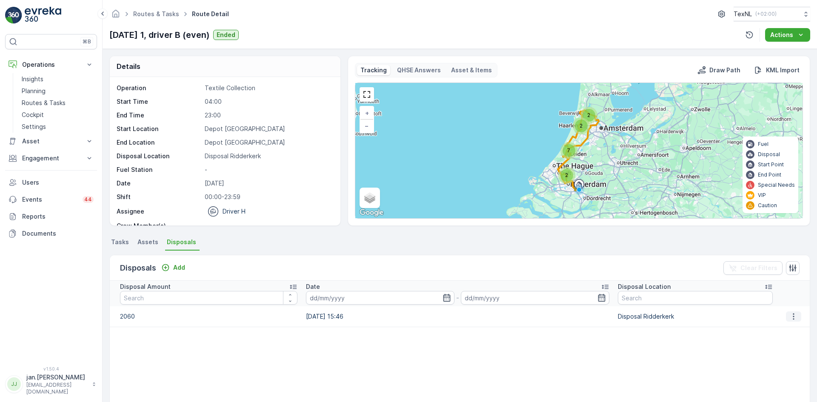
click at [790, 319] on icon "button" at bounding box center [794, 316] width 9 height 9
click at [772, 328] on span "Edit Disposal Amount" at bounding box center [782, 329] width 60 height 9
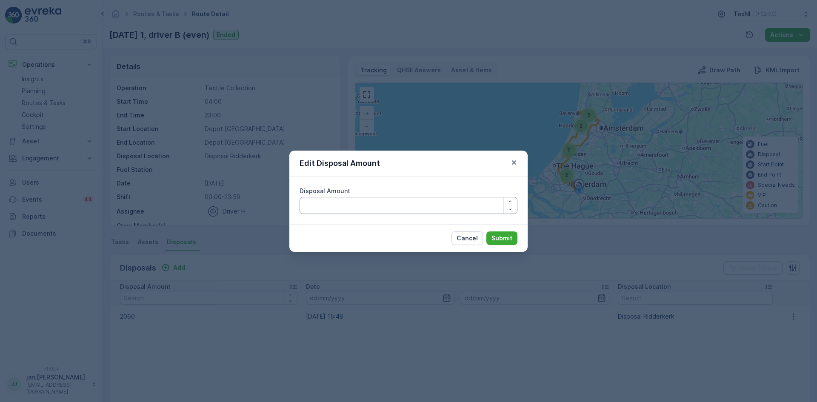
click at [435, 206] on Amount "Disposal Amount" at bounding box center [409, 205] width 218 height 17
type Amount "1860"
click at [503, 242] on p "Submit" at bounding box center [502, 238] width 21 height 9
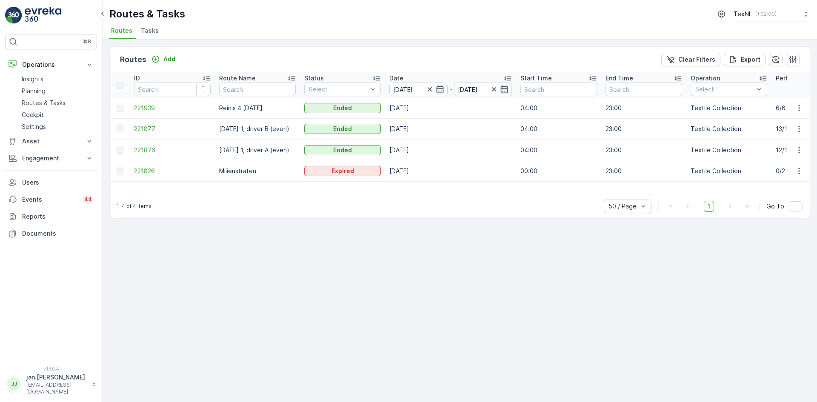
click at [149, 147] on span "221876" at bounding box center [172, 150] width 77 height 9
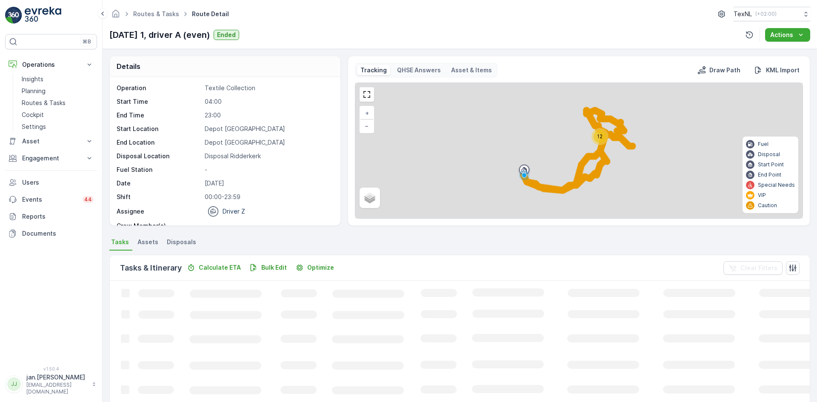
click at [181, 239] on span "Disposals" at bounding box center [181, 242] width 29 height 9
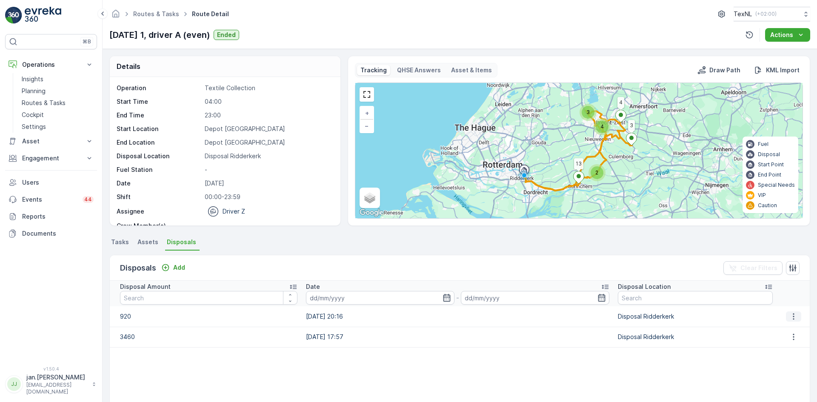
click at [790, 315] on icon "button" at bounding box center [794, 316] width 9 height 9
click at [777, 329] on span "Edit Disposal Amount" at bounding box center [782, 329] width 60 height 9
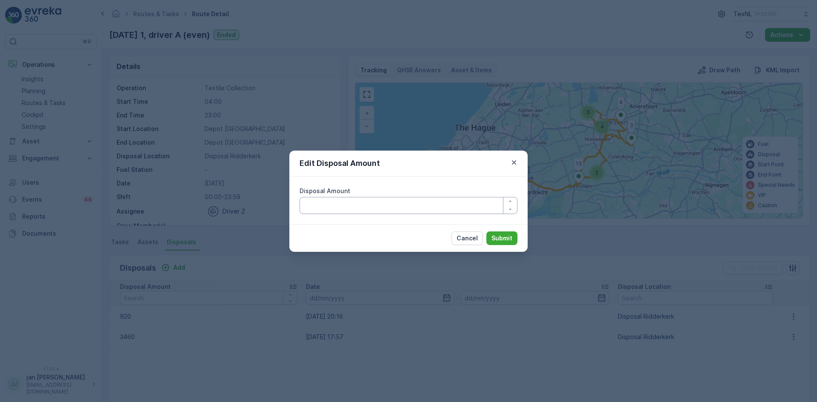
click at [385, 203] on Amount "Disposal Amount" at bounding box center [409, 205] width 218 height 17
type Amount "870"
click at [498, 237] on p "Submit" at bounding box center [502, 238] width 21 height 9
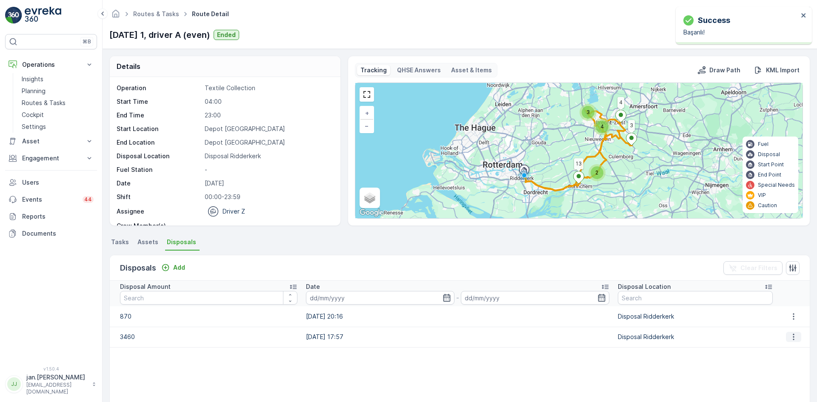
click at [791, 338] on icon "button" at bounding box center [794, 337] width 9 height 9
click at [772, 348] on span "Edit Disposal Amount" at bounding box center [782, 350] width 60 height 9
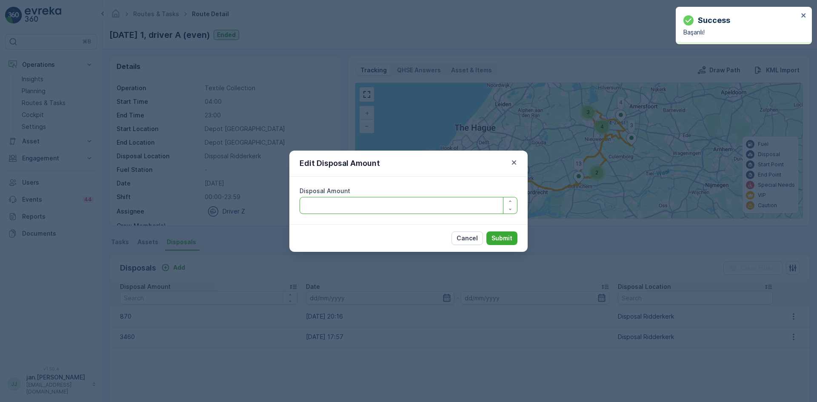
click at [394, 204] on Amount "Disposal Amount" at bounding box center [409, 205] width 218 height 17
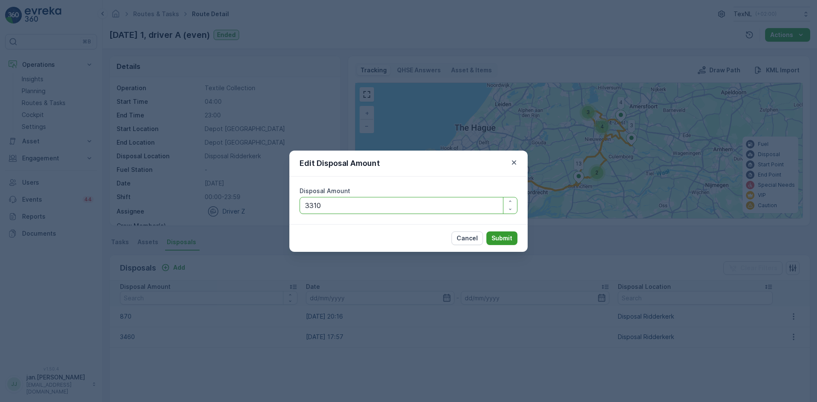
type Amount "3310"
click at [495, 242] on p "Submit" at bounding box center [502, 238] width 21 height 9
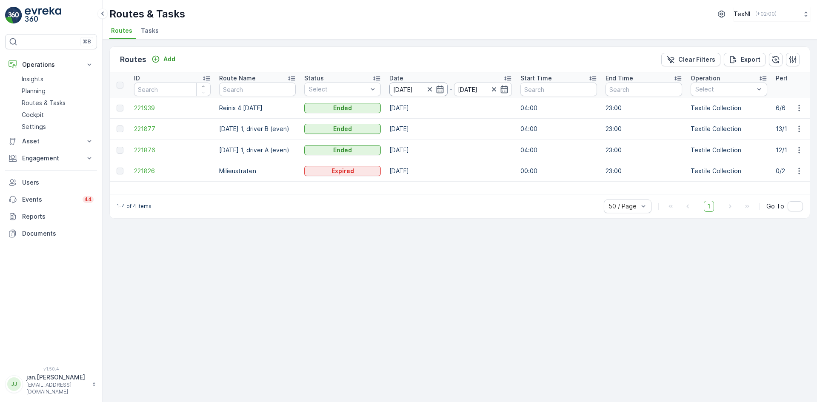
click at [410, 89] on input "[DATE]" at bounding box center [419, 90] width 58 height 14
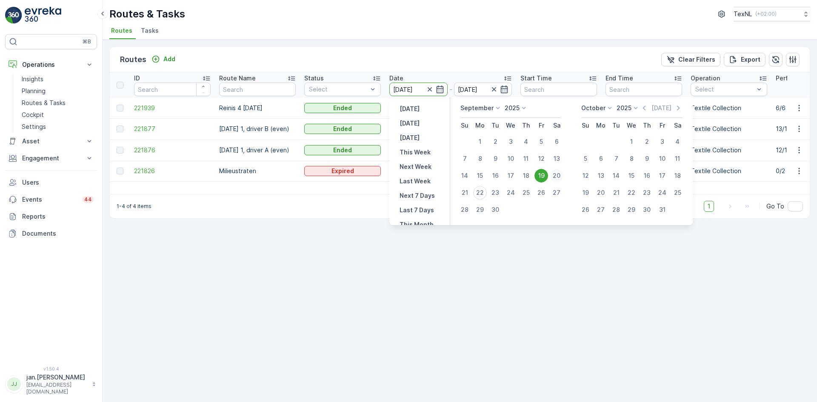
click at [556, 177] on div "20" at bounding box center [557, 176] width 14 height 14
type input "[DATE]"
click at [556, 177] on div "20" at bounding box center [557, 176] width 14 height 14
type input "[DATE]"
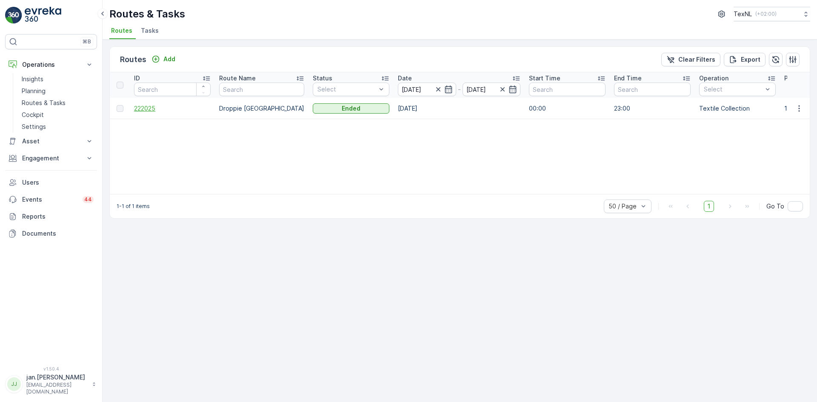
click at [143, 111] on span "222025" at bounding box center [172, 108] width 77 height 9
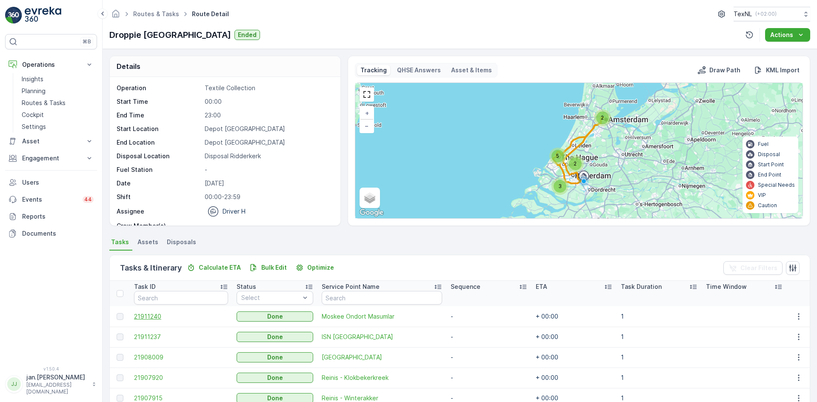
click at [158, 313] on span "21911240" at bounding box center [181, 316] width 94 height 9
click at [174, 245] on span "Disposals" at bounding box center [181, 242] width 29 height 9
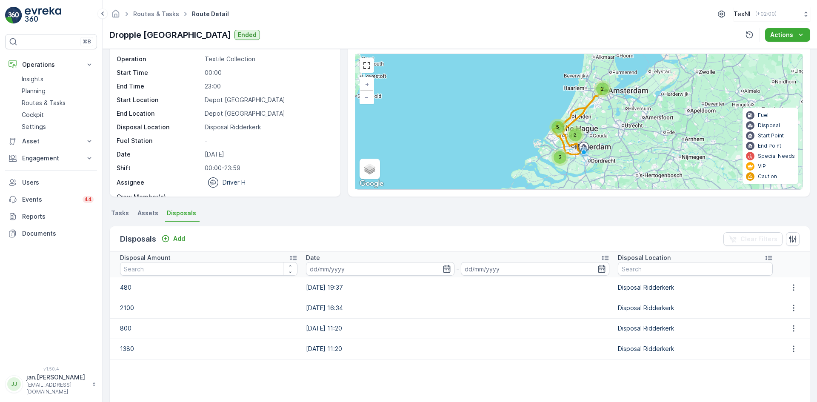
scroll to position [43, 0]
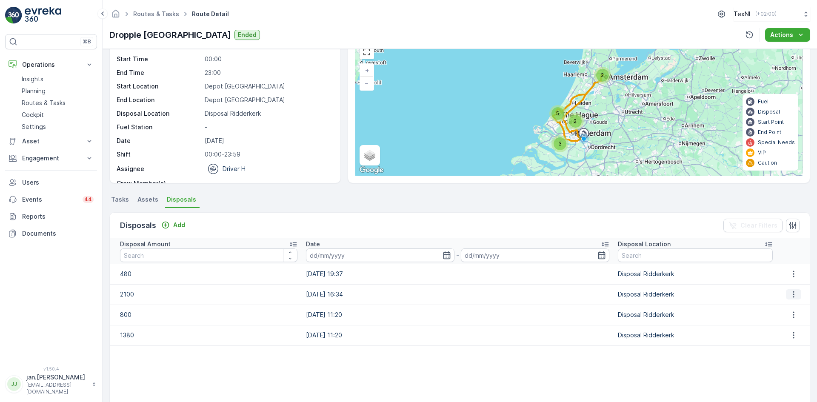
click at [790, 294] on icon "button" at bounding box center [794, 294] width 9 height 9
click at [779, 310] on span "Edit Disposal Amount" at bounding box center [782, 307] width 60 height 9
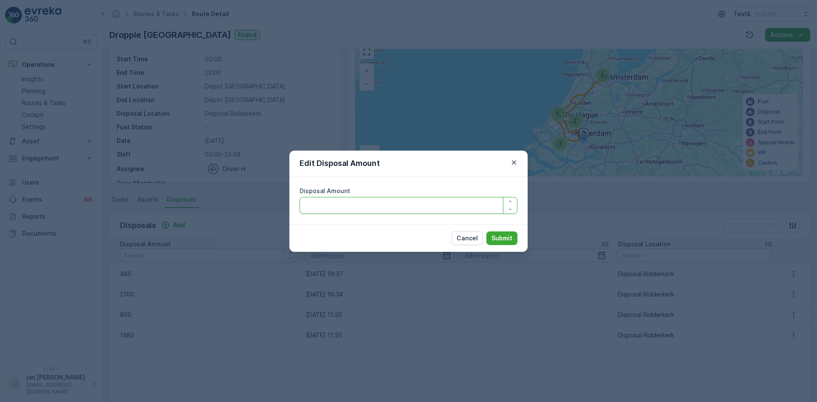
click at [385, 206] on Amount "Disposal Amount" at bounding box center [409, 205] width 218 height 17
type Amount "1900"
click at [498, 237] on p "Submit" at bounding box center [502, 238] width 21 height 9
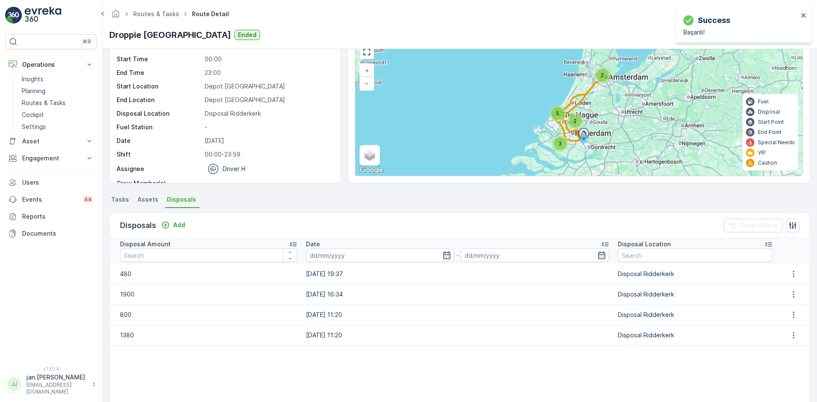
click at [788, 341] on td at bounding box center [793, 335] width 33 height 20
click at [791, 336] on icon "button" at bounding box center [794, 335] width 9 height 9
click at [780, 346] on span "Edit Disposal Amount" at bounding box center [782, 348] width 60 height 9
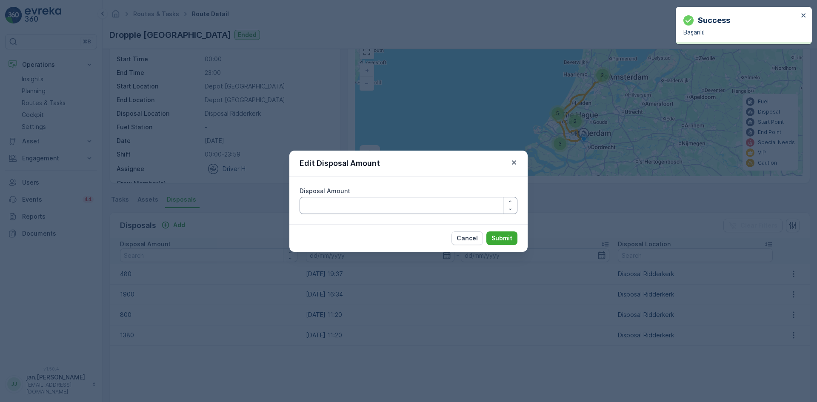
click at [408, 207] on Amount "Disposal Amount" at bounding box center [409, 205] width 218 height 17
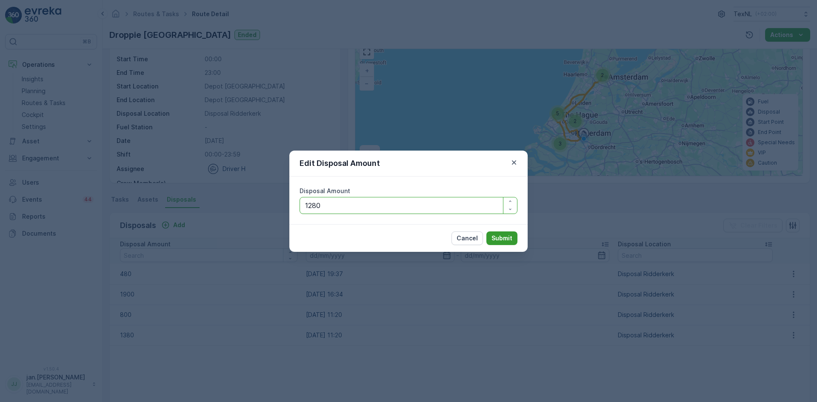
type Amount "1280"
click at [510, 238] on p "Submit" at bounding box center [502, 238] width 21 height 9
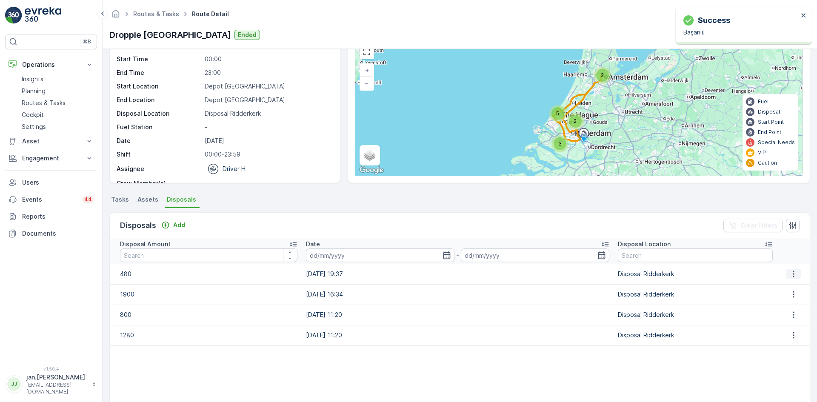
click at [796, 275] on button "button" at bounding box center [793, 274] width 15 height 10
click at [775, 287] on span "Edit Disposal Amount" at bounding box center [782, 287] width 60 height 9
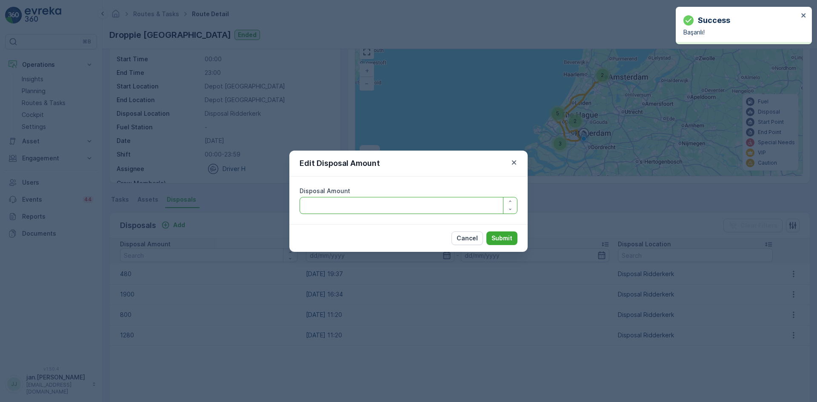
click at [419, 206] on Amount "Disposal Amount" at bounding box center [409, 205] width 218 height 17
type Amount "430"
click at [497, 239] on p "Submit" at bounding box center [502, 238] width 21 height 9
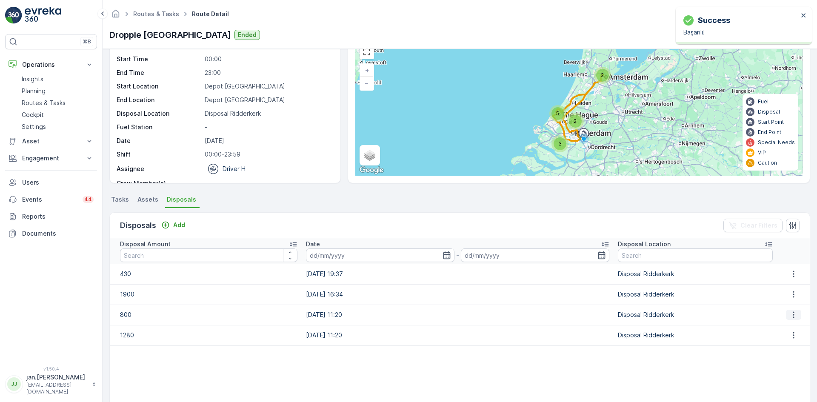
click at [790, 316] on icon "button" at bounding box center [794, 315] width 9 height 9
click at [775, 328] on span "Edit Disposal Amount" at bounding box center [782, 328] width 60 height 9
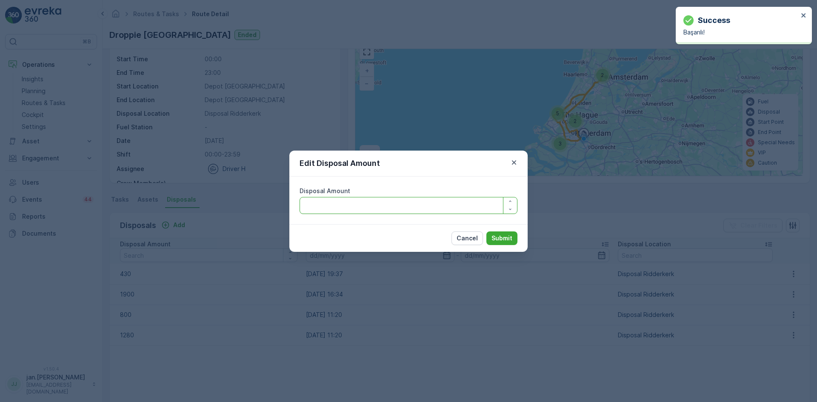
click at [348, 209] on Amount "Disposal Amount" at bounding box center [409, 205] width 218 height 17
type Amount "750"
click at [497, 236] on p "Submit" at bounding box center [502, 238] width 21 height 9
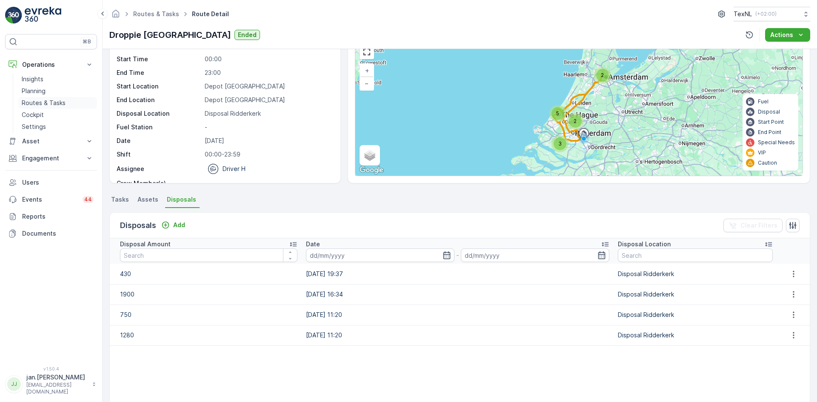
click at [48, 101] on p "Routes & Tasks" at bounding box center [44, 103] width 44 height 9
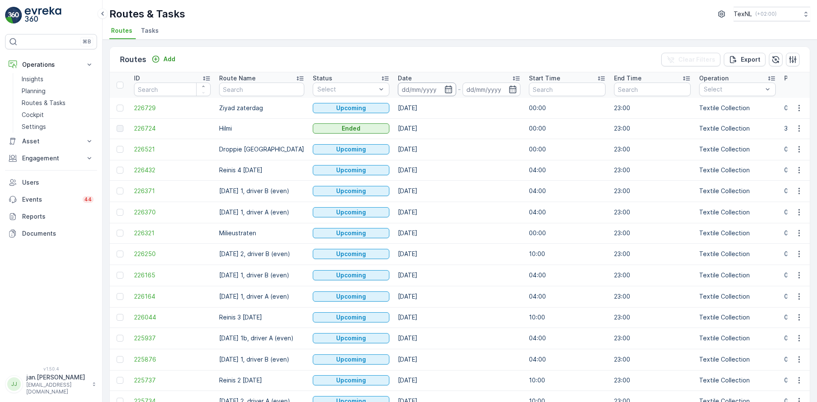
click at [432, 90] on input at bounding box center [427, 90] width 58 height 14
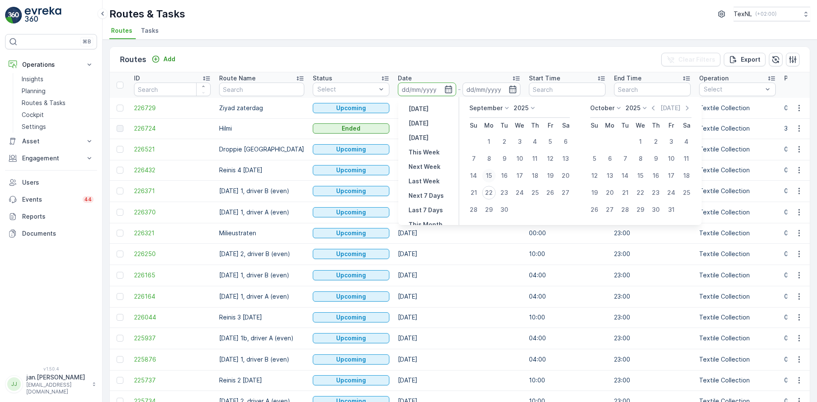
click at [488, 176] on div "15" at bounding box center [489, 176] width 14 height 14
type input "[DATE]"
click at [488, 176] on div "15" at bounding box center [489, 176] width 14 height 14
type input "[DATE]"
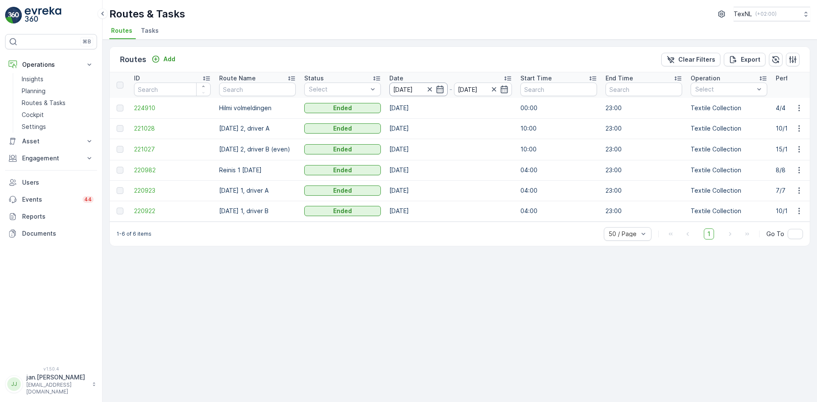
click at [410, 88] on input "[DATE]" at bounding box center [419, 90] width 58 height 14
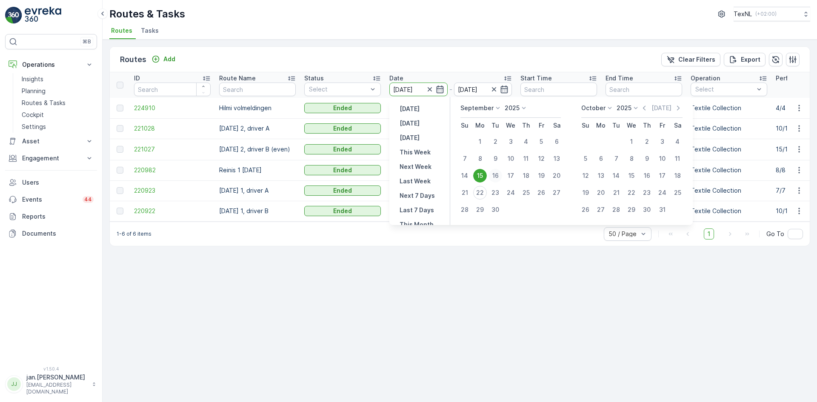
click at [495, 175] on div "16" at bounding box center [496, 176] width 14 height 14
type input "16.09.2025"
click at [495, 175] on div "16" at bounding box center [496, 176] width 14 height 14
type input "16.09.2025"
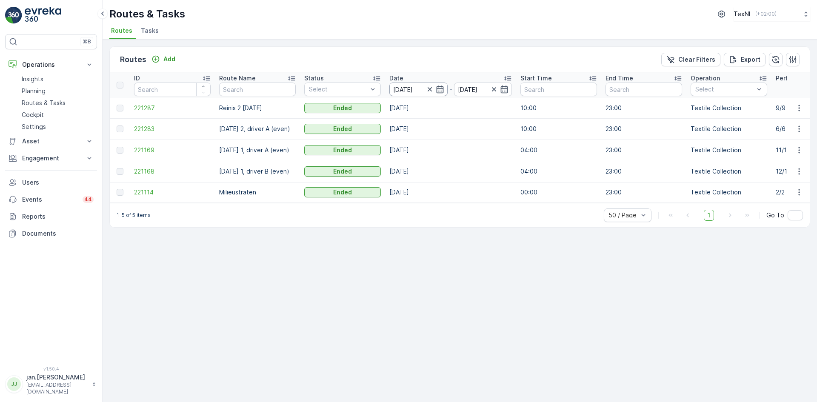
click at [415, 88] on input "16.09.2025" at bounding box center [419, 90] width 58 height 14
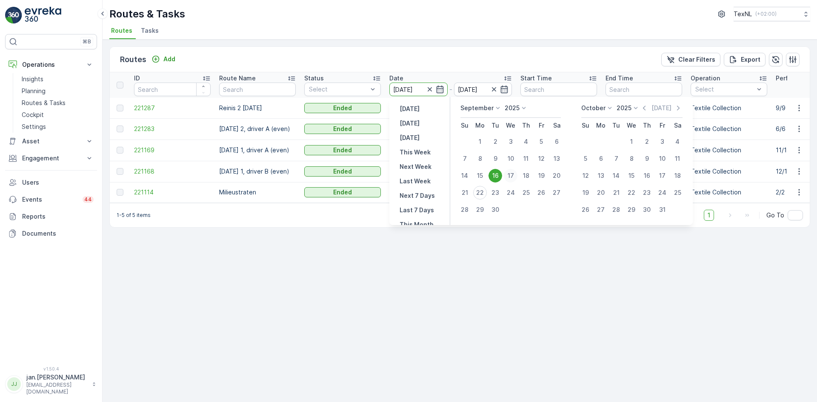
click at [511, 175] on div "17" at bounding box center [511, 176] width 14 height 14
type input "17.09.2025"
click at [511, 175] on div "17" at bounding box center [511, 176] width 14 height 14
type input "17.09.2025"
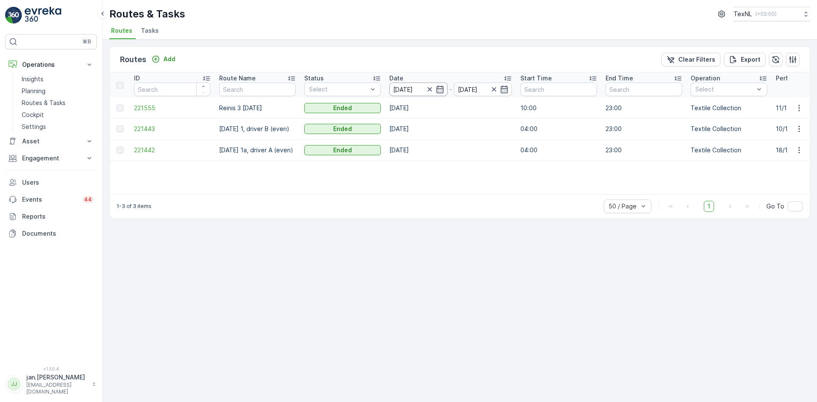
click at [421, 92] on input "17.09.2025" at bounding box center [419, 90] width 58 height 14
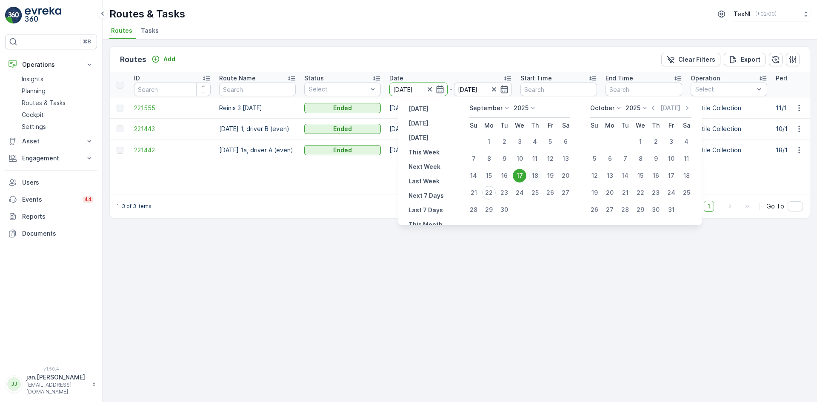
click at [538, 173] on div "18" at bounding box center [535, 176] width 14 height 14
type input "18.09.2025"
click at [538, 173] on div "18" at bounding box center [535, 176] width 14 height 14
type input "18.09.2025"
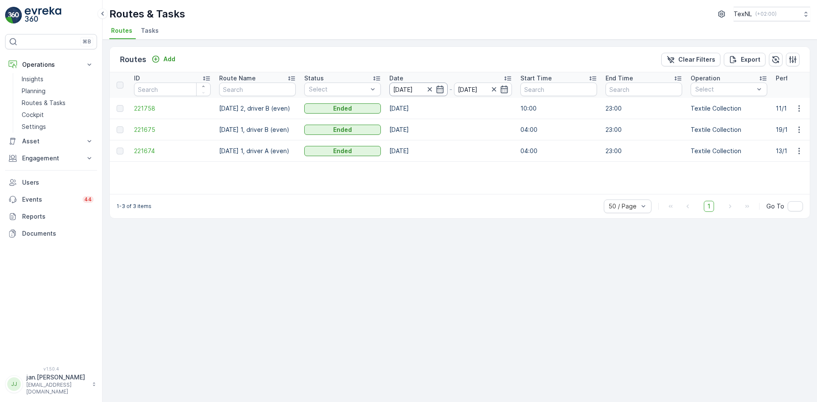
click at [410, 84] on input "18.09.2025" at bounding box center [419, 90] width 58 height 14
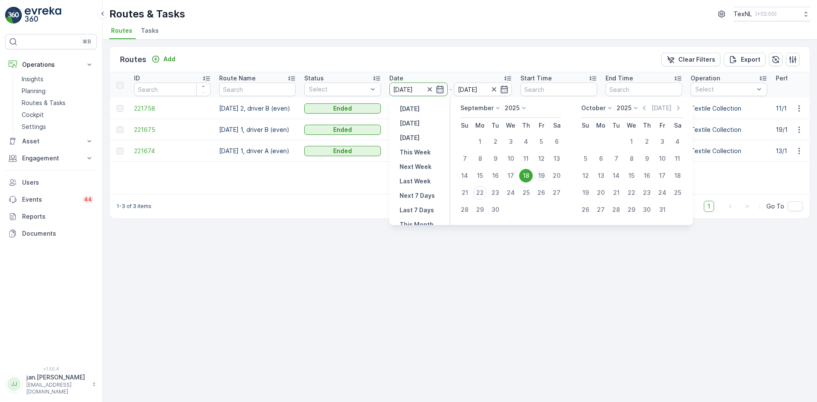
click at [542, 176] on div "19" at bounding box center [542, 176] width 14 height 14
type input "[DATE]"
click at [542, 176] on div "19" at bounding box center [542, 176] width 14 height 14
type input "[DATE]"
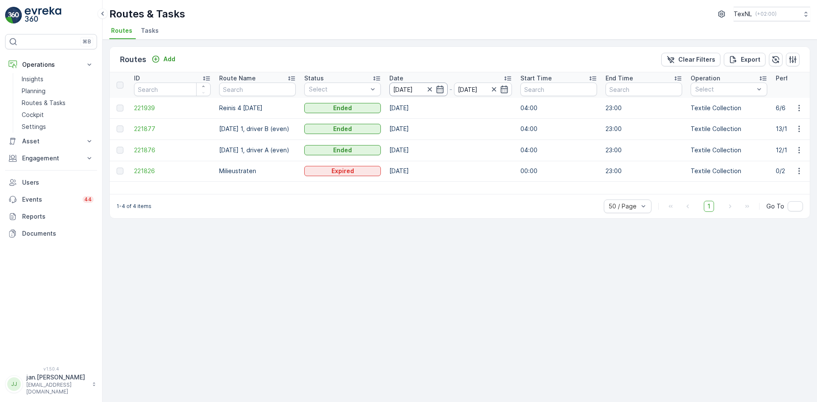
click at [399, 86] on input "[DATE]" at bounding box center [419, 90] width 58 height 14
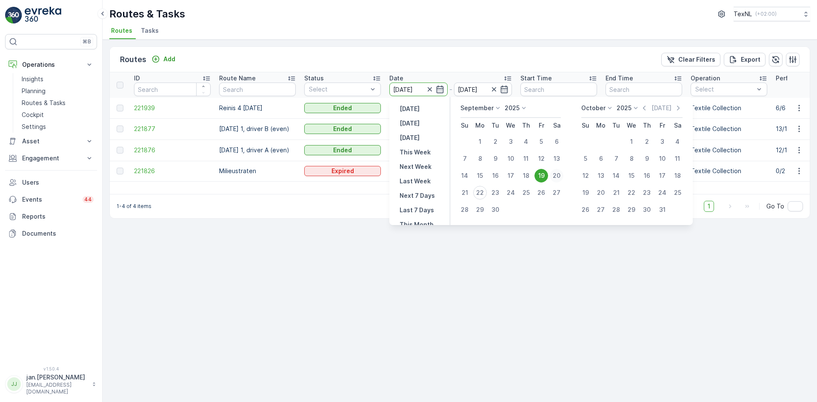
click at [555, 173] on div "20" at bounding box center [557, 176] width 14 height 14
type input "[DATE]"
click at [555, 173] on div "20" at bounding box center [557, 176] width 14 height 14
type input "[DATE]"
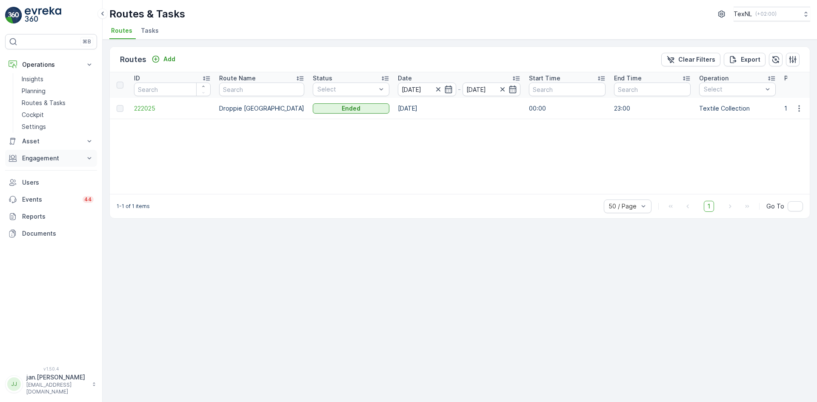
click at [54, 158] on p "Engagement" at bounding box center [51, 158] width 58 height 9
click at [37, 220] on p "Orders" at bounding box center [32, 220] width 20 height 9
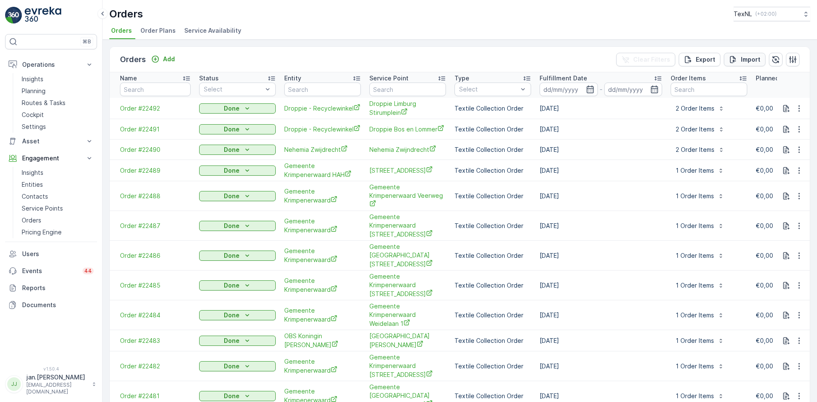
click at [739, 60] on div "Import" at bounding box center [745, 59] width 32 height 9
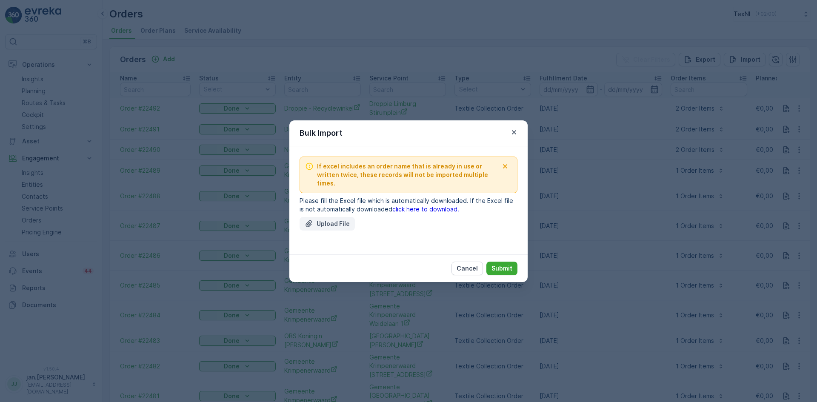
click at [334, 221] on p "Upload File" at bounding box center [333, 224] width 33 height 9
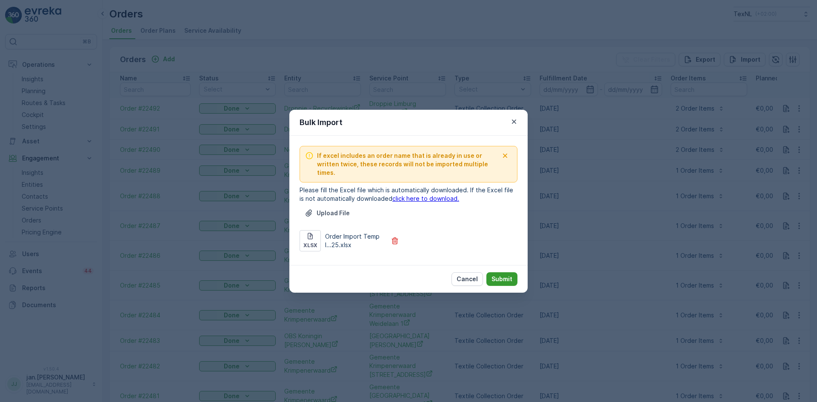
click at [503, 275] on p "Submit" at bounding box center [502, 279] width 21 height 9
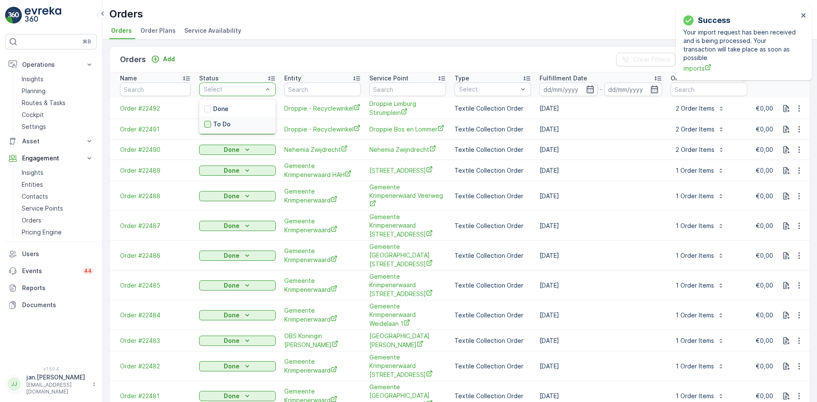
click at [206, 125] on div at bounding box center [207, 124] width 7 height 7
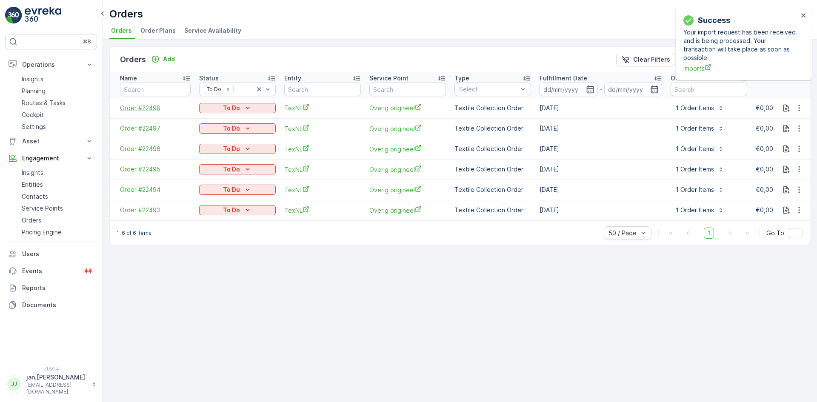
click at [148, 104] on span "Order #22498" at bounding box center [155, 108] width 71 height 9
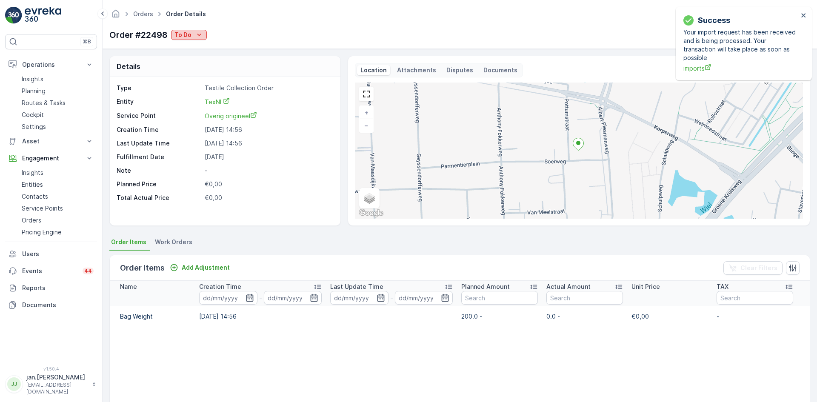
click at [188, 33] on p "To Do" at bounding box center [183, 35] width 17 height 9
click at [180, 49] on span "Done" at bounding box center [183, 47] width 15 height 9
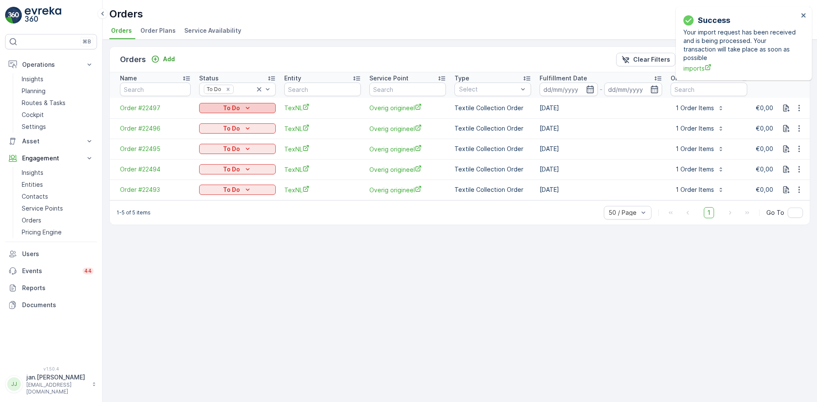
click at [236, 108] on p "To Do" at bounding box center [231, 108] width 17 height 9
click at [221, 120] on div "Done" at bounding box center [213, 121] width 24 height 12
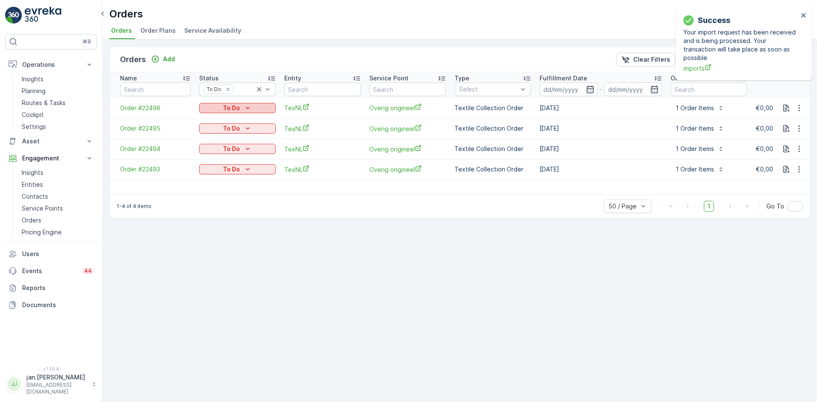
click at [242, 107] on div "To Do" at bounding box center [238, 108] width 70 height 9
click at [215, 117] on span "Done" at bounding box center [211, 121] width 15 height 9
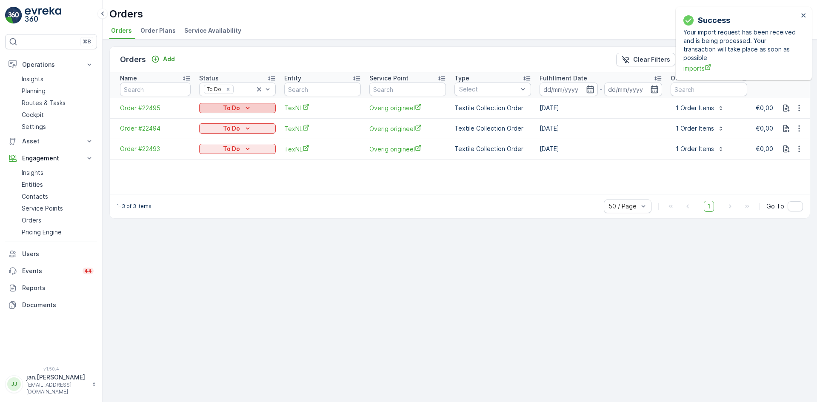
click at [240, 106] on div "To Do" at bounding box center [238, 108] width 70 height 9
click at [215, 117] on span "Done" at bounding box center [211, 121] width 15 height 9
click at [242, 107] on div "To Do" at bounding box center [238, 108] width 70 height 9
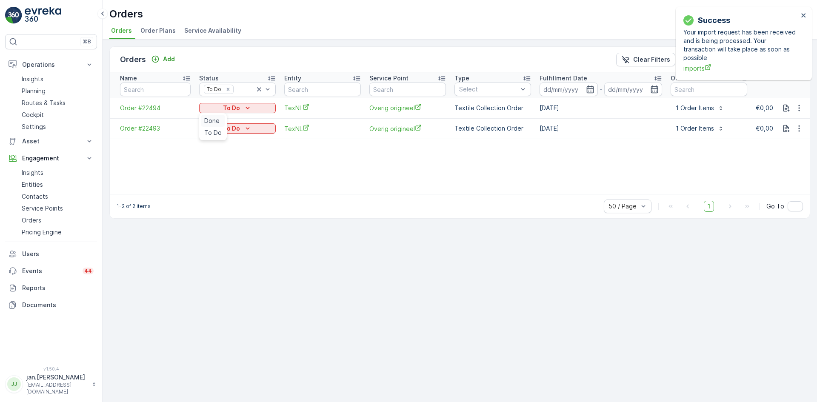
click at [215, 119] on span "Done" at bounding box center [211, 121] width 15 height 9
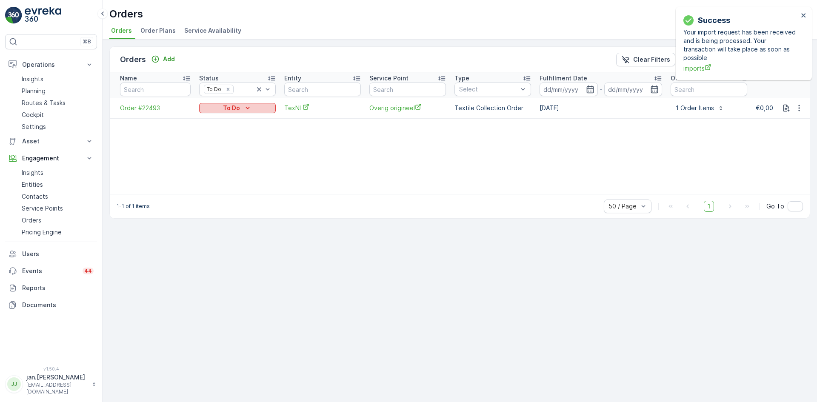
click at [247, 108] on icon "To Do" at bounding box center [248, 108] width 9 height 9
click at [212, 122] on span "Done" at bounding box center [211, 121] width 15 height 9
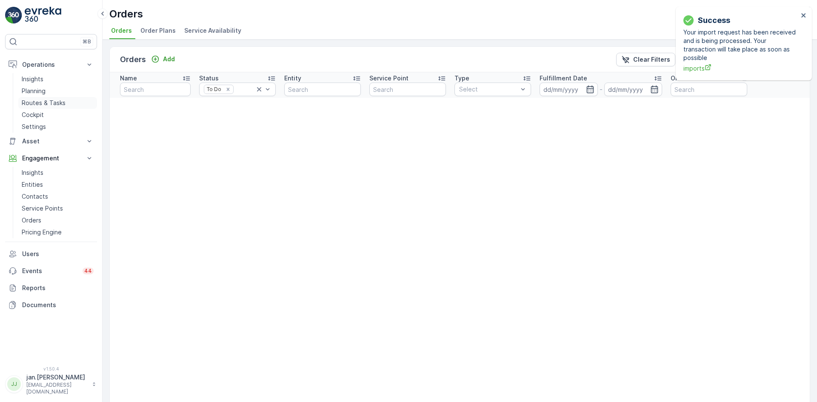
click at [43, 102] on p "Routes & Tasks" at bounding box center [44, 103] width 44 height 9
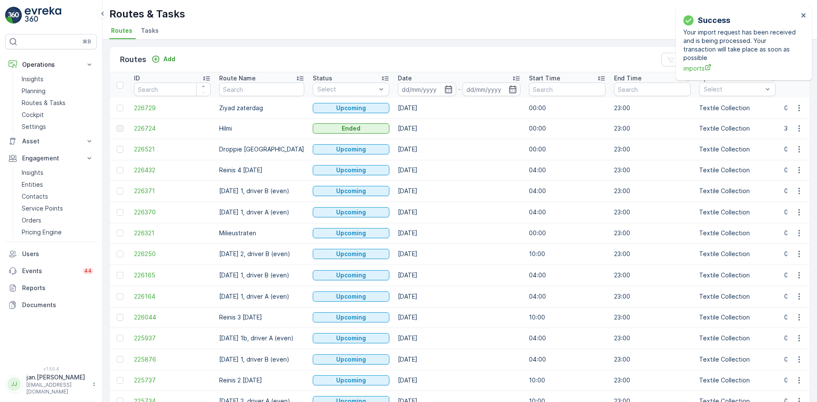
click at [416, 82] on div "Date" at bounding box center [459, 78] width 123 height 9
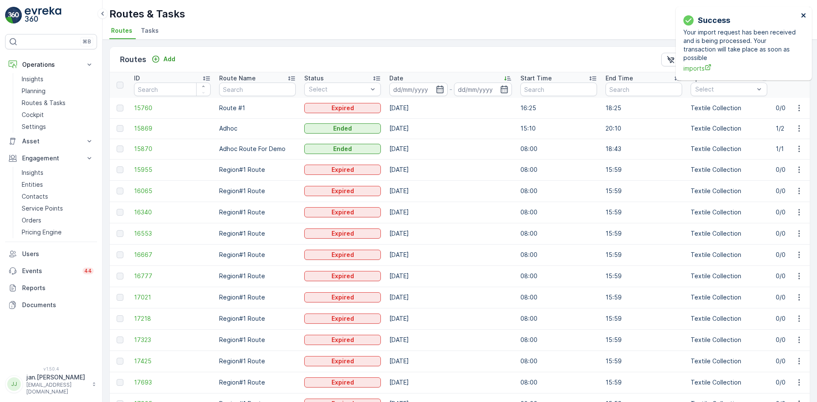
click at [805, 16] on icon "close" at bounding box center [804, 15] width 6 height 7
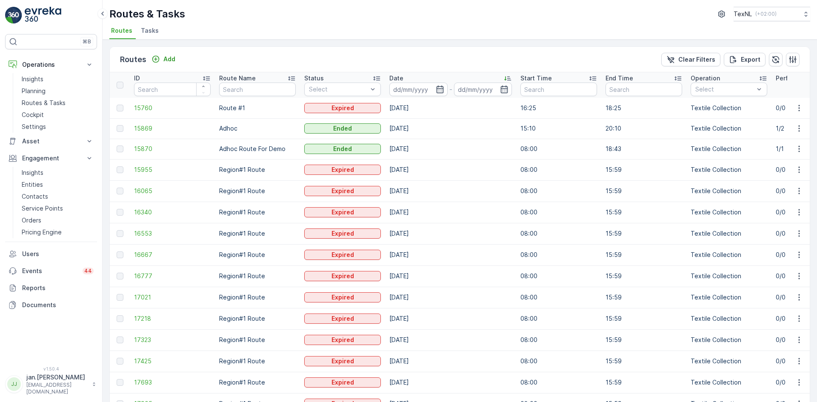
click at [504, 78] on icon at bounding box center [508, 78] width 9 height 9
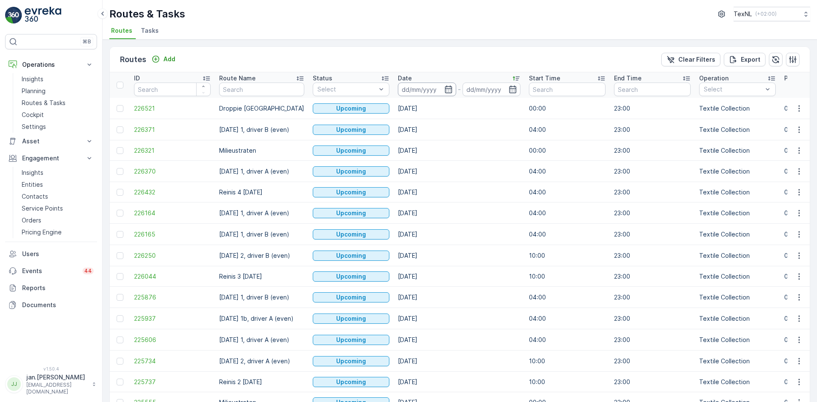
click at [418, 88] on input at bounding box center [427, 90] width 58 height 14
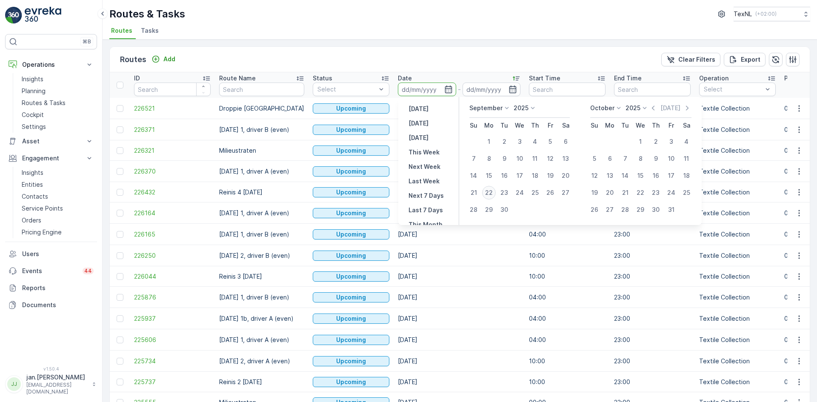
click at [488, 192] on div "22" at bounding box center [489, 193] width 14 height 14
type input "[DATE]"
click at [488, 192] on div "22" at bounding box center [489, 193] width 14 height 14
type input "[DATE]"
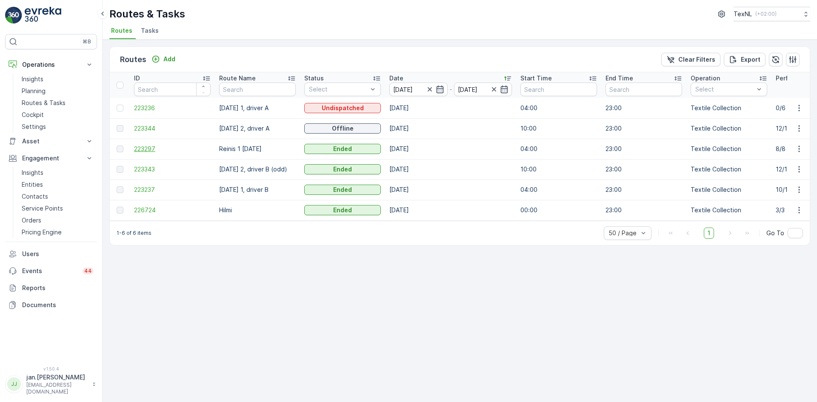
click at [144, 148] on span "223297" at bounding box center [172, 149] width 77 height 9
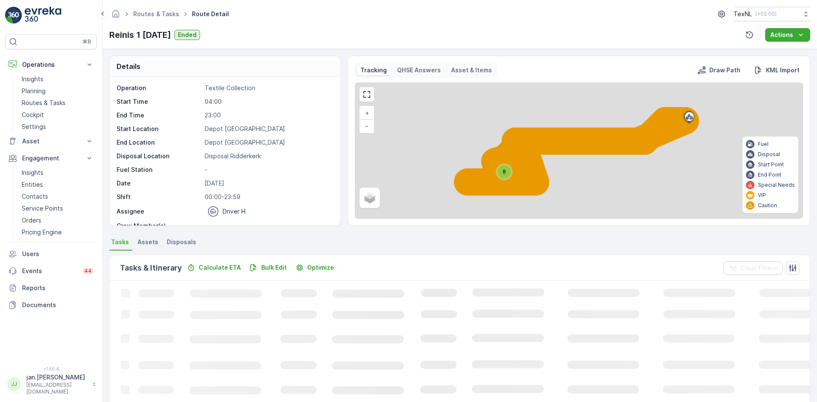
click at [174, 242] on span "Disposals" at bounding box center [181, 242] width 29 height 9
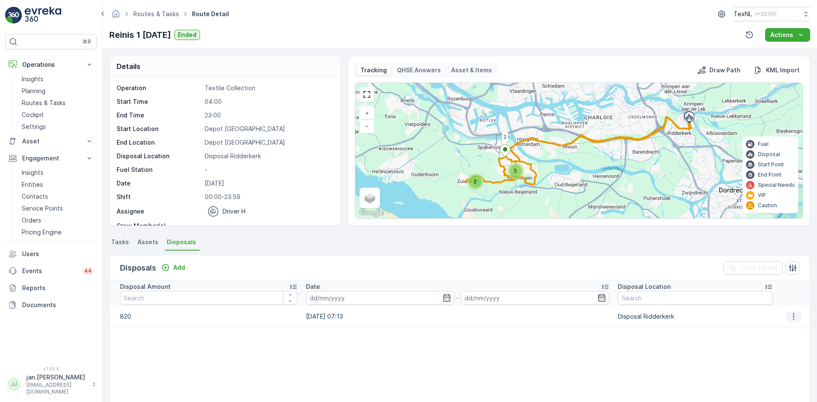
click at [794, 314] on icon "button" at bounding box center [794, 316] width 9 height 9
click at [774, 325] on span "Edit Disposal Amount" at bounding box center [782, 329] width 60 height 9
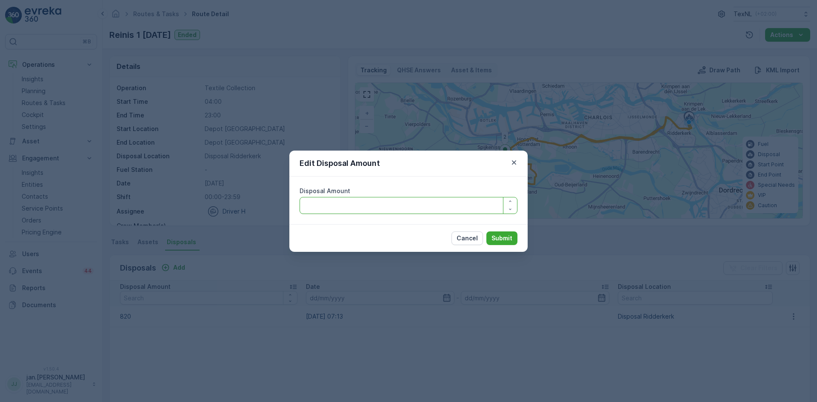
click at [438, 203] on Amount "Disposal Amount" at bounding box center [409, 205] width 218 height 17
type Amount "620"
click at [503, 235] on p "Submit" at bounding box center [502, 238] width 21 height 9
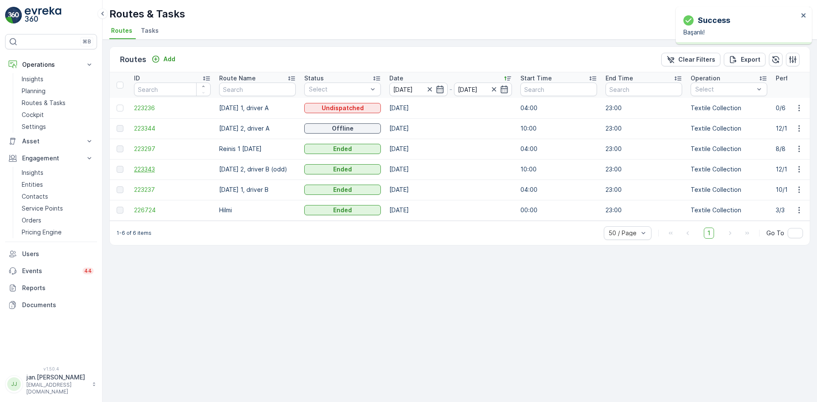
click at [150, 169] on span "223343" at bounding box center [172, 169] width 77 height 9
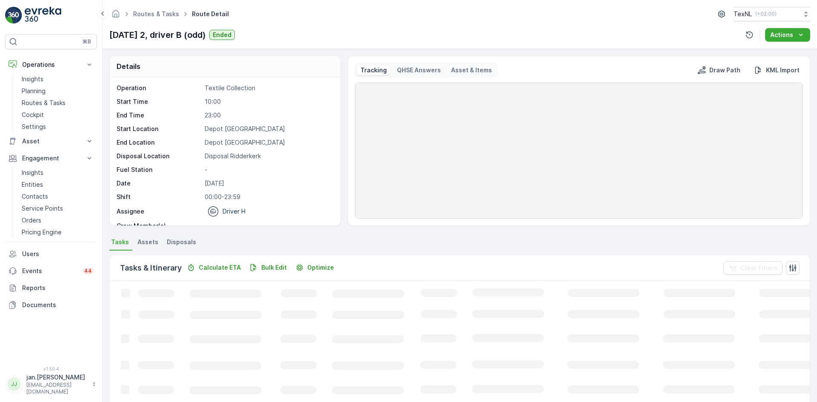
click at [178, 239] on span "Disposals" at bounding box center [181, 242] width 29 height 9
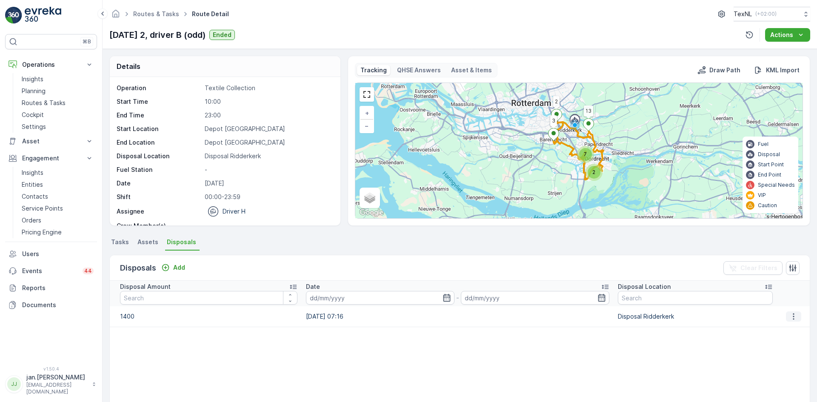
click at [790, 315] on icon "button" at bounding box center [794, 316] width 9 height 9
click at [777, 328] on span "Edit Disposal Amount" at bounding box center [782, 329] width 60 height 9
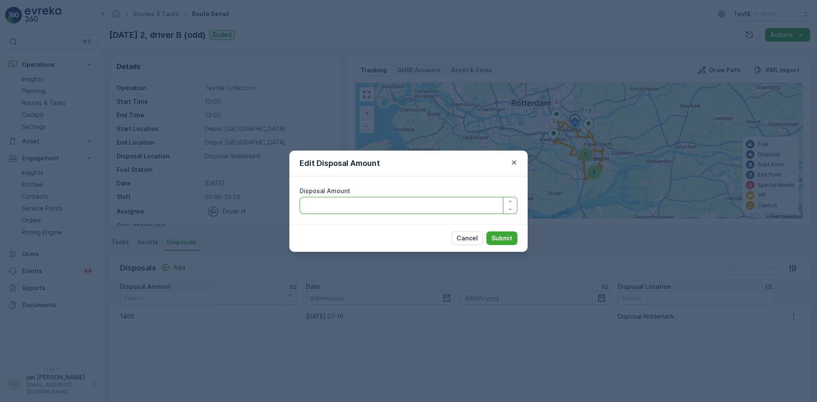
click at [421, 210] on Amount "Disposal Amount" at bounding box center [409, 205] width 218 height 17
type Amount "1200"
click at [499, 239] on p "Submit" at bounding box center [502, 238] width 21 height 9
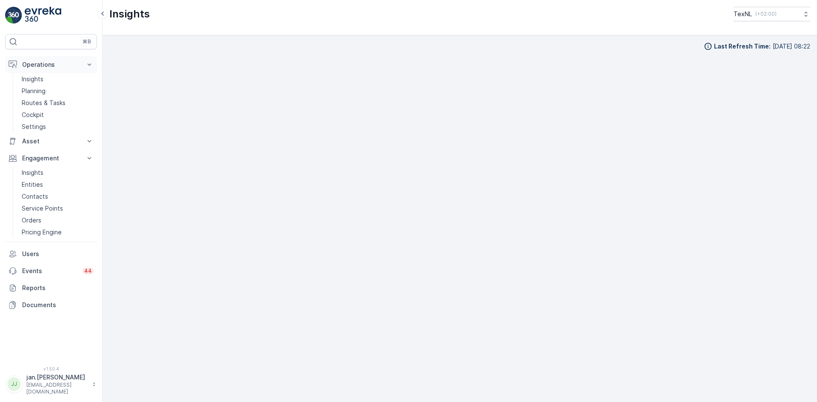
scroll to position [9, 0]
click at [37, 102] on p "Routes & Tasks" at bounding box center [44, 103] width 44 height 9
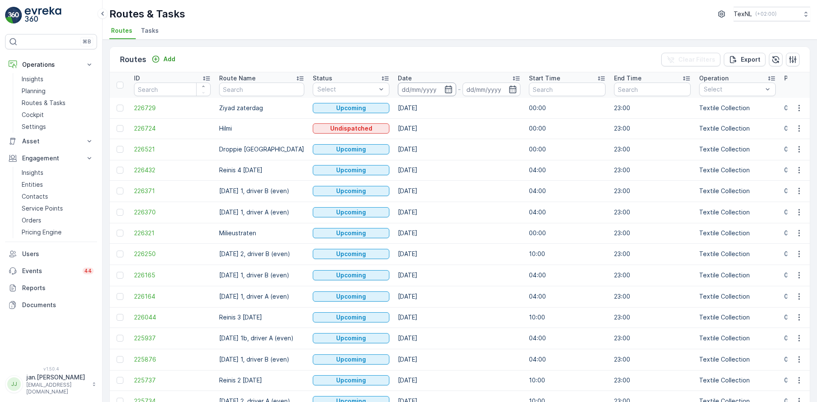
click at [415, 86] on input at bounding box center [427, 90] width 58 height 14
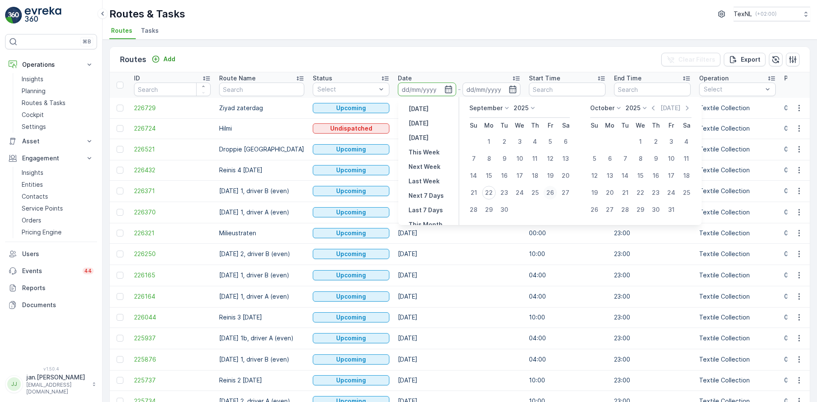
click at [553, 192] on div "26" at bounding box center [551, 193] width 14 height 14
type input "26.09.2025"
click at [553, 192] on div "26" at bounding box center [551, 193] width 14 height 14
type input "26.09.2025"
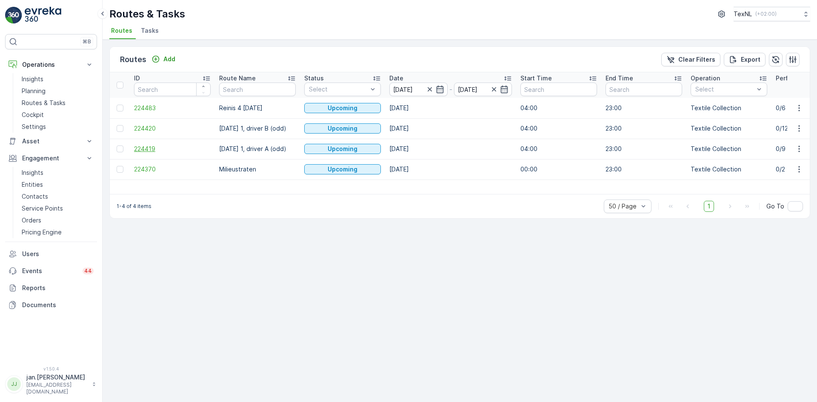
click at [142, 146] on span "224419" at bounding box center [172, 149] width 77 height 9
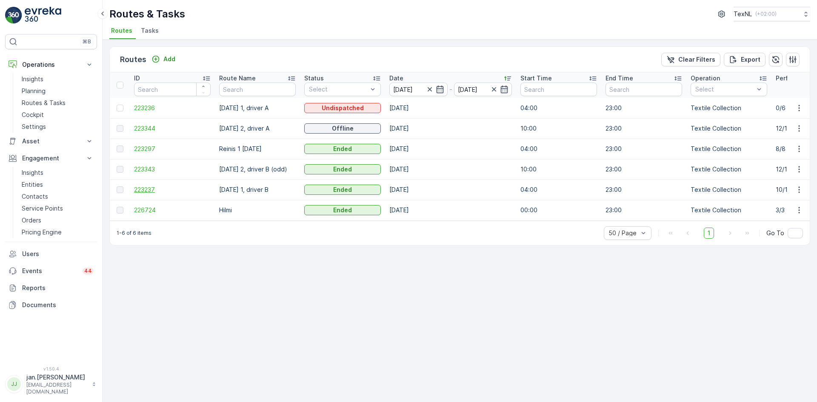
click at [148, 189] on span "223237" at bounding box center [172, 190] width 77 height 9
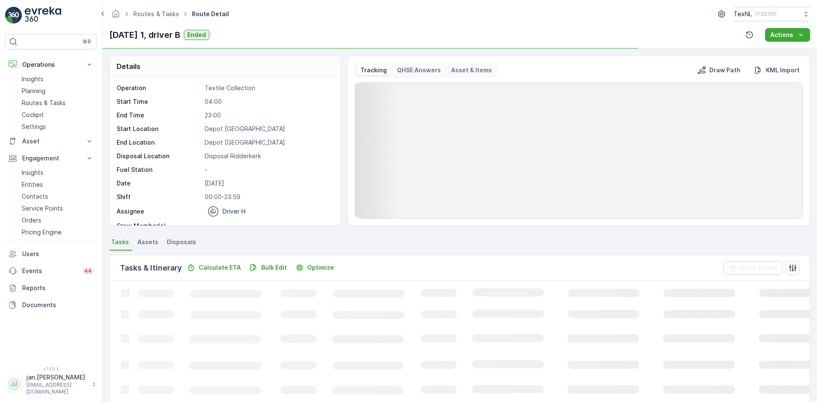
click at [186, 238] on span "Disposals" at bounding box center [181, 242] width 29 height 9
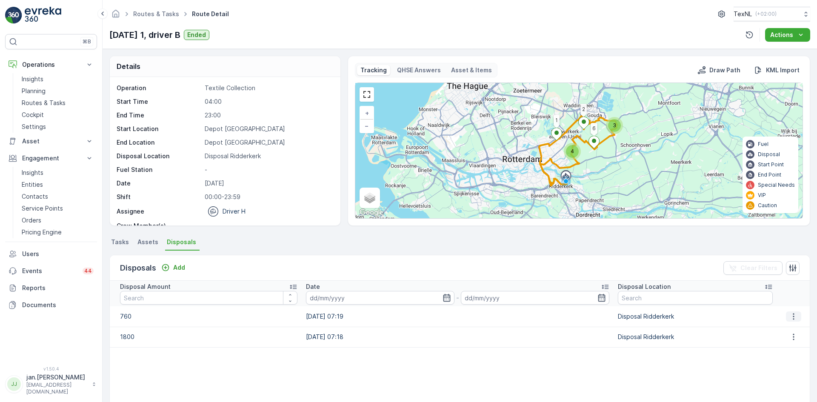
click at [790, 318] on icon "button" at bounding box center [794, 316] width 9 height 9
click at [779, 327] on span "Edit Disposal Amount" at bounding box center [782, 329] width 60 height 9
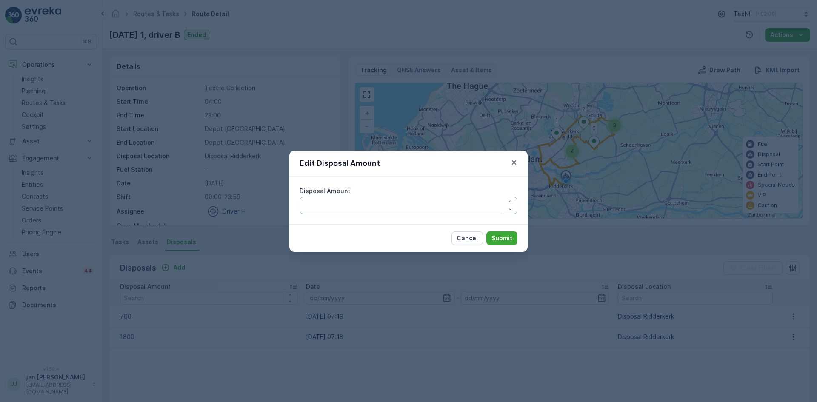
click at [436, 206] on Amount "Disposal Amount" at bounding box center [409, 205] width 218 height 17
type Amount "710"
click at [497, 238] on p "Submit" at bounding box center [502, 238] width 21 height 9
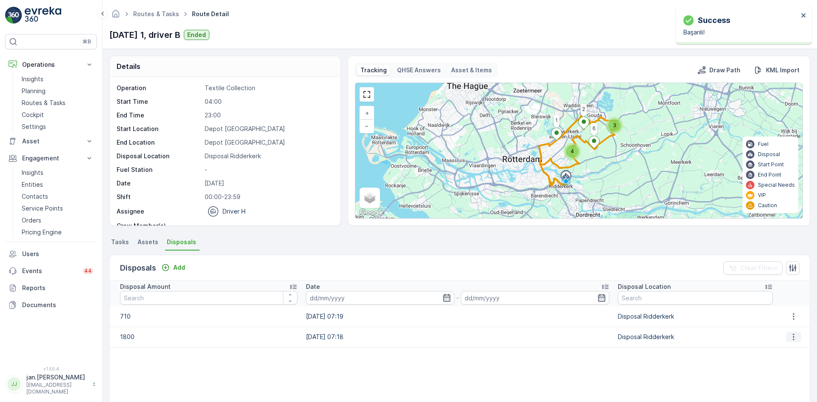
click at [791, 338] on icon "button" at bounding box center [794, 337] width 9 height 9
click at [783, 346] on span "Edit Disposal Amount" at bounding box center [782, 350] width 60 height 9
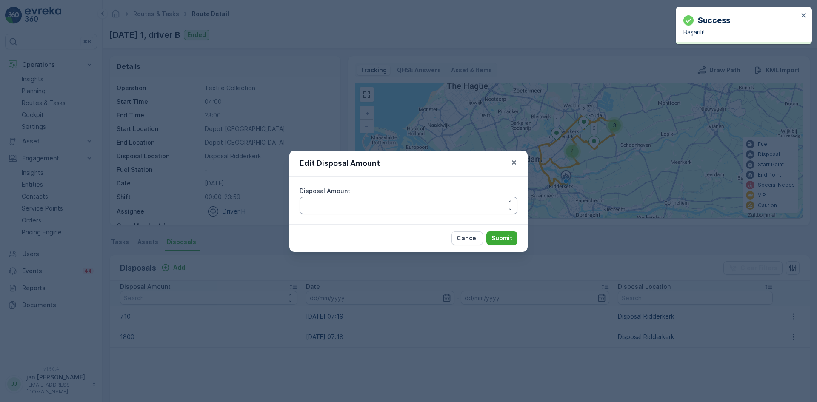
click at [442, 207] on Amount "Disposal Amount" at bounding box center [409, 205] width 218 height 17
type Amount "1650"
click at [504, 238] on p "Submit" at bounding box center [502, 238] width 21 height 9
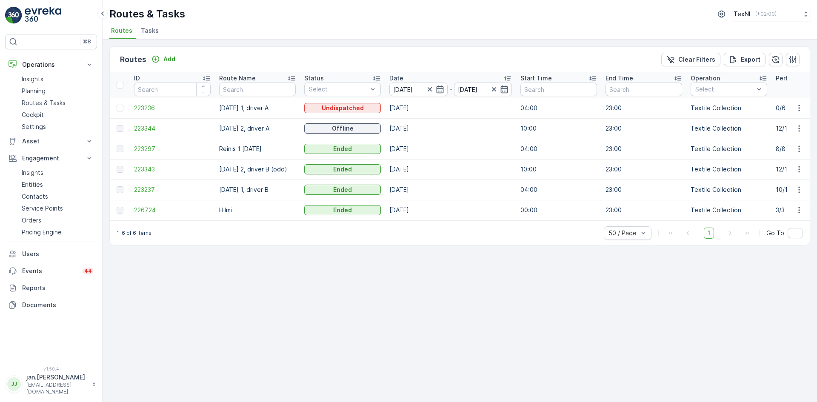
click at [144, 208] on span "226724" at bounding box center [172, 210] width 77 height 9
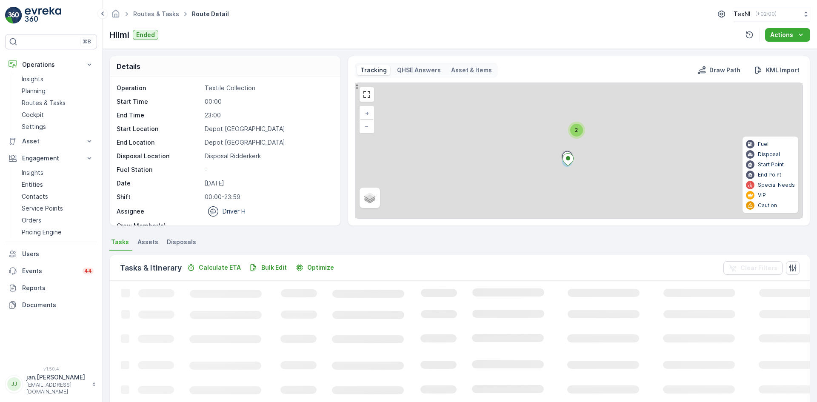
click at [183, 246] on span "Disposals" at bounding box center [181, 242] width 29 height 9
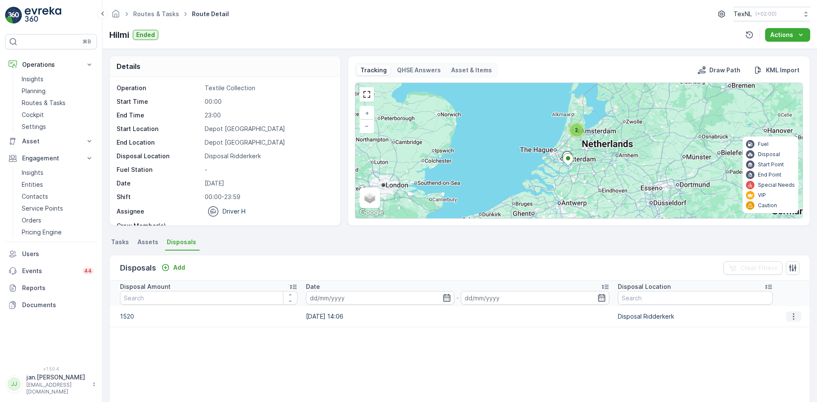
click at [792, 321] on icon "button" at bounding box center [794, 316] width 9 height 9
click at [782, 327] on span "Edit Disposal Amount" at bounding box center [782, 329] width 60 height 9
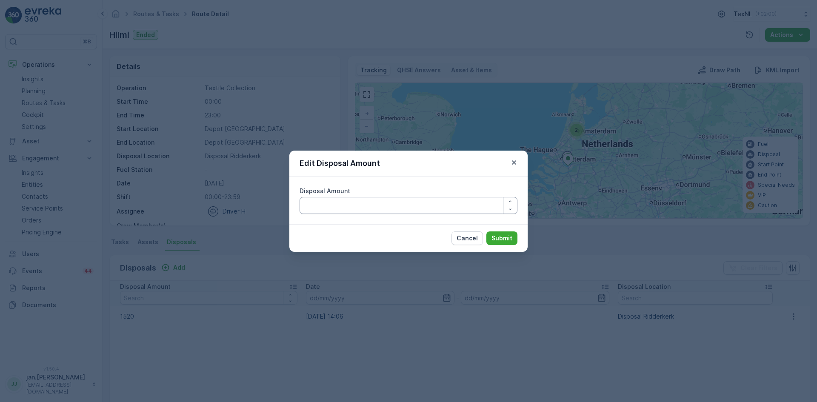
click at [405, 207] on Amount "Disposal Amount" at bounding box center [409, 205] width 218 height 17
type Amount "1320"
click at [500, 239] on p "Submit" at bounding box center [502, 238] width 21 height 9
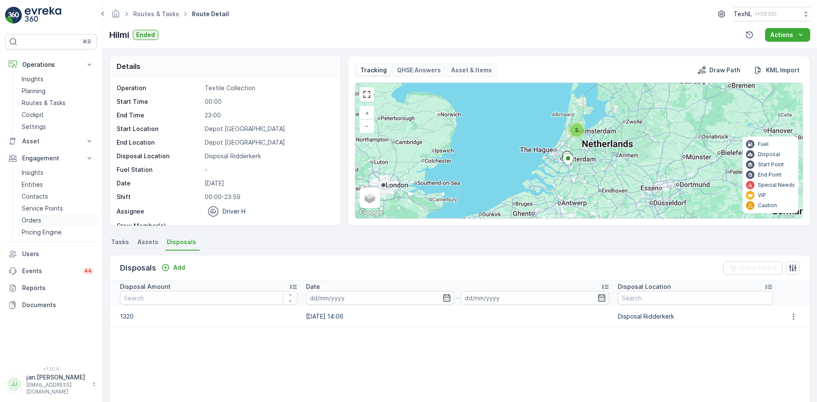
click at [37, 219] on p "Orders" at bounding box center [32, 220] width 20 height 9
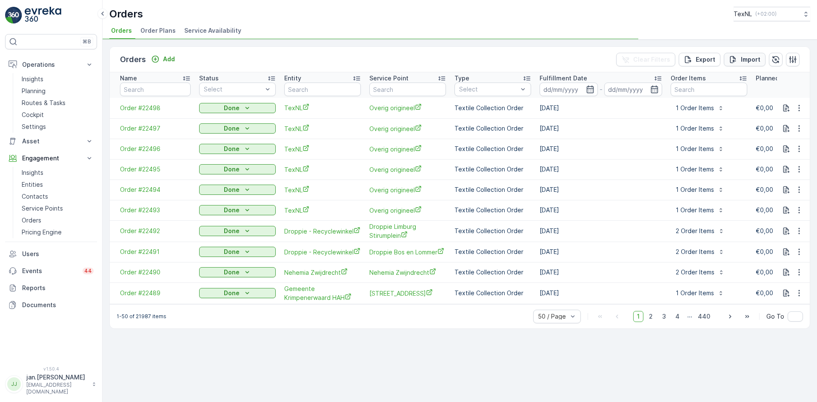
click at [746, 58] on p "Import" at bounding box center [751, 59] width 20 height 9
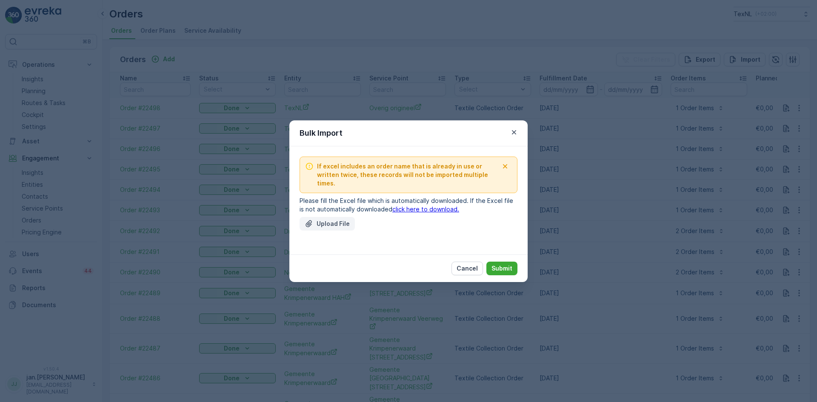
click at [326, 220] on p "Upload File" at bounding box center [333, 224] width 33 height 9
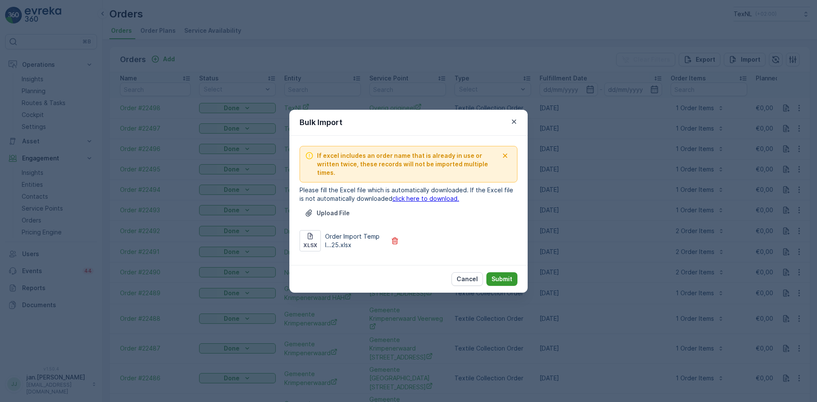
click at [508, 275] on p "Submit" at bounding box center [502, 279] width 21 height 9
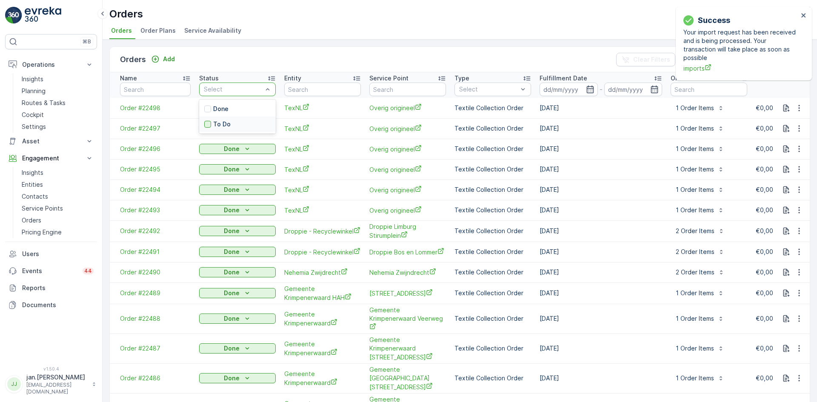
click at [208, 126] on div at bounding box center [207, 124] width 7 height 7
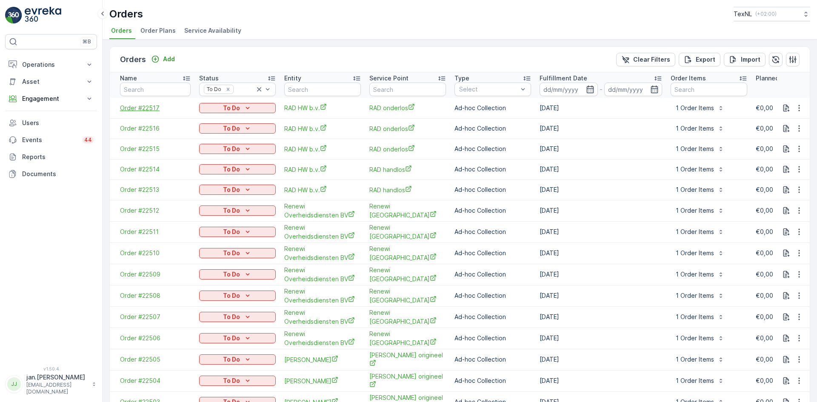
click at [155, 104] on span "Order #22517" at bounding box center [155, 108] width 71 height 9
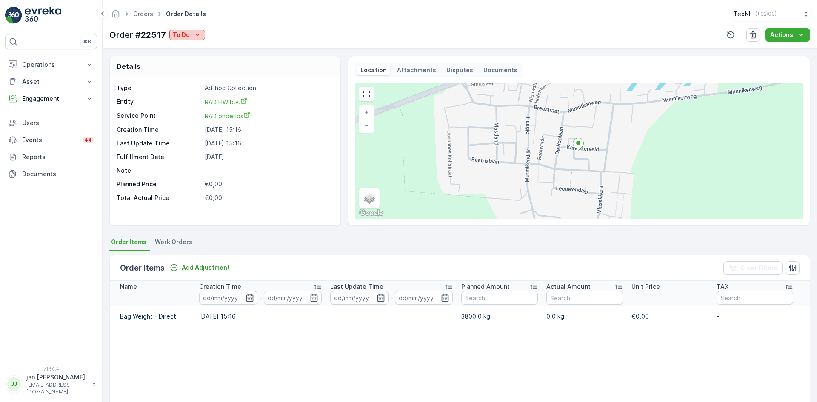
click at [183, 31] on button "To Do" at bounding box center [187, 35] width 36 height 10
click at [177, 49] on span "Done" at bounding box center [181, 47] width 15 height 9
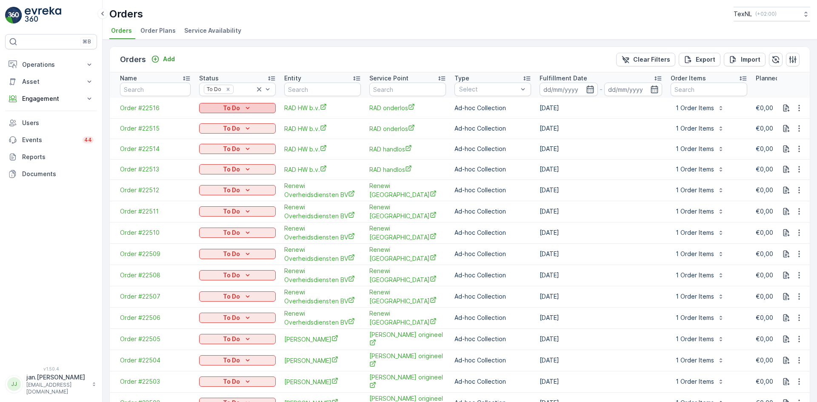
click at [234, 109] on p "To Do" at bounding box center [231, 108] width 17 height 9
click at [209, 123] on span "Done" at bounding box center [211, 121] width 15 height 9
click at [240, 106] on div "To Do" at bounding box center [238, 108] width 70 height 9
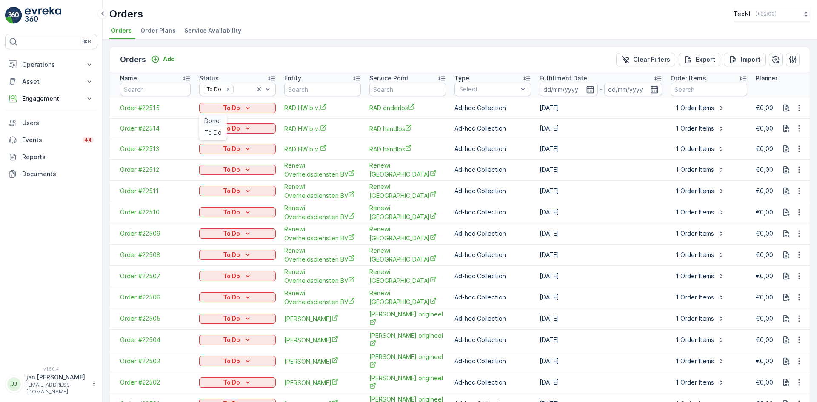
click at [209, 118] on span "Done" at bounding box center [211, 121] width 15 height 9
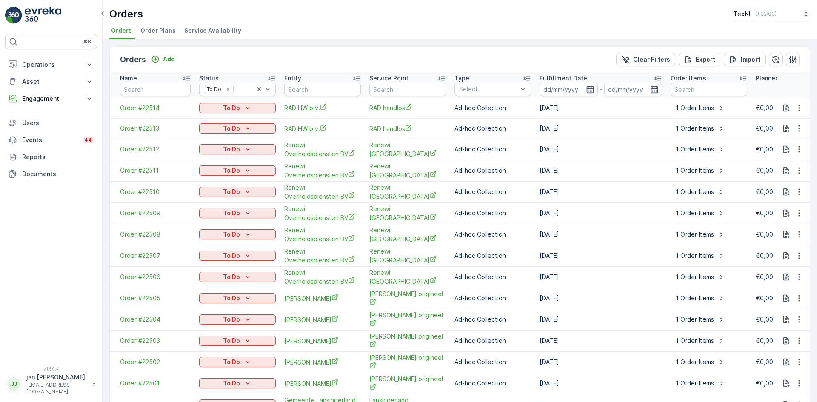
click at [240, 107] on p "To Do" at bounding box center [231, 108] width 17 height 9
click at [212, 119] on span "Done" at bounding box center [211, 121] width 15 height 9
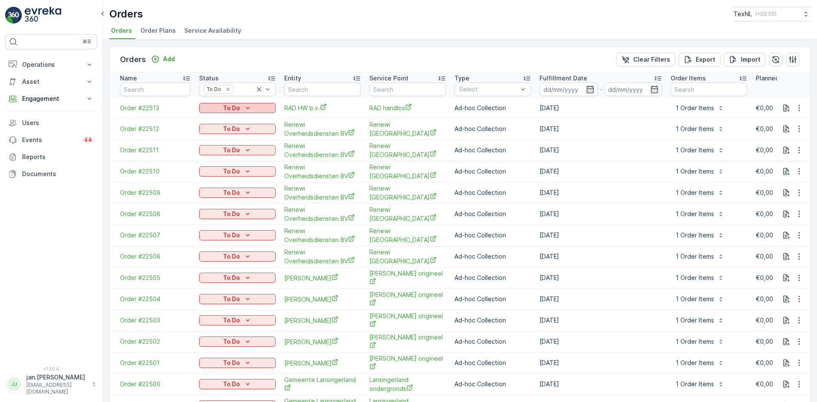
click at [237, 106] on p "To Do" at bounding box center [231, 108] width 17 height 9
click at [208, 120] on span "Done" at bounding box center [211, 121] width 15 height 9
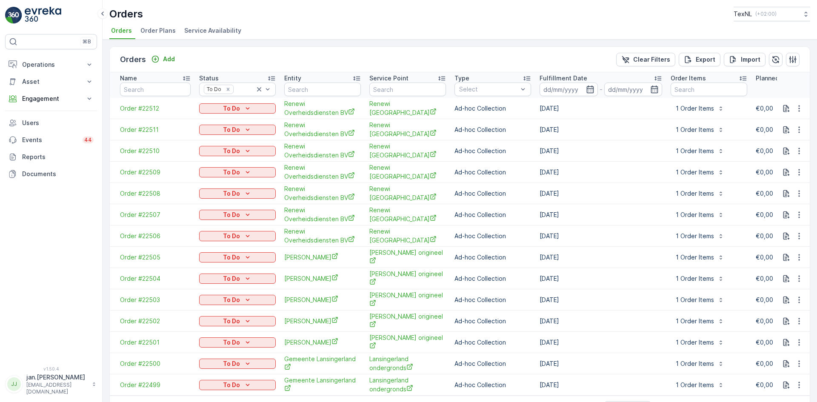
click at [235, 108] on p "To Do" at bounding box center [231, 108] width 17 height 9
click at [214, 119] on span "Done" at bounding box center [211, 121] width 15 height 9
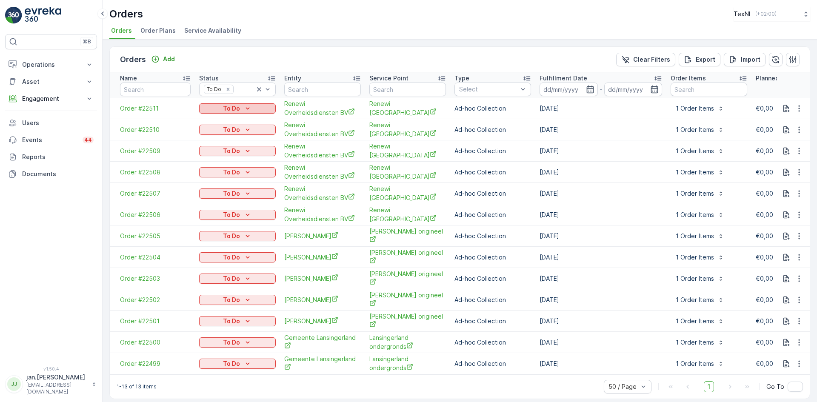
click at [236, 107] on p "To Do" at bounding box center [231, 108] width 17 height 9
click at [214, 120] on span "Done" at bounding box center [211, 121] width 15 height 9
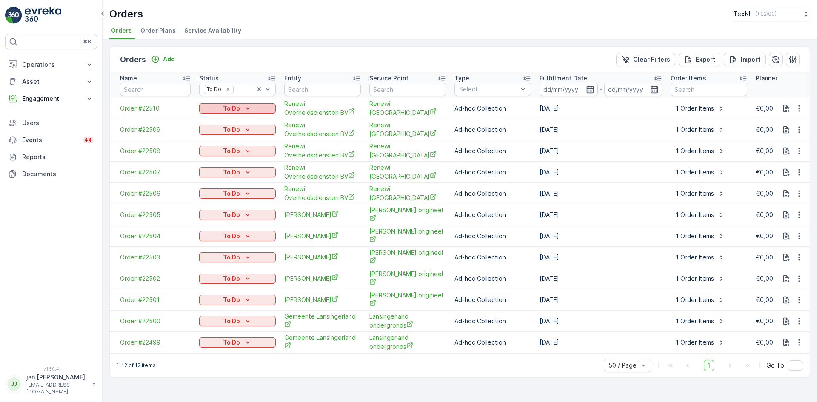
click at [233, 108] on p "To Do" at bounding box center [231, 108] width 17 height 9
click at [212, 118] on span "Done" at bounding box center [211, 121] width 15 height 9
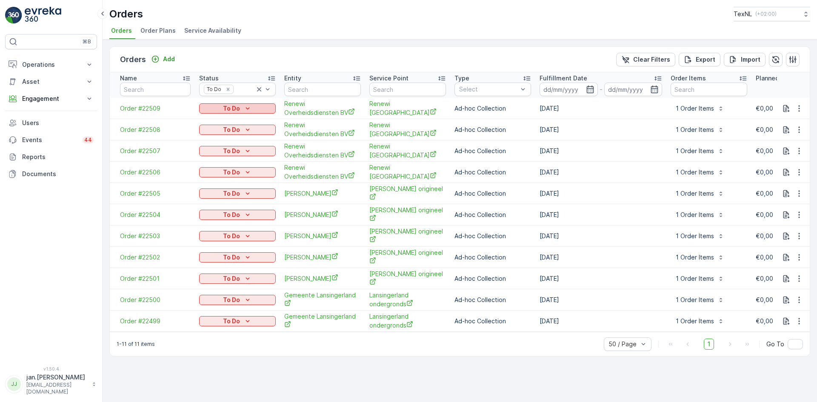
click at [233, 108] on p "To Do" at bounding box center [231, 108] width 17 height 9
click at [217, 119] on span "Done" at bounding box center [211, 121] width 15 height 9
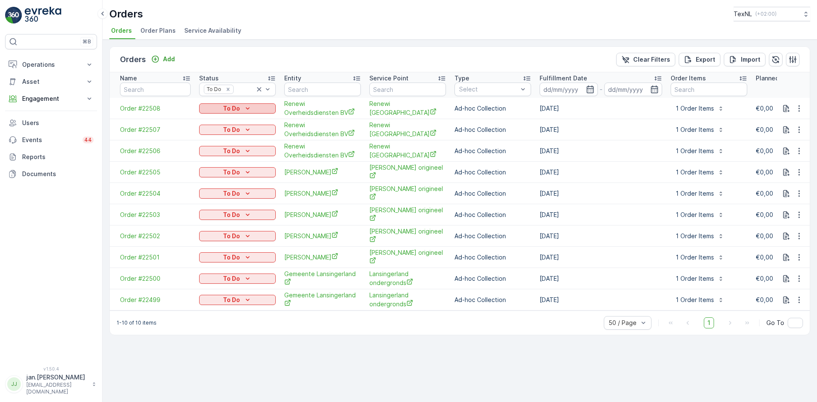
click at [234, 107] on p "To Do" at bounding box center [231, 108] width 17 height 9
click at [218, 118] on span "Done" at bounding box center [211, 121] width 15 height 9
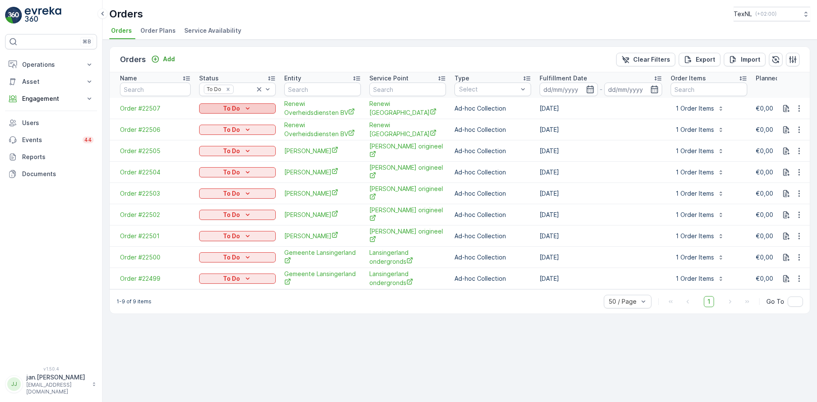
click at [236, 109] on p "To Do" at bounding box center [231, 108] width 17 height 9
click at [216, 120] on span "Done" at bounding box center [211, 121] width 15 height 9
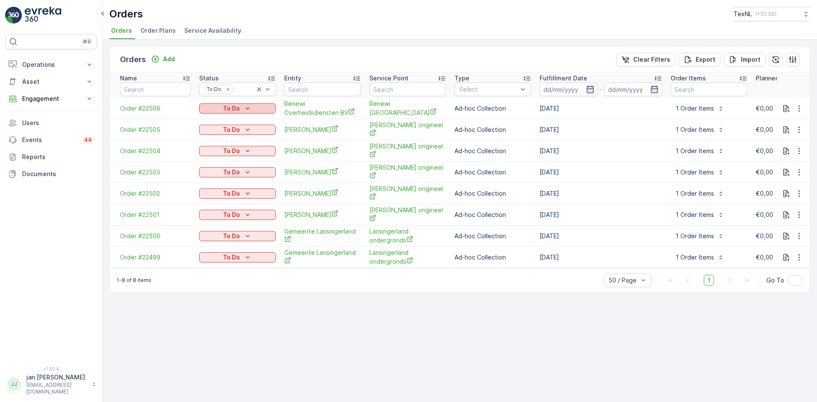
click at [234, 108] on p "To Do" at bounding box center [231, 108] width 17 height 9
click at [213, 121] on span "Done" at bounding box center [211, 121] width 15 height 9
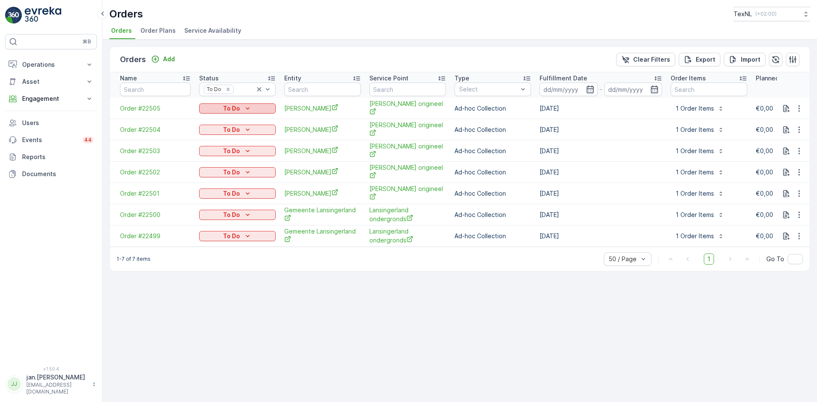
click at [233, 108] on p "To Do" at bounding box center [231, 108] width 17 height 9
click at [213, 115] on div "Done" at bounding box center [213, 121] width 24 height 12
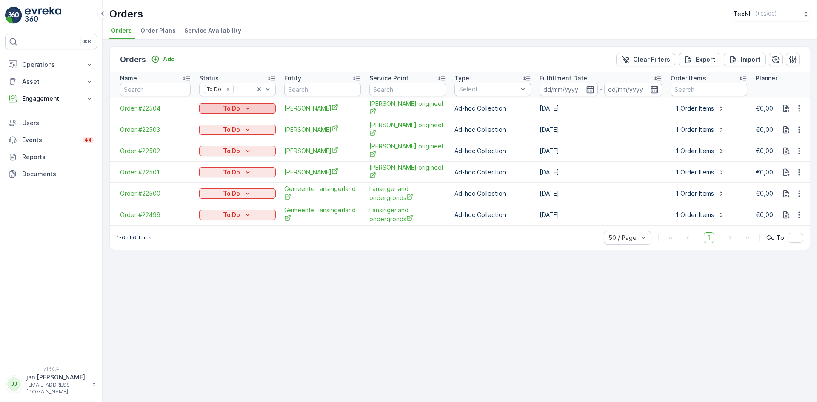
click at [235, 109] on p "To Do" at bounding box center [231, 108] width 17 height 9
click at [212, 121] on span "Done" at bounding box center [211, 121] width 15 height 9
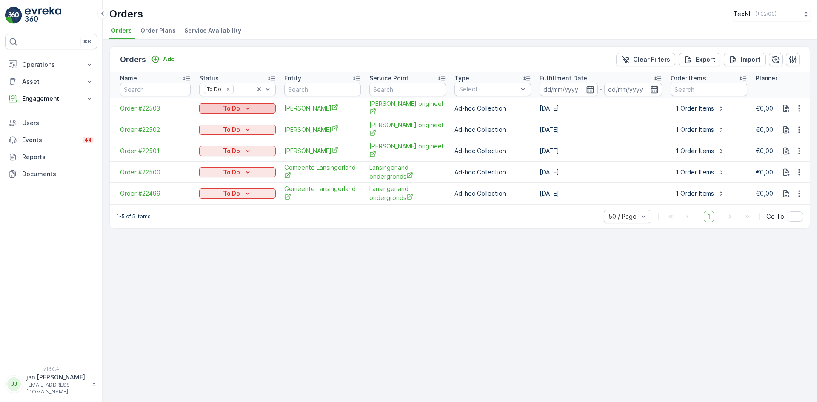
click at [232, 109] on p "To Do" at bounding box center [231, 108] width 17 height 9
click at [210, 123] on span "Done" at bounding box center [211, 121] width 15 height 9
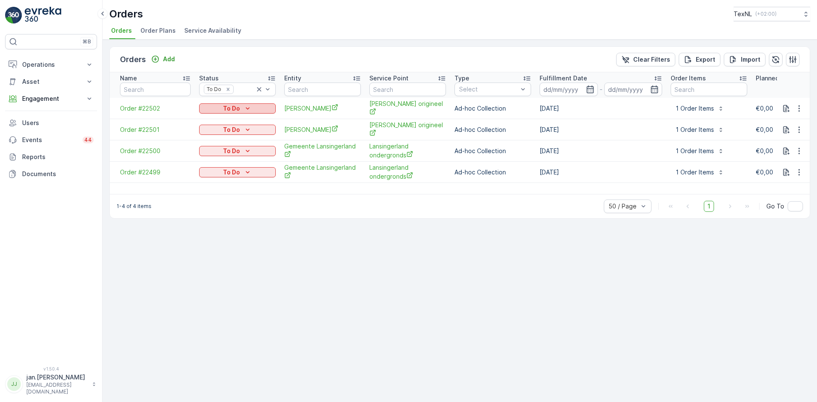
click at [230, 108] on p "To Do" at bounding box center [231, 108] width 17 height 9
click at [210, 122] on span "Done" at bounding box center [211, 121] width 15 height 9
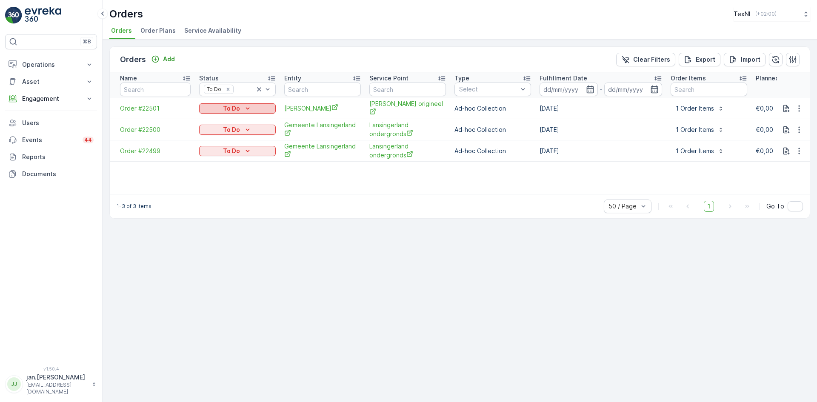
click at [235, 109] on p "To Do" at bounding box center [231, 108] width 17 height 9
click at [210, 122] on span "Done" at bounding box center [211, 121] width 15 height 9
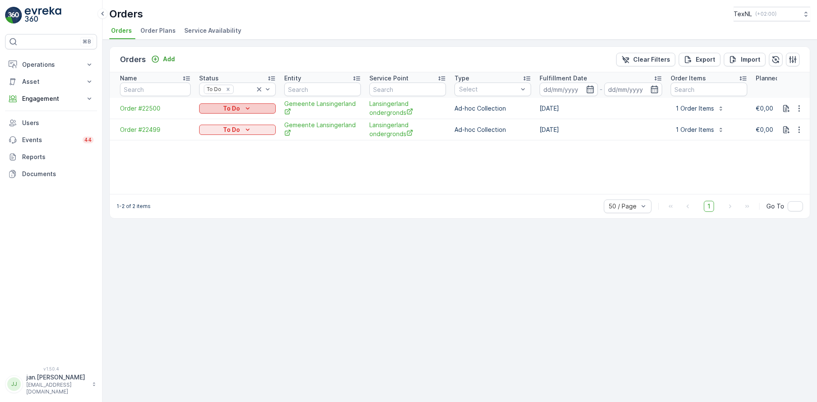
click at [234, 109] on p "To Do" at bounding box center [231, 108] width 17 height 9
click at [219, 120] on span "Done" at bounding box center [211, 121] width 15 height 9
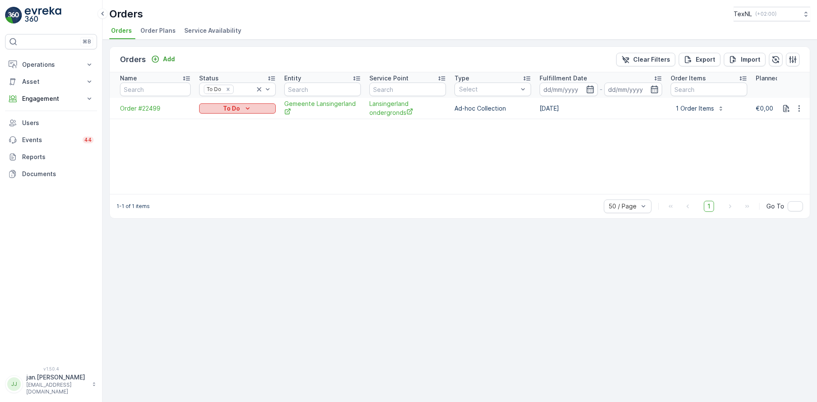
click at [235, 106] on p "To Do" at bounding box center [231, 108] width 17 height 9
click at [214, 118] on span "Done" at bounding box center [211, 121] width 15 height 9
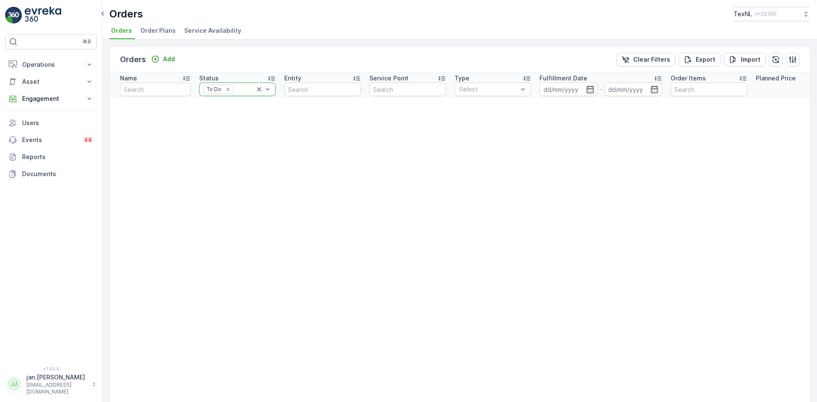
click at [258, 89] on icon at bounding box center [259, 89] width 9 height 9
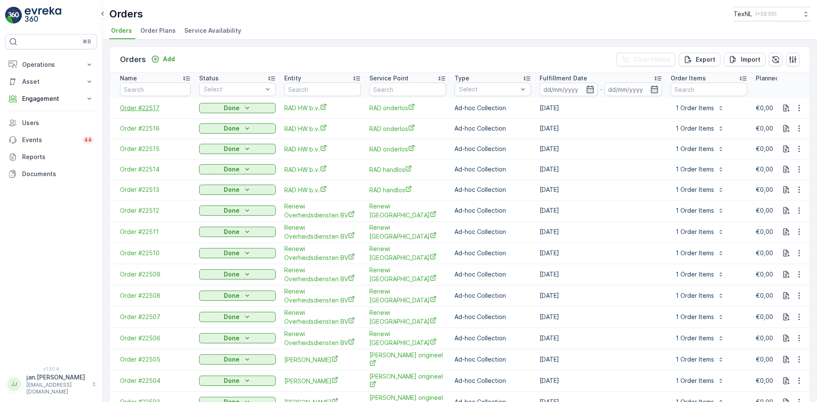
click at [140, 104] on span "Order #22517" at bounding box center [155, 108] width 71 height 9
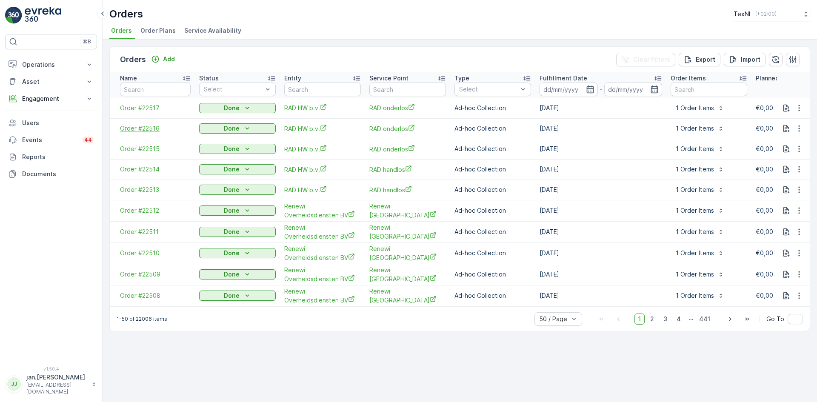
click at [142, 129] on span "Order #22516" at bounding box center [155, 128] width 71 height 9
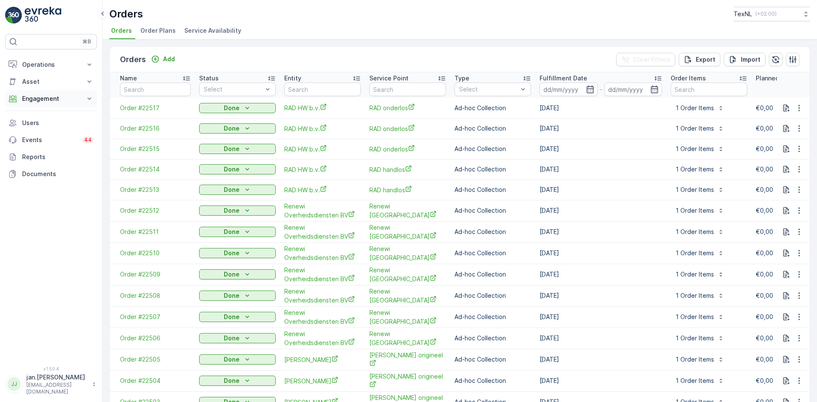
click at [67, 94] on button "Engagement" at bounding box center [51, 98] width 92 height 17
click at [35, 116] on p "Insights" at bounding box center [33, 113] width 22 height 9
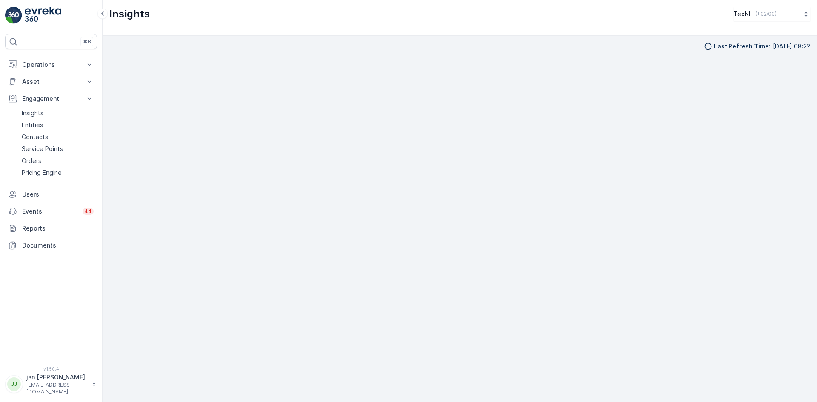
scroll to position [9, 0]
click at [34, 112] on p "Insights" at bounding box center [33, 113] width 22 height 9
click at [29, 96] on p "Engagement" at bounding box center [51, 99] width 58 height 9
click at [34, 157] on p "Orders" at bounding box center [32, 161] width 20 height 9
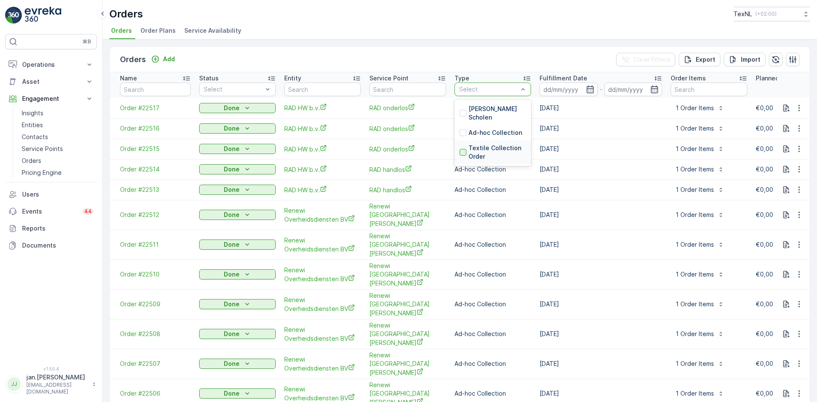
click at [466, 144] on div "Textile Collection Order" at bounding box center [493, 152] width 66 height 17
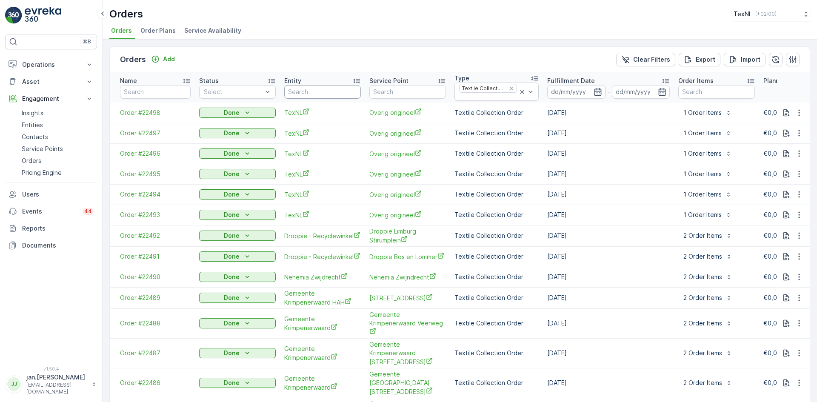
click at [320, 89] on input "text" at bounding box center [322, 92] width 77 height 14
type input "[PERSON_NAME]"
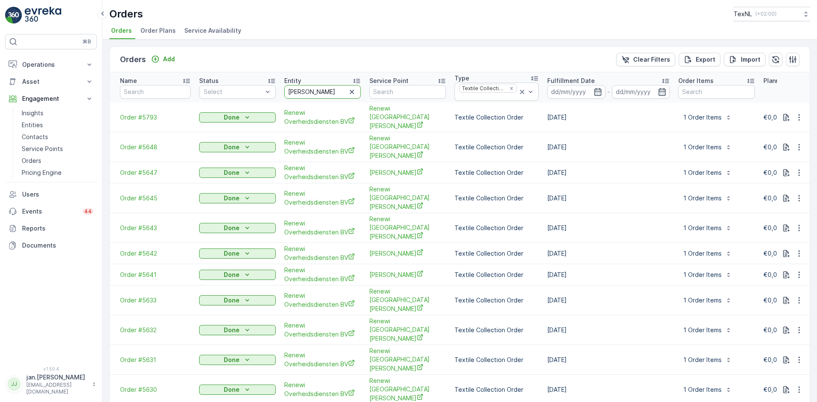
drag, startPoint x: 319, startPoint y: 92, endPoint x: 232, endPoint y: 101, distance: 87.3
click at [232, 101] on tr "Name Status Select Entity [PERSON_NAME] Service Point Type Textile Collection O…" at bounding box center [710, 87] width 1200 height 30
type input "rad"
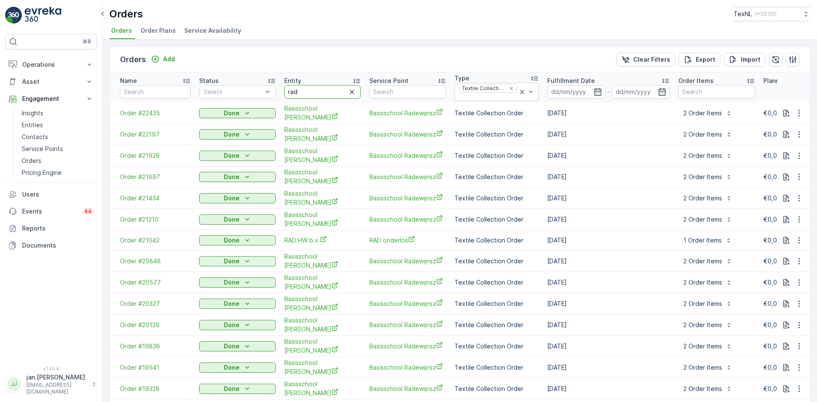
drag, startPoint x: 316, startPoint y: 90, endPoint x: 273, endPoint y: 99, distance: 44.0
click at [273, 99] on tr "Name Status Select Entity rad Service Point Type Textile Collection Order Fulfi…" at bounding box center [710, 87] width 1200 height 30
click at [350, 92] on icon "button" at bounding box center [352, 92] width 9 height 9
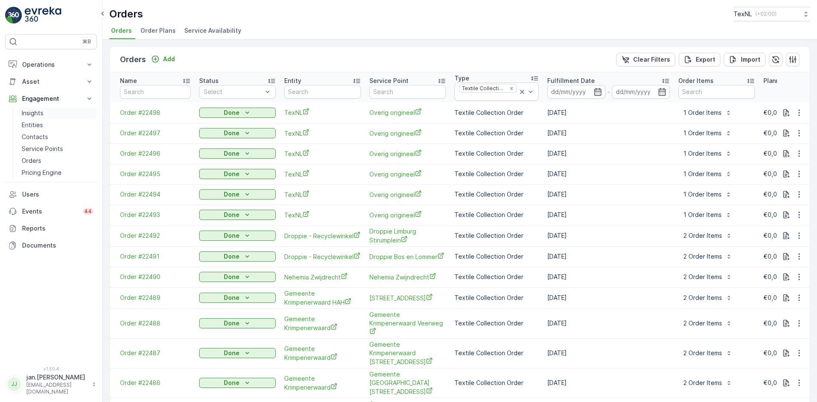
click at [34, 115] on p "Insights" at bounding box center [33, 113] width 22 height 9
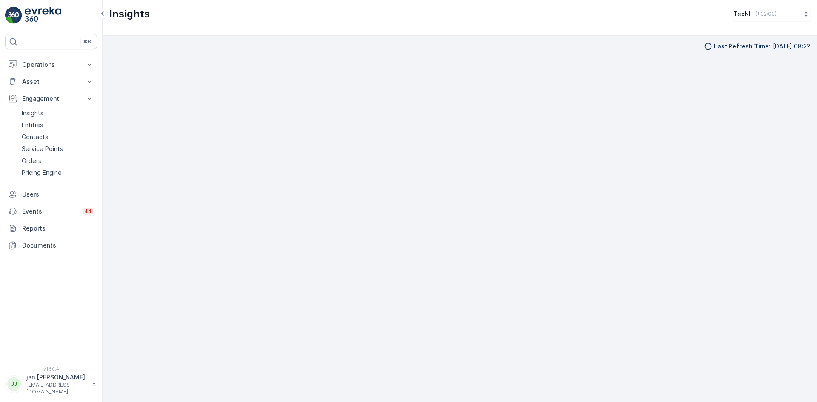
scroll to position [9, 0]
drag, startPoint x: 60, startPoint y: 62, endPoint x: 53, endPoint y: 67, distance: 8.2
click at [60, 61] on p "Operations" at bounding box center [51, 64] width 58 height 9
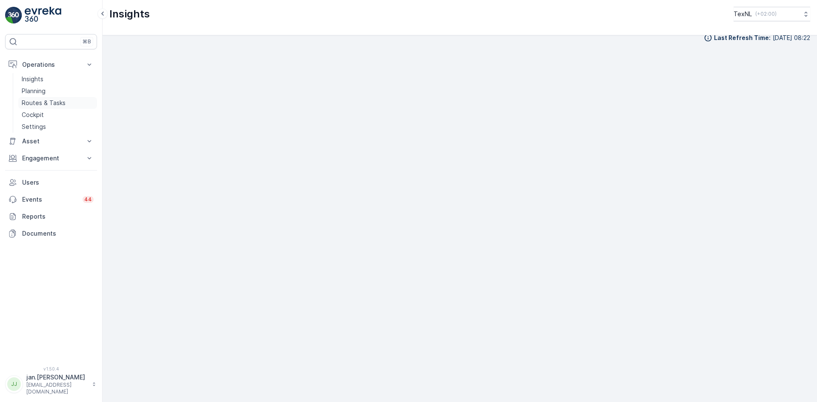
click at [34, 98] on link "Routes & Tasks" at bounding box center [57, 103] width 79 height 12
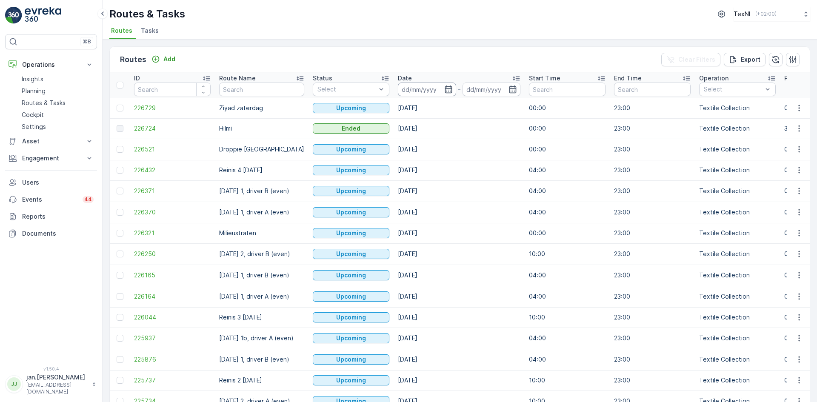
click at [411, 93] on input at bounding box center [427, 90] width 58 height 14
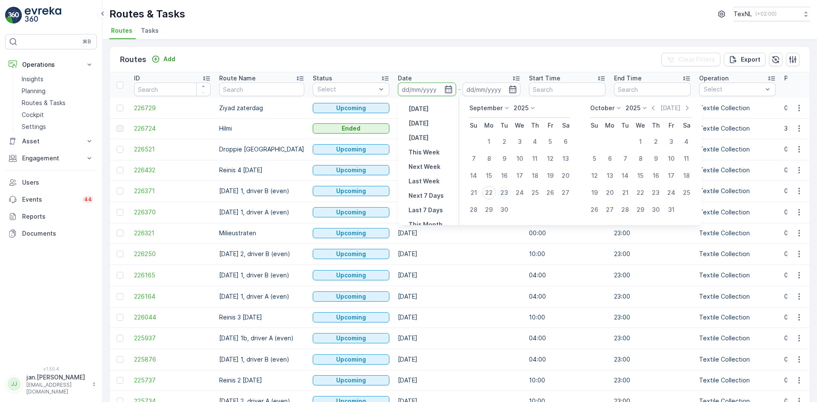
click at [506, 189] on div "23" at bounding box center [505, 193] width 14 height 14
type input "[DATE]"
click at [506, 189] on div "23" at bounding box center [505, 193] width 14 height 14
type input "[DATE]"
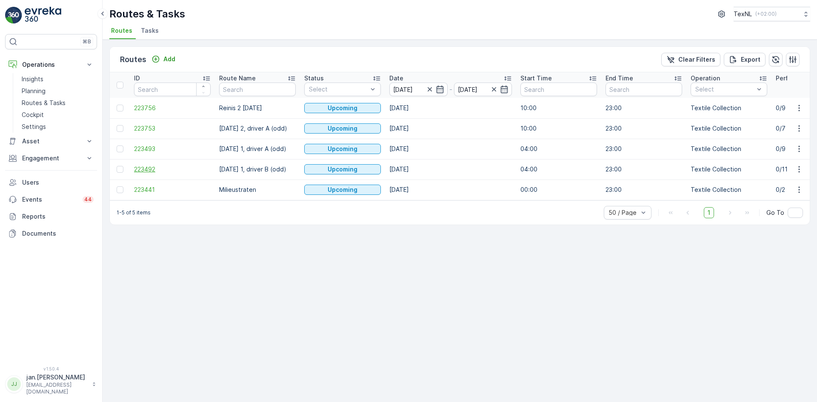
click at [153, 170] on span "223492" at bounding box center [172, 169] width 77 height 9
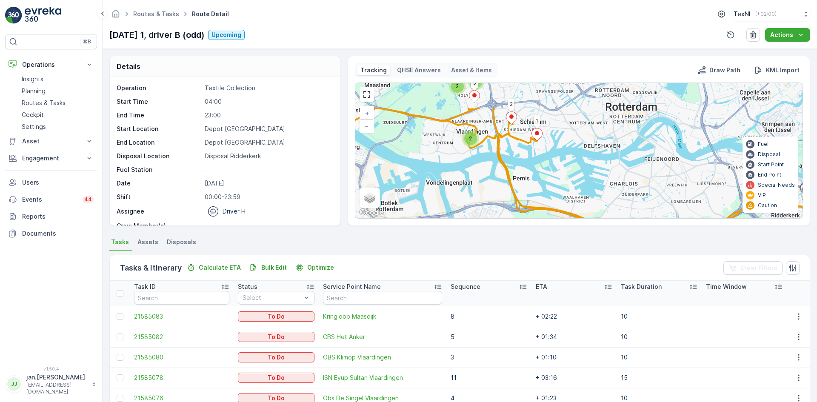
drag, startPoint x: 586, startPoint y: 149, endPoint x: 596, endPoint y: 187, distance: 39.8
click at [596, 187] on div "2 2 2 8 9 3 1 2 + − Satellite Roadmap Terrain Hybrid Leaflet Keyboard shortcuts…" at bounding box center [578, 150] width 447 height 135
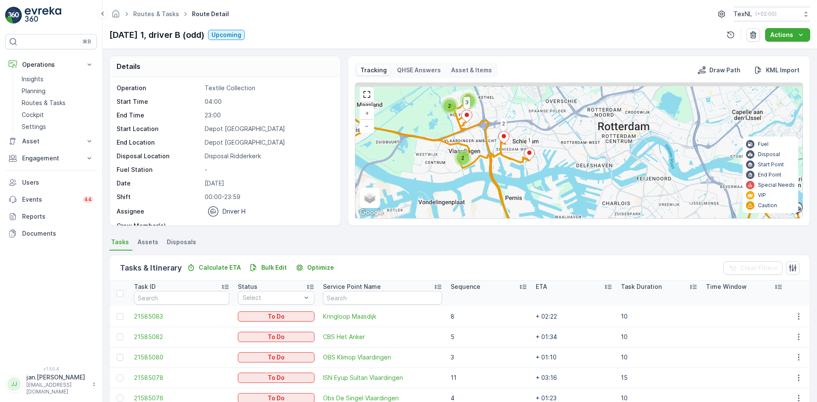
drag, startPoint x: 612, startPoint y: 154, endPoint x: 605, endPoint y: 173, distance: 21.0
click at [605, 173] on div "2 2 2 8 9 3 1 2 + − Satellite Roadmap Terrain Hybrid Leaflet Keyboard shortcuts…" at bounding box center [578, 150] width 447 height 135
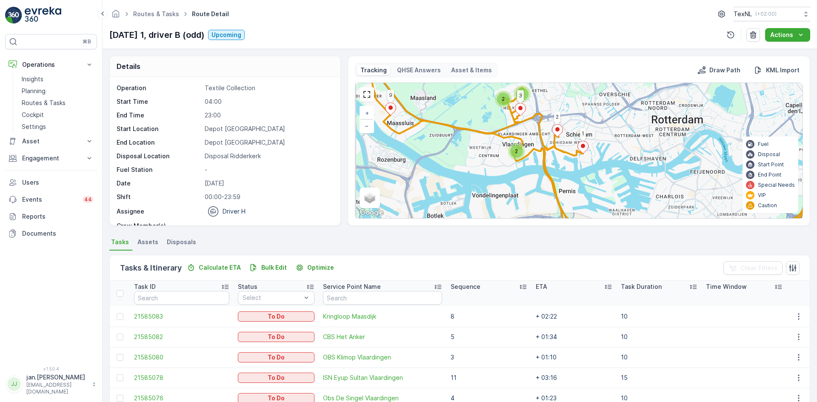
drag, startPoint x: 504, startPoint y: 163, endPoint x: 558, endPoint y: 160, distance: 53.3
click at [559, 160] on div "2 2 2 8 9 3 1 2 + − Satellite Roadmap Terrain Hybrid Leaflet Keyboard shortcuts…" at bounding box center [578, 150] width 447 height 135
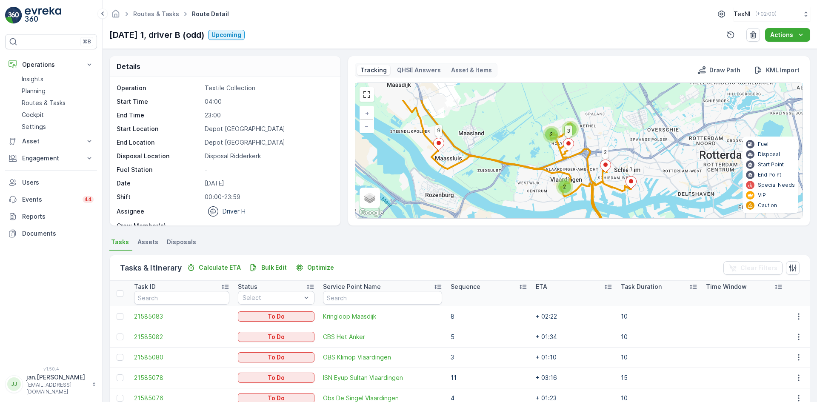
drag, startPoint x: 629, startPoint y: 154, endPoint x: 676, endPoint y: 184, distance: 56.3
click at [676, 184] on div "2 2 2 8 9 3 1 2 + − Satellite Roadmap Terrain Hybrid Leaflet Keyboard shortcuts…" at bounding box center [578, 150] width 447 height 135
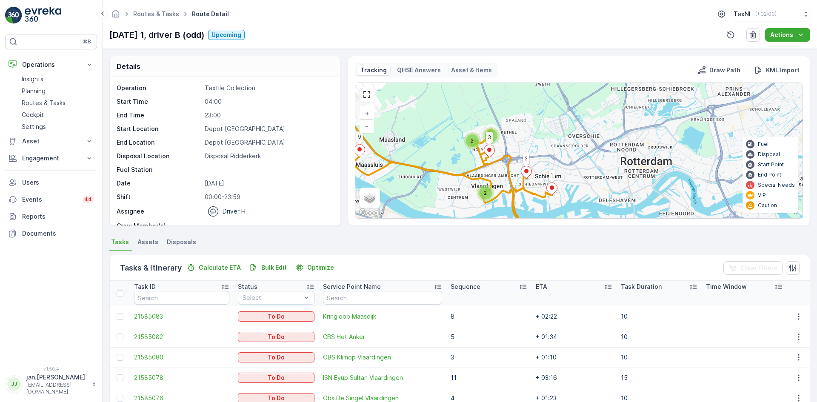
drag, startPoint x: 596, startPoint y: 155, endPoint x: 516, endPoint y: 162, distance: 79.4
click at [516, 162] on div "2 2 2 8 9 3 1 2 + − Satellite Roadmap Terrain Hybrid Leaflet Keyboard shortcuts…" at bounding box center [578, 150] width 447 height 135
click at [36, 92] on p "Planning" at bounding box center [34, 91] width 24 height 9
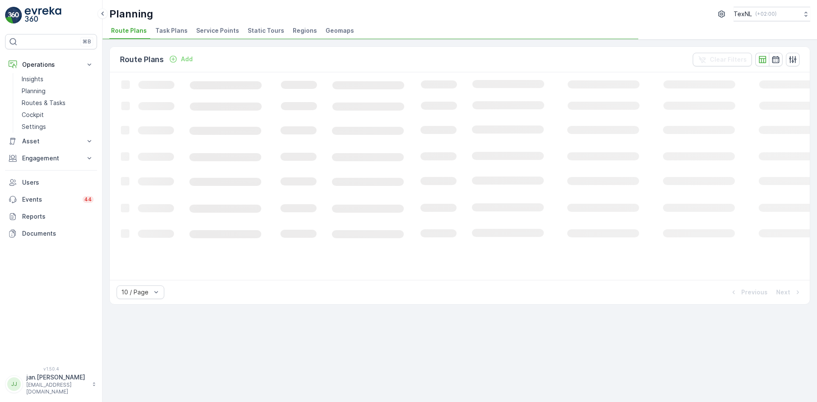
click at [215, 29] on span "Service Points" at bounding box center [217, 30] width 43 height 9
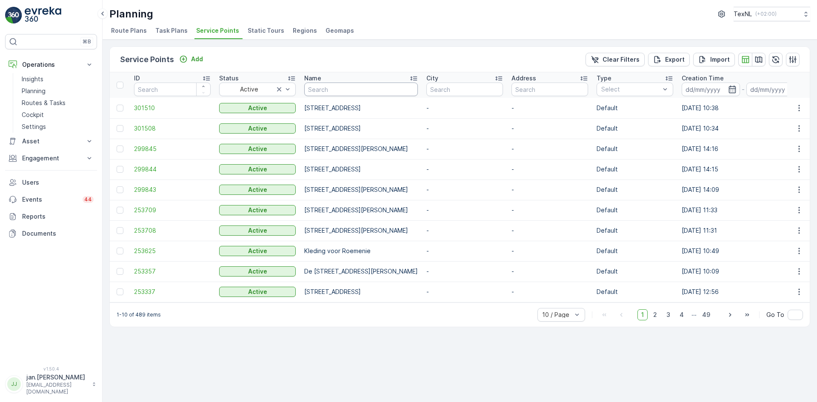
click at [341, 90] on input "text" at bounding box center [361, 90] width 114 height 14
type input "sevim"
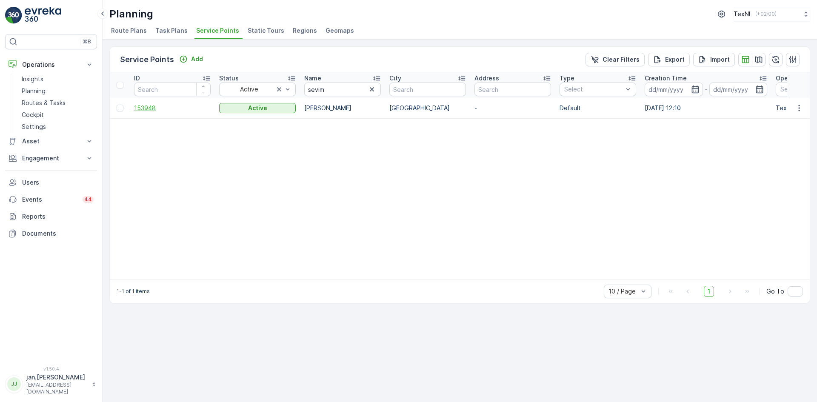
click at [164, 109] on span "153948" at bounding box center [172, 108] width 77 height 9
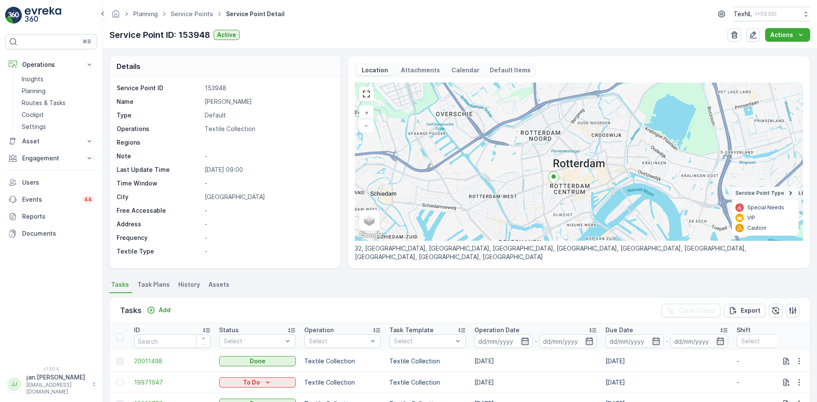
click at [546, 202] on div "+ − Satellite Roadmap Terrain Hybrid Leaflet Keyboard shortcuts Map Data Map da…" at bounding box center [579, 162] width 448 height 158
click at [165, 310] on p "Add" at bounding box center [165, 310] width 12 height 9
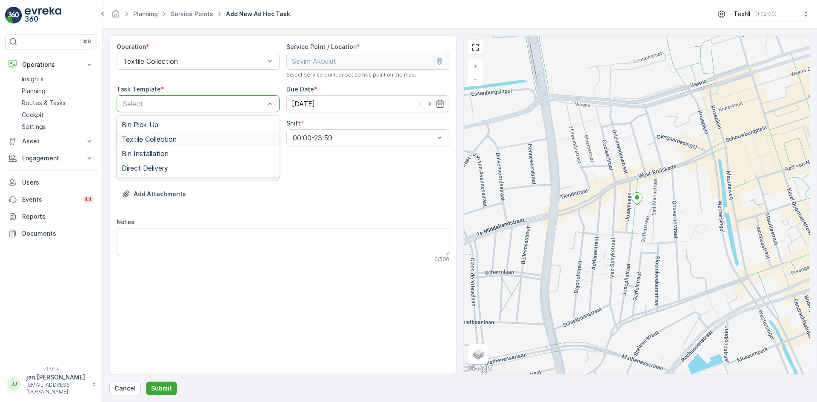
click at [154, 138] on span "Textile Collection" at bounding box center [149, 139] width 55 height 8
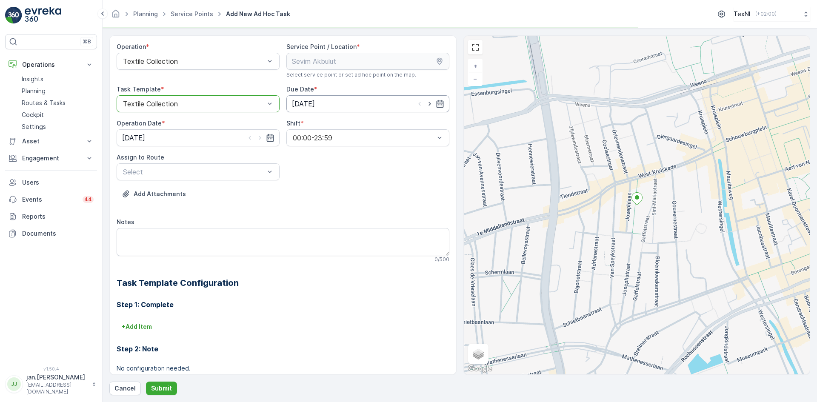
click at [304, 105] on input "[DATE]" at bounding box center [368, 103] width 163 height 17
click at [397, 122] on icon "button" at bounding box center [401, 124] width 9 height 9
click at [360, 158] on div "2" at bounding box center [361, 158] width 14 height 14
type input "[DATE]"
click at [186, 134] on input "[DATE]" at bounding box center [198, 137] width 163 height 17
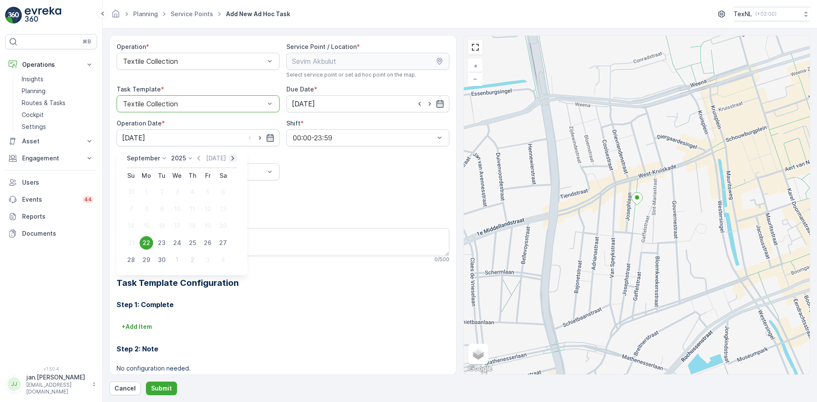
click at [229, 159] on icon "button" at bounding box center [233, 158] width 9 height 9
click at [189, 192] on div "2" at bounding box center [193, 192] width 14 height 14
type input "[DATE]"
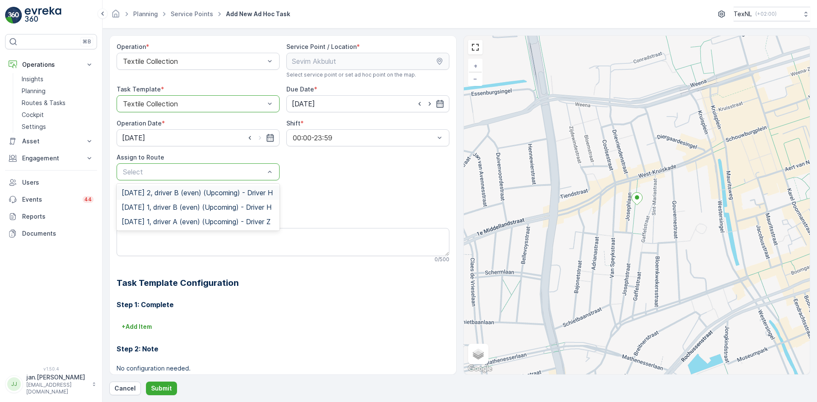
click at [163, 197] on span "[DATE] 2, driver B (even) (Upcoming) - Driver H" at bounding box center [197, 193] width 151 height 8
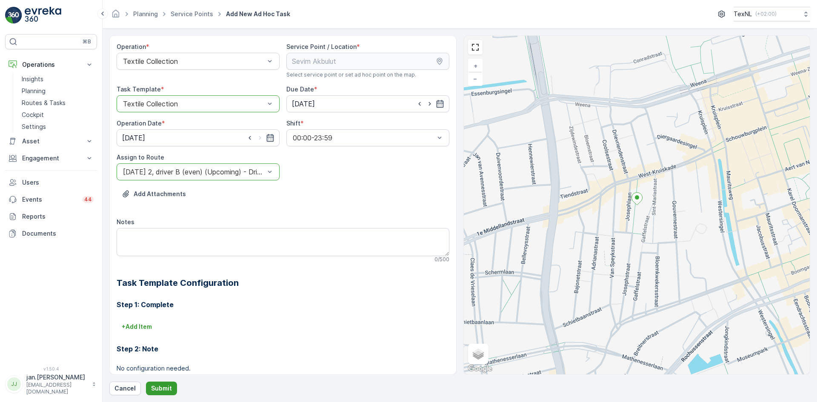
click at [156, 387] on p "Submit" at bounding box center [161, 388] width 21 height 9
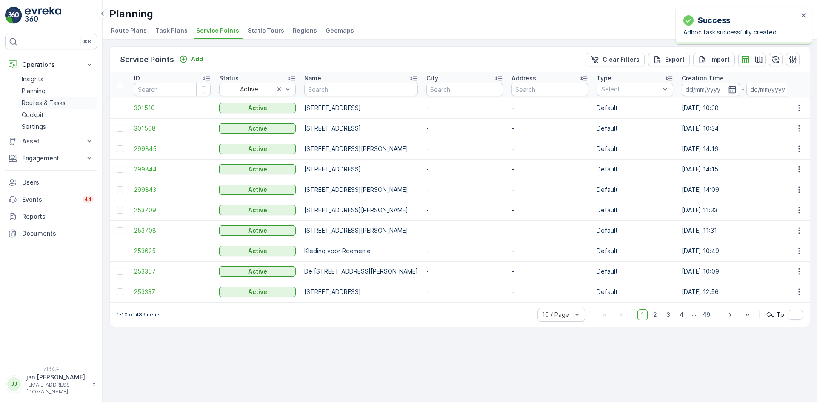
click at [50, 98] on link "Routes & Tasks" at bounding box center [57, 103] width 79 height 12
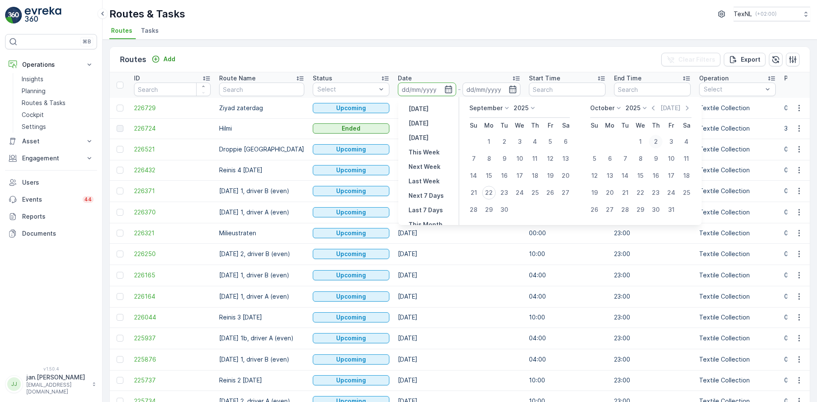
click at [658, 140] on div "2" at bounding box center [656, 142] width 14 height 14
type input "[DATE]"
click at [658, 140] on div "2" at bounding box center [656, 142] width 14 height 14
type input "[DATE]"
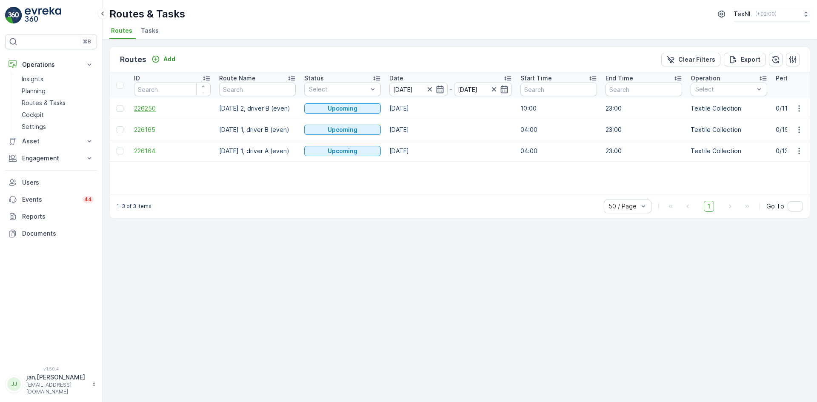
click at [140, 110] on span "226250" at bounding box center [172, 108] width 77 height 9
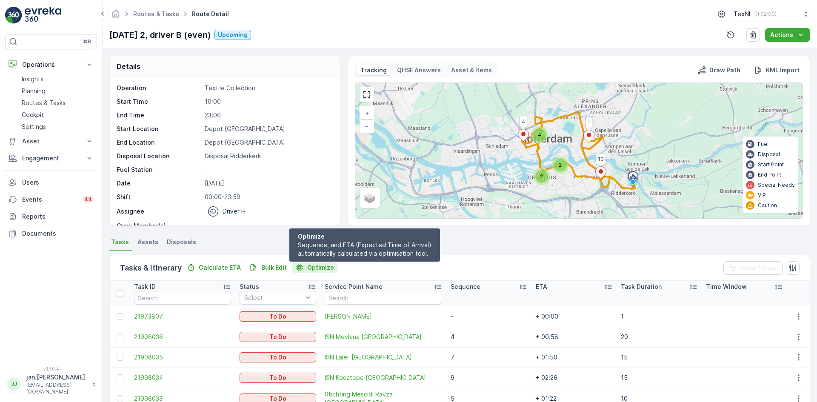
click at [322, 265] on p "Optimize" at bounding box center [320, 268] width 27 height 9
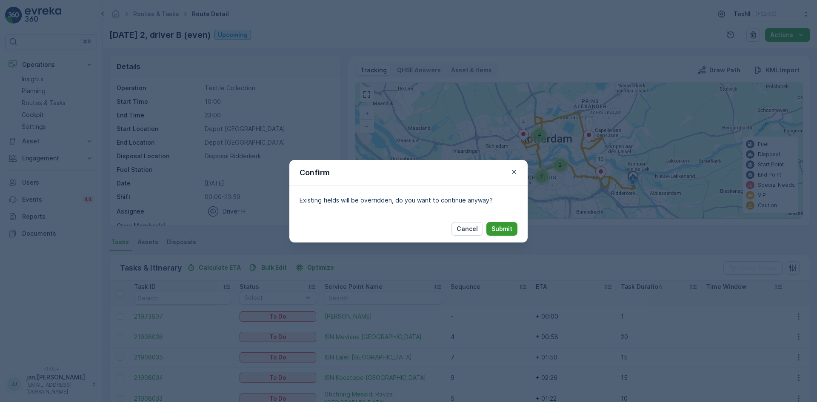
click at [499, 223] on button "Submit" at bounding box center [502, 229] width 31 height 14
